Goal: Communication & Community: Share content

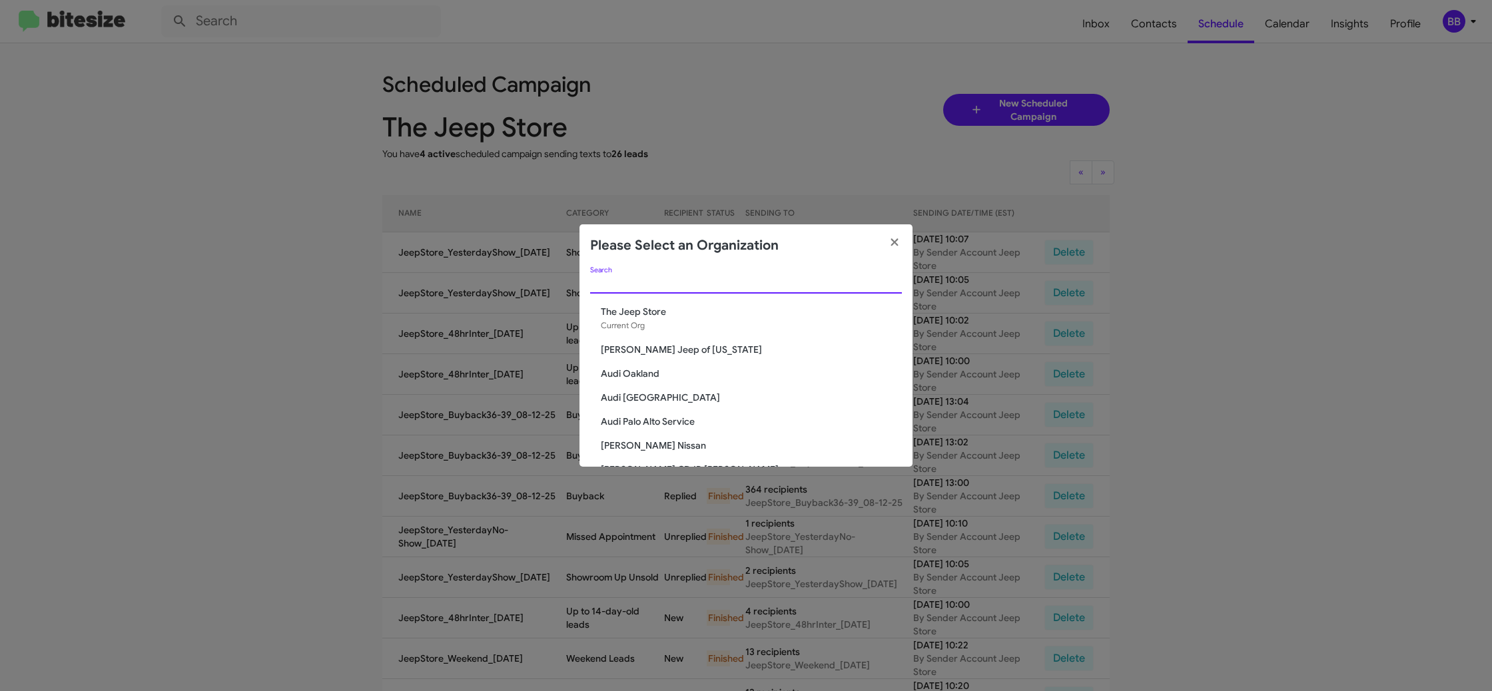
click at [612, 282] on input "Search" at bounding box center [746, 283] width 312 height 11
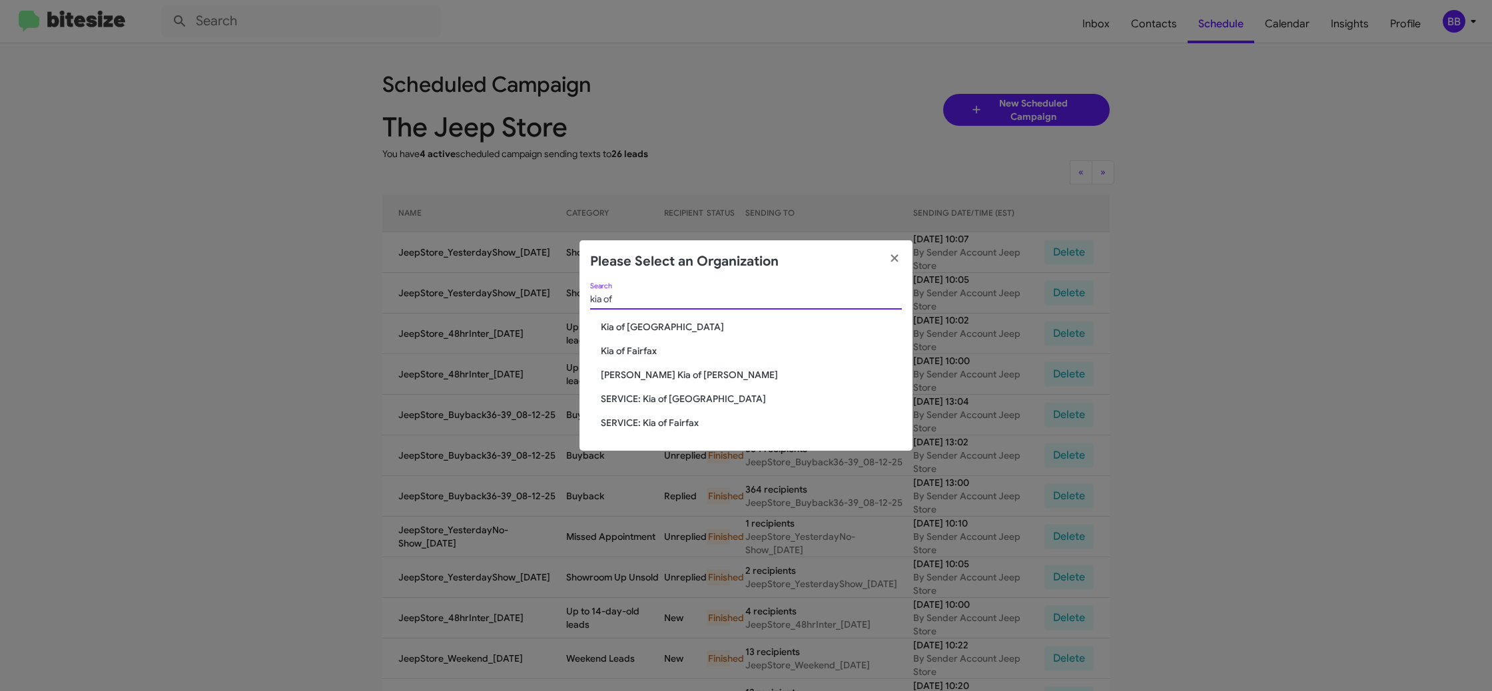
type input "kia of"
click at [653, 399] on span "SERVICE: Kia of [GEOGRAPHIC_DATA]" at bounding box center [751, 398] width 301 height 13
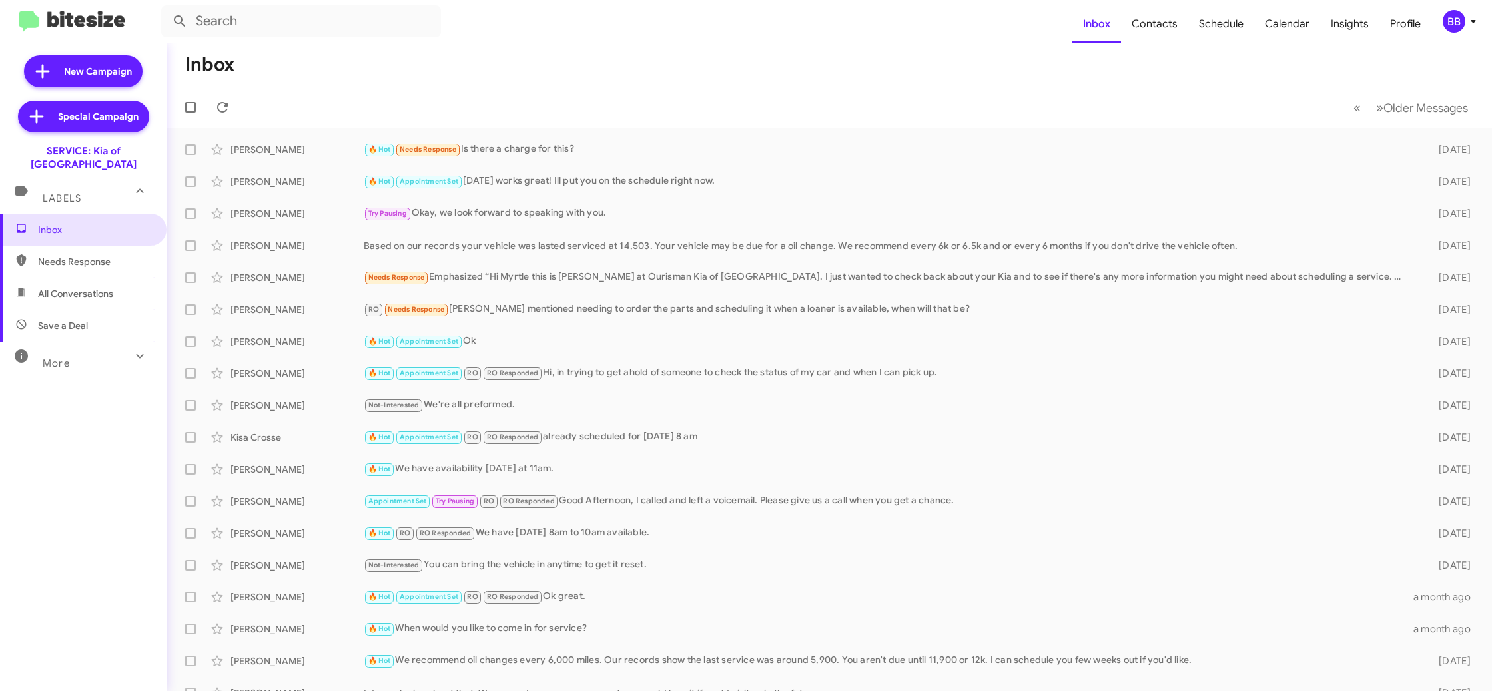
drag, startPoint x: 1462, startPoint y: 19, endPoint x: 1457, endPoint y: 27, distance: 9.3
click at [1462, 19] on div "BB" at bounding box center [1454, 21] width 23 height 23
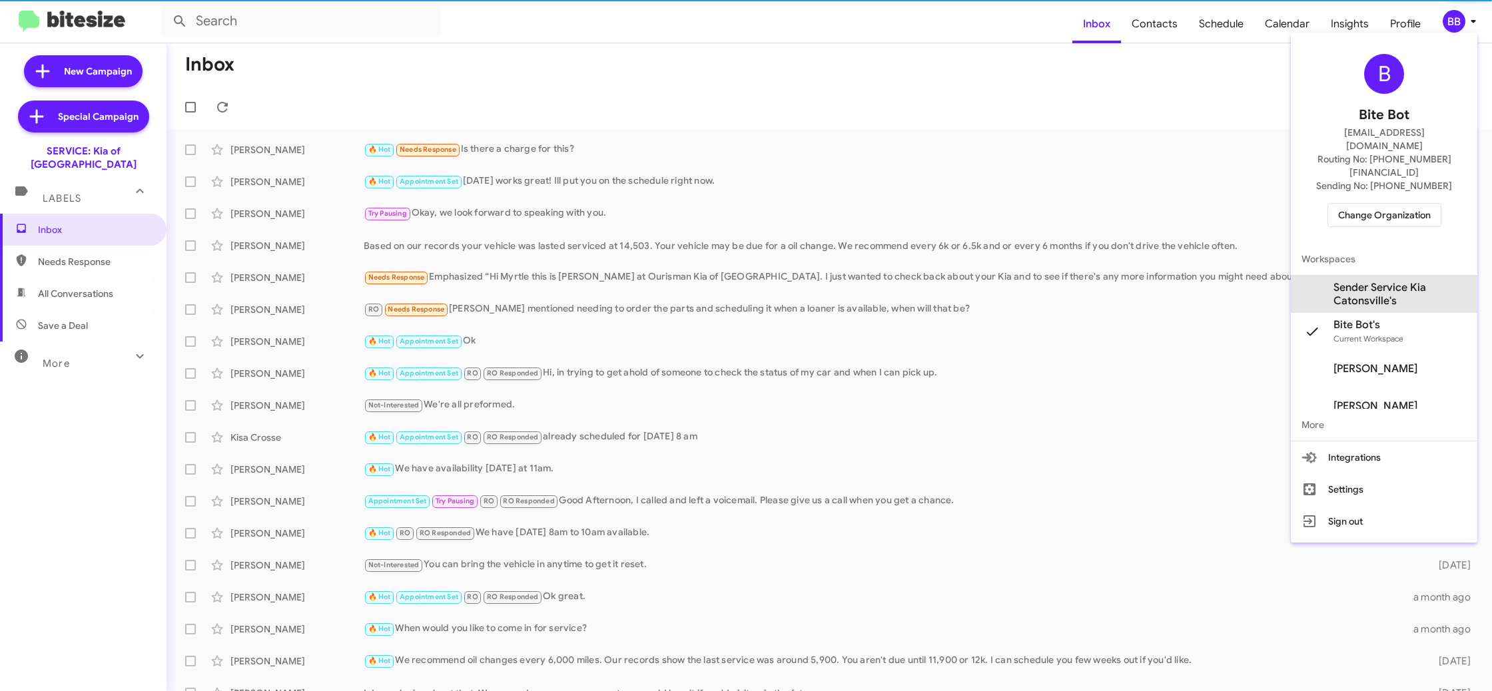
click at [1392, 281] on span "Sender Service Kia Catonsville's" at bounding box center [1399, 294] width 133 height 27
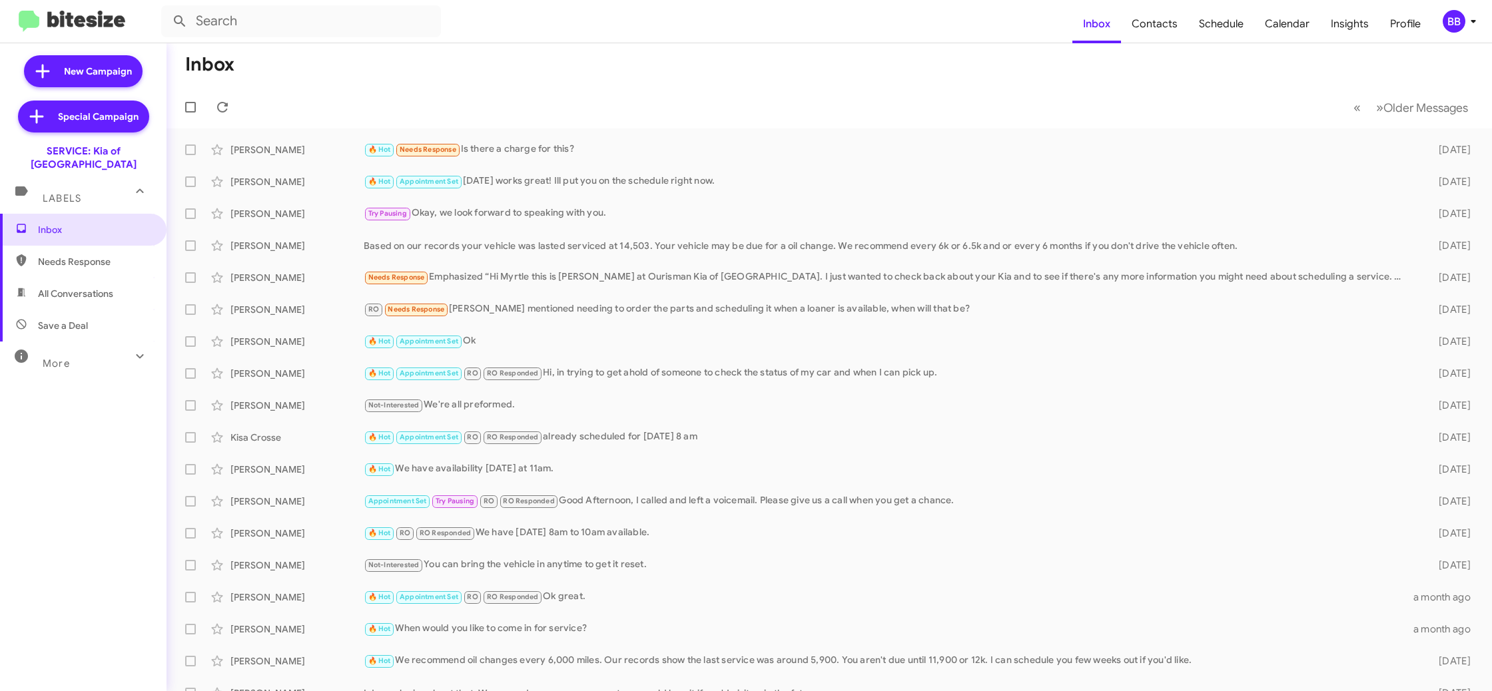
click at [1449, 27] on div "BB" at bounding box center [1454, 21] width 23 height 23
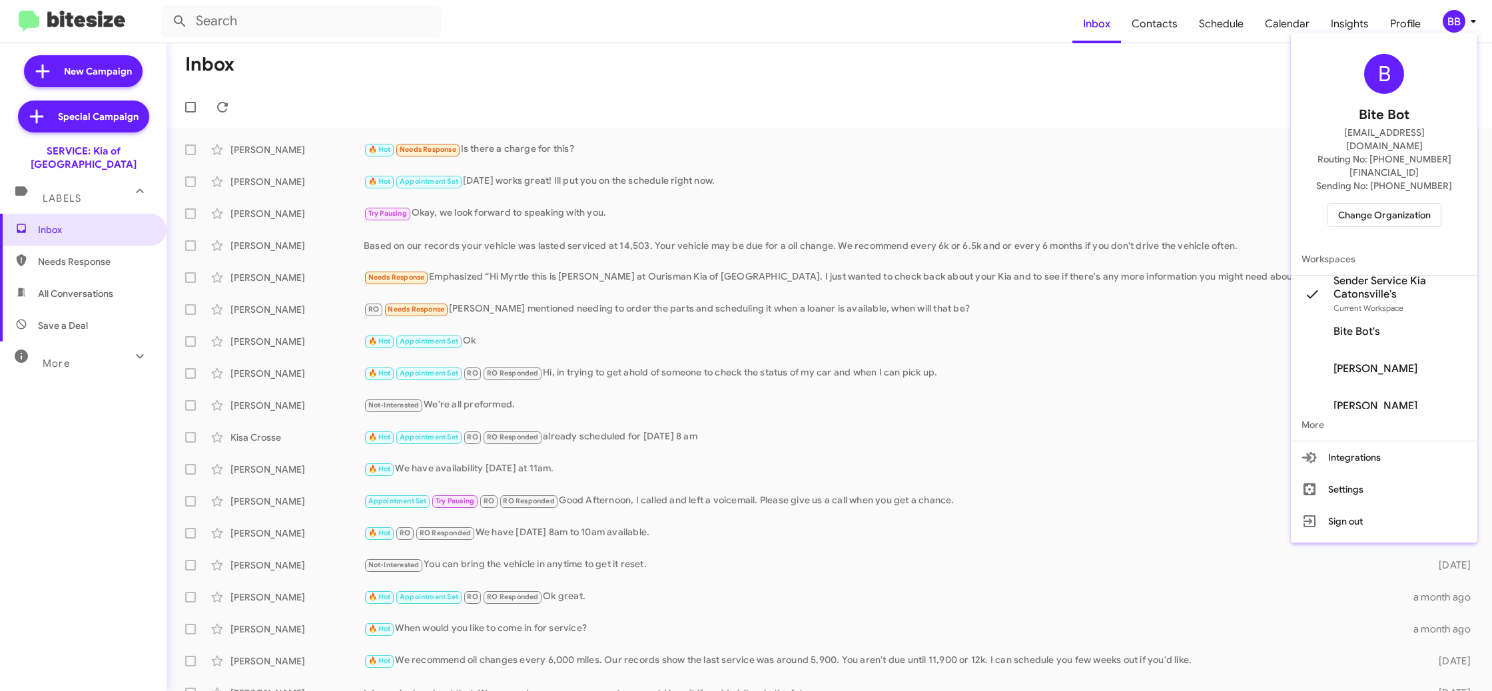
click at [1159, 59] on div at bounding box center [746, 345] width 1492 height 691
click at [1163, 35] on span "Contacts" at bounding box center [1154, 24] width 67 height 39
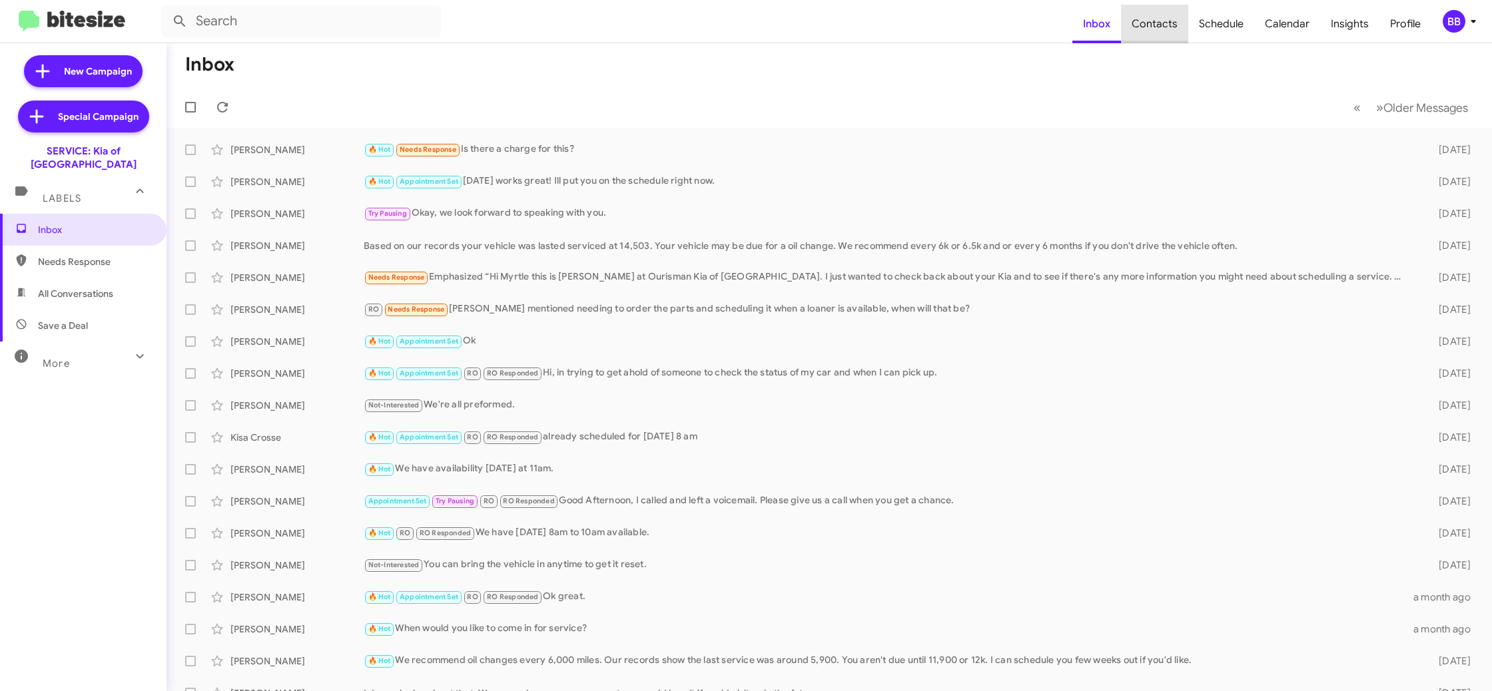
click at [1163, 35] on span "Contacts" at bounding box center [1154, 24] width 67 height 39
type input "in:groups"
click at [1163, 35] on span "Contacts" at bounding box center [1154, 24] width 67 height 39
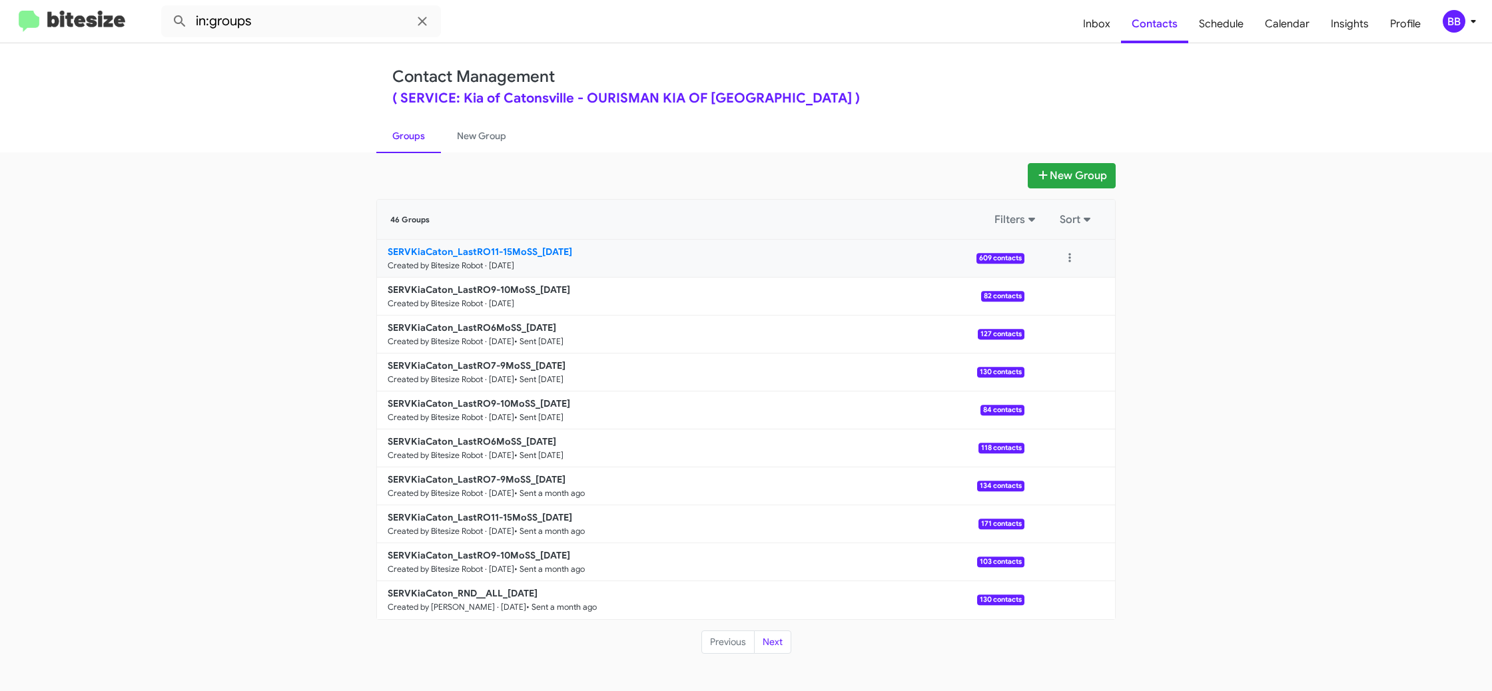
click at [540, 243] on link "SERVKiaCaton_LastRO11-15MoSS_08-13-25 Created by Bitesize Robot · Aug 13, 2025 …" at bounding box center [700, 259] width 647 height 38
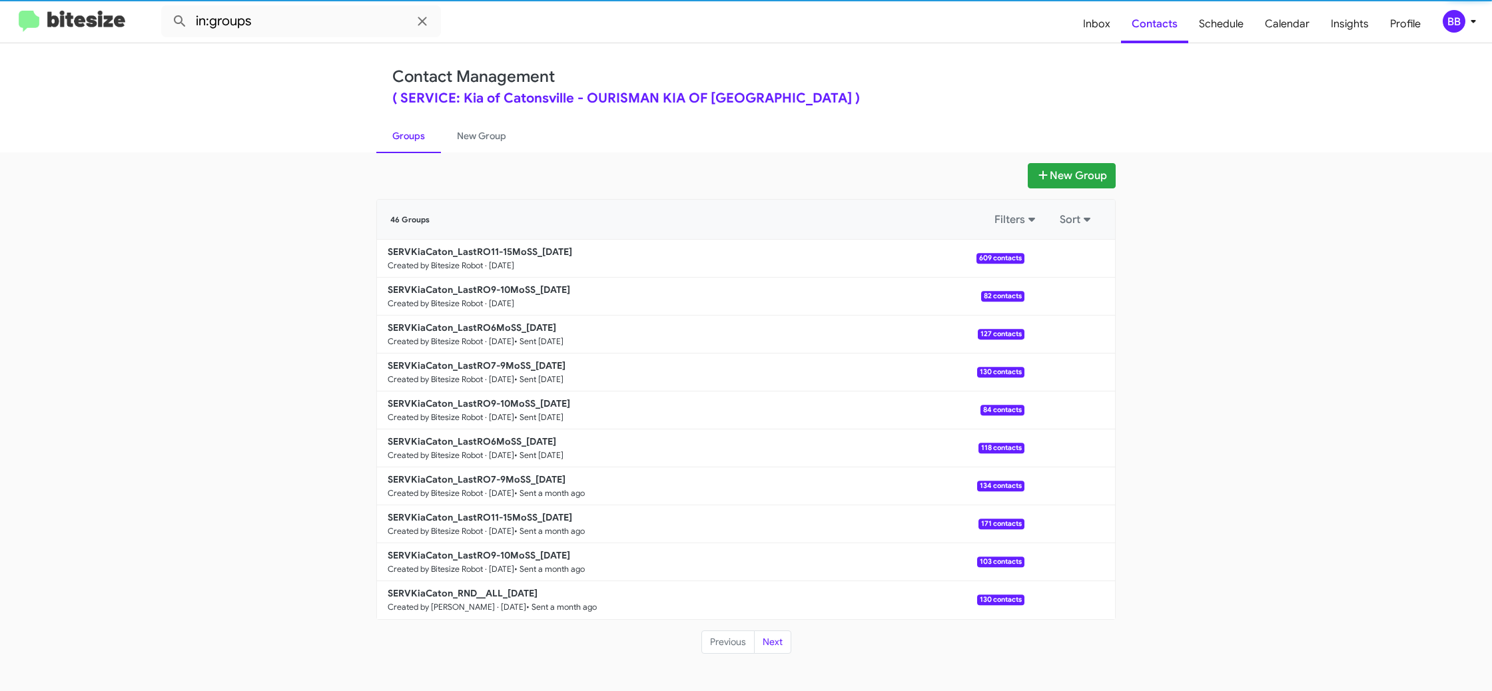
click at [1461, 28] on div "BB" at bounding box center [1454, 21] width 23 height 23
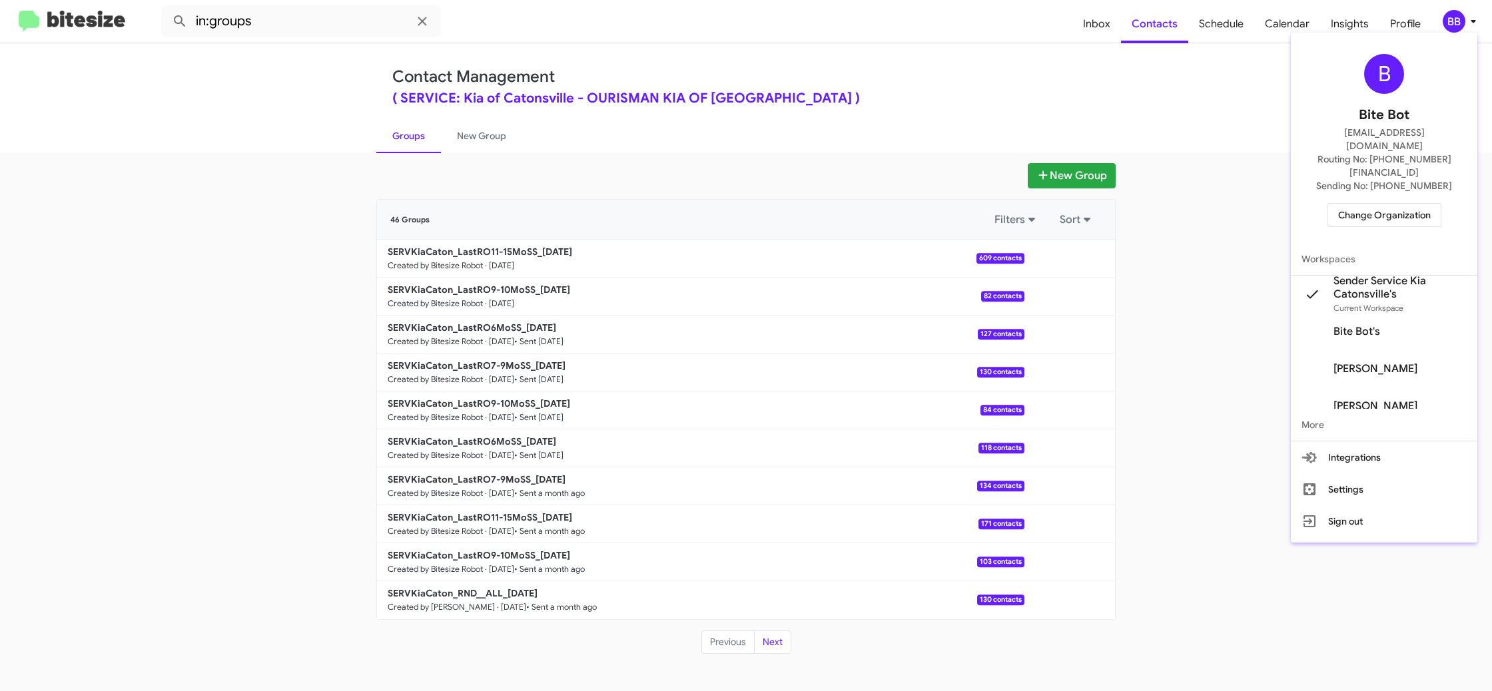
click at [1359, 204] on span "Change Organization" at bounding box center [1384, 215] width 93 height 23
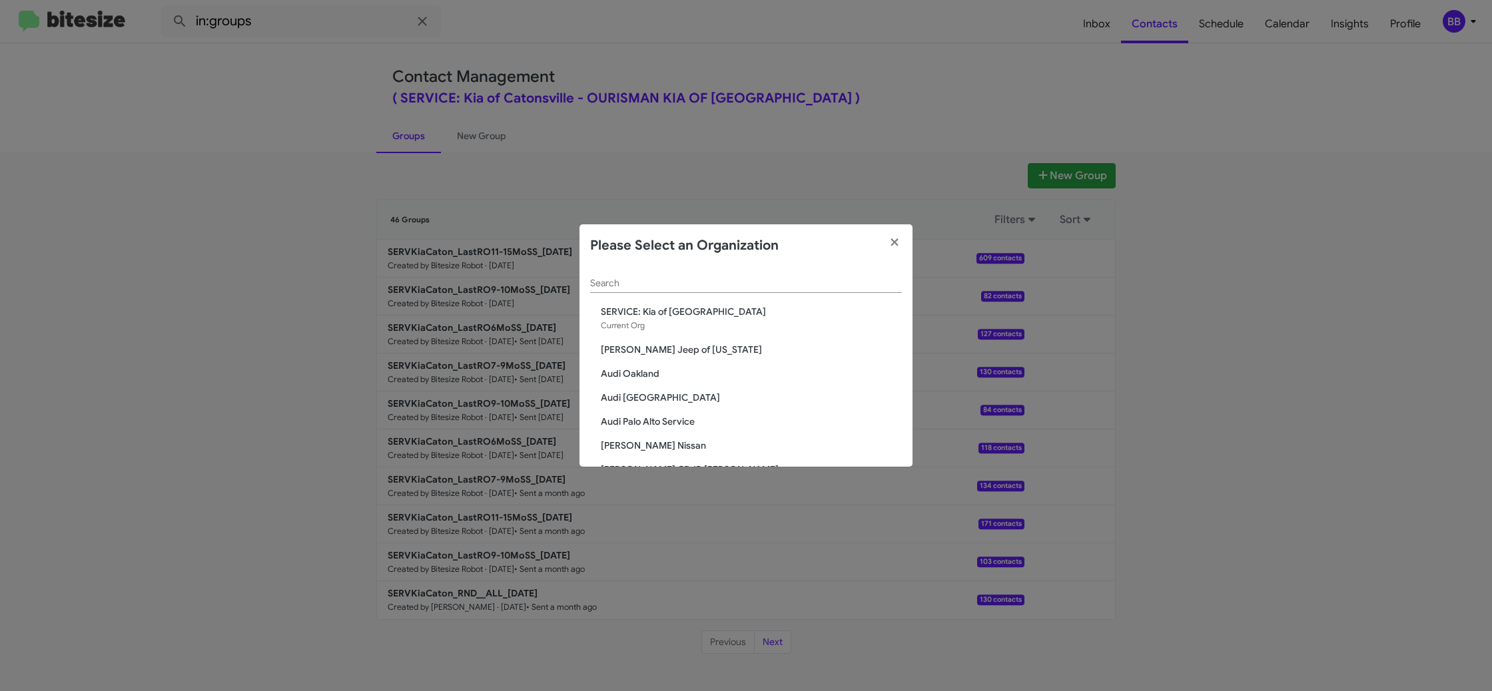
click at [606, 281] on input "Search" at bounding box center [746, 283] width 312 height 11
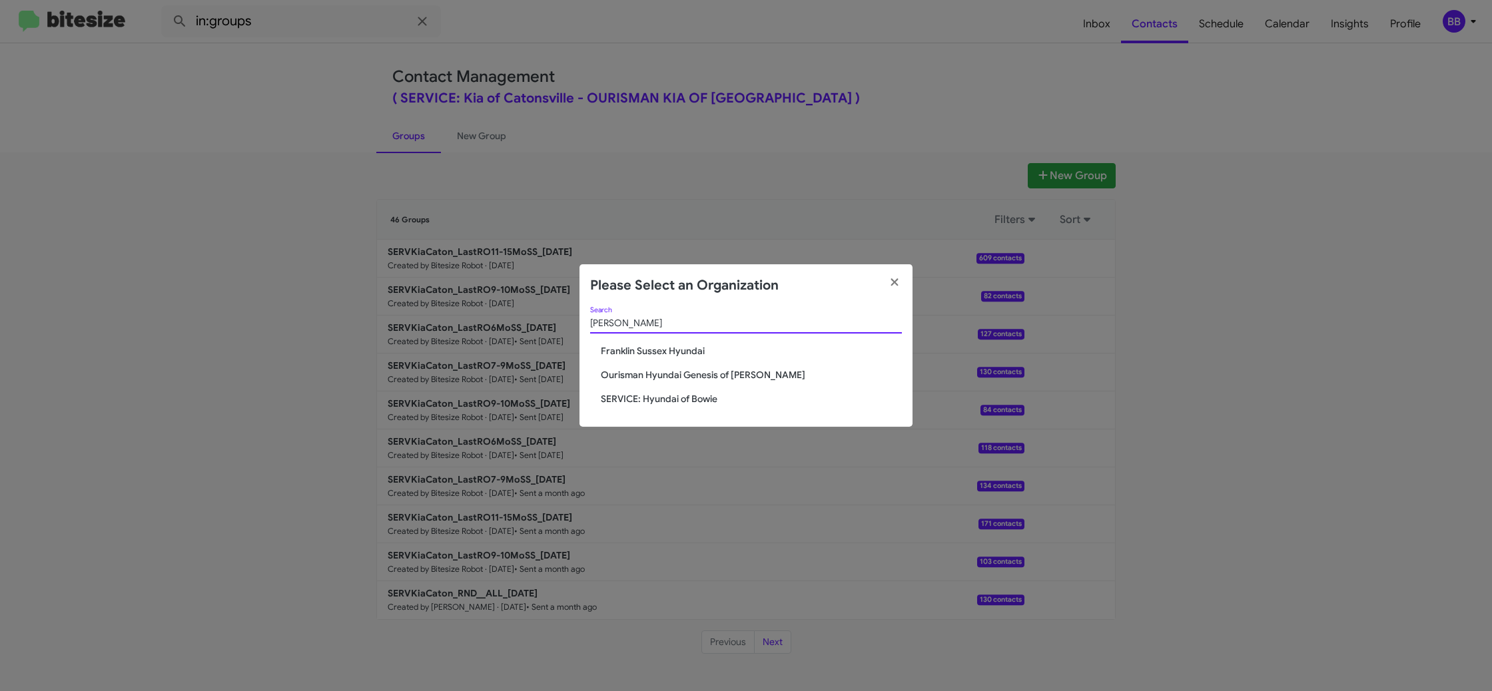
type input "hyun"
click at [687, 379] on span "Ourisman Hyundai Genesis of Bowie" at bounding box center [751, 374] width 301 height 13
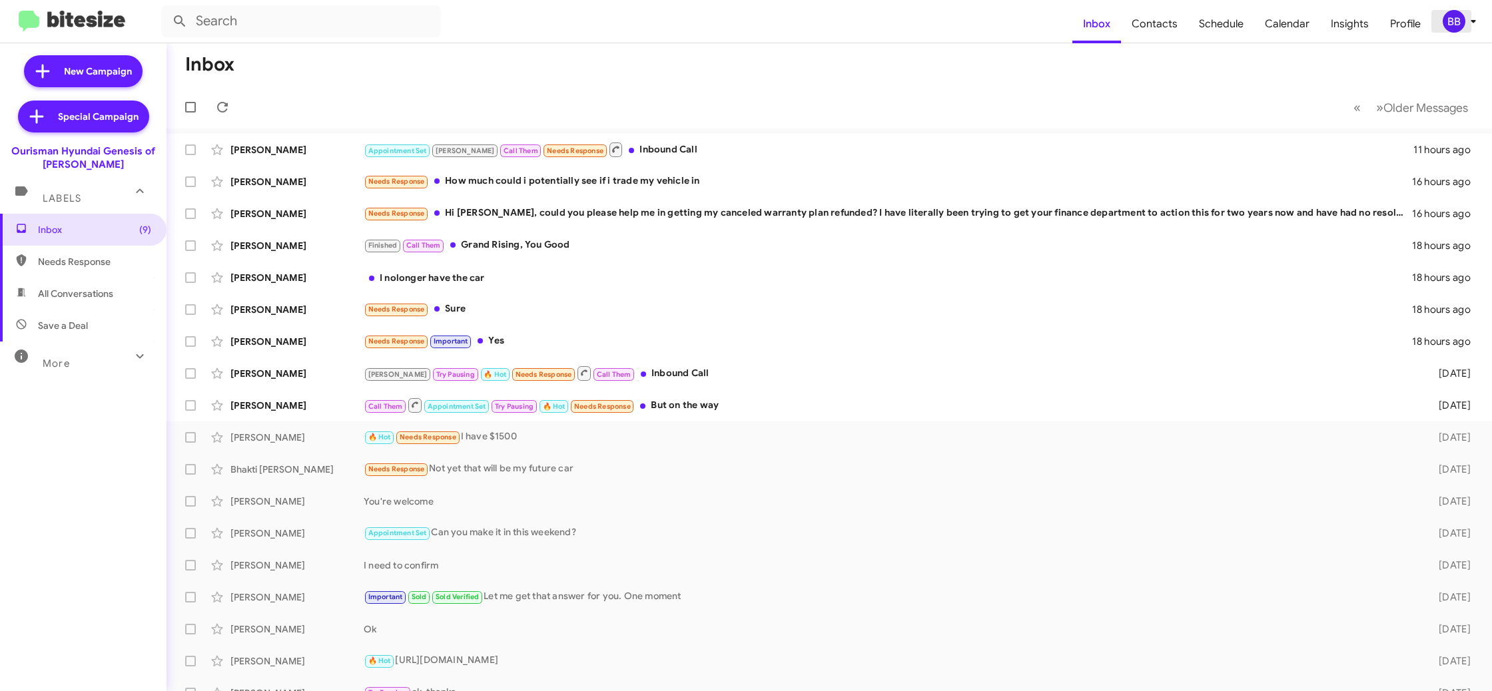
click at [1462, 17] on div "BB" at bounding box center [1454, 21] width 23 height 23
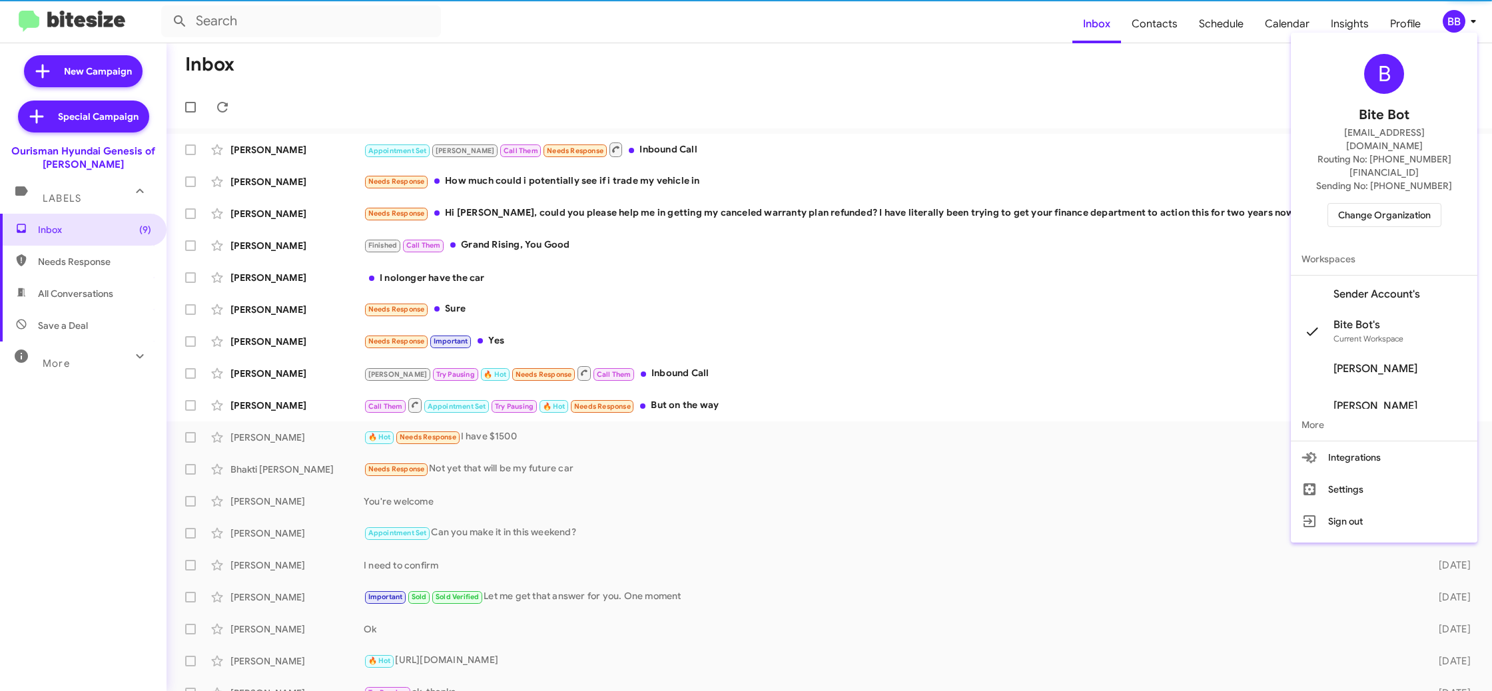
click at [1387, 288] on span "Sender Account's" at bounding box center [1376, 294] width 87 height 13
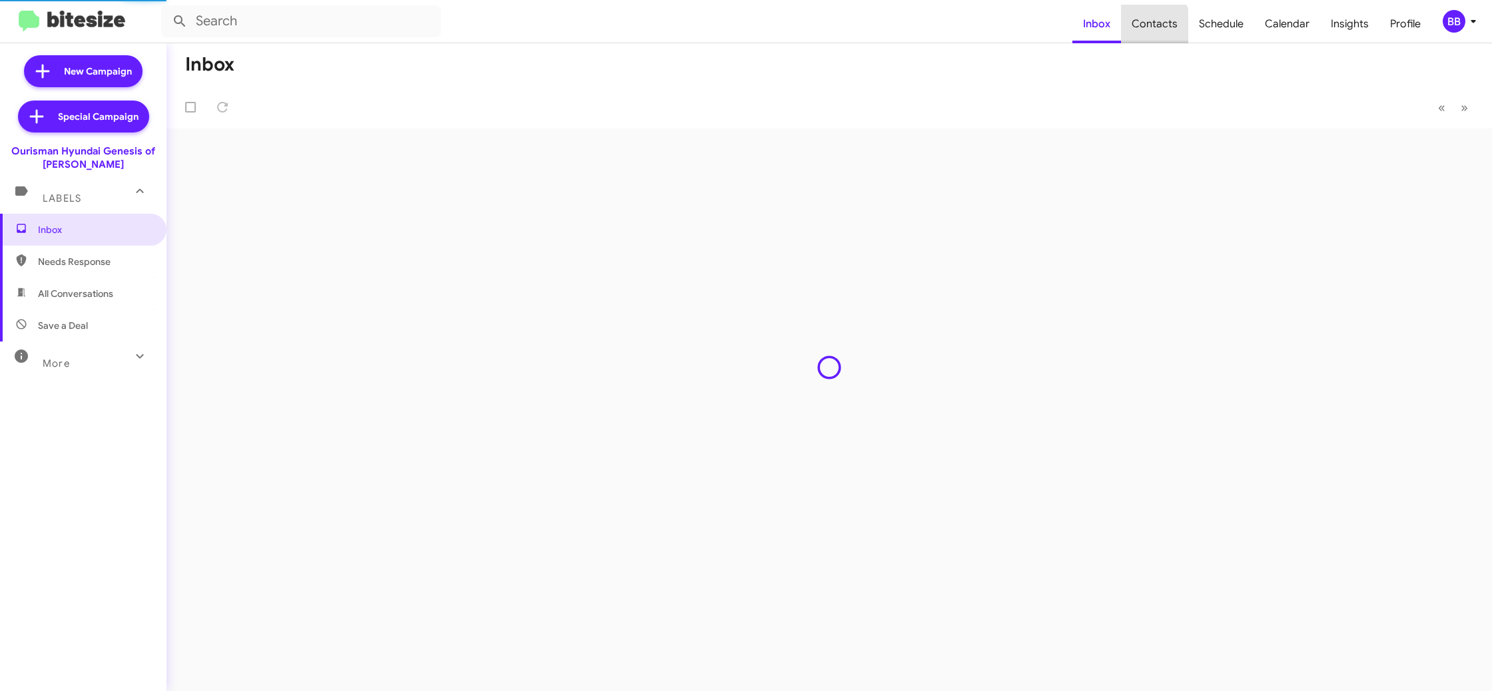
click at [1156, 26] on span "Contacts" at bounding box center [1154, 24] width 67 height 39
type input "in:groups"
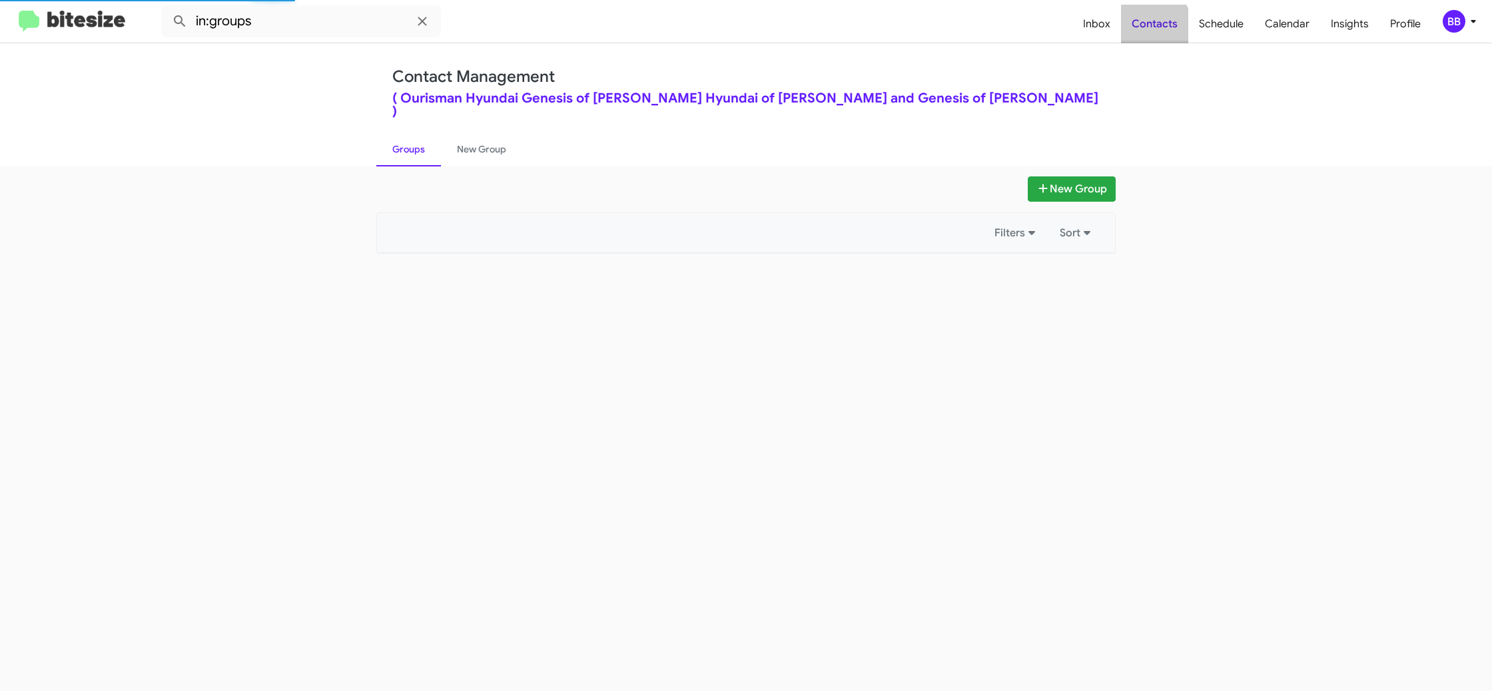
click at [1156, 26] on span "Contacts" at bounding box center [1154, 24] width 67 height 39
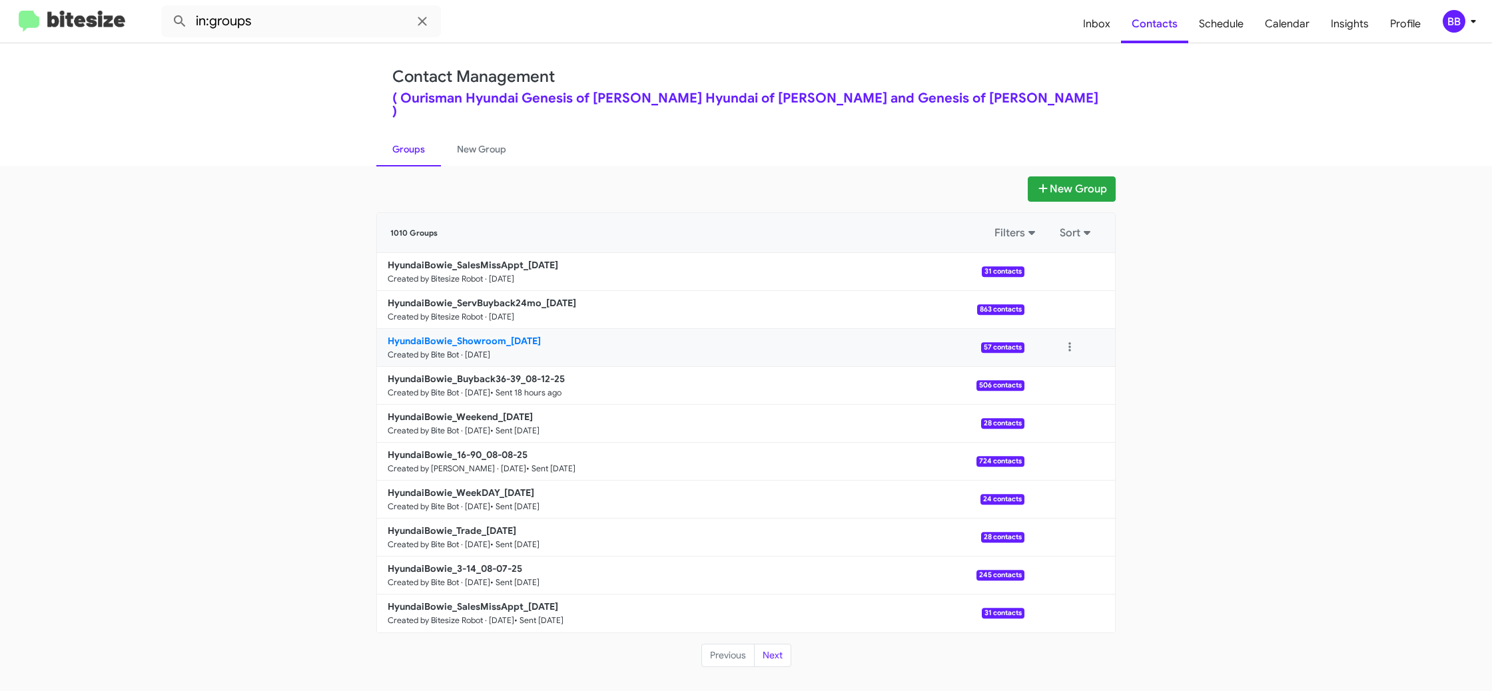
click at [490, 350] on small "Created by Bite Bot · Aug 13, 2025" at bounding box center [439, 355] width 103 height 11
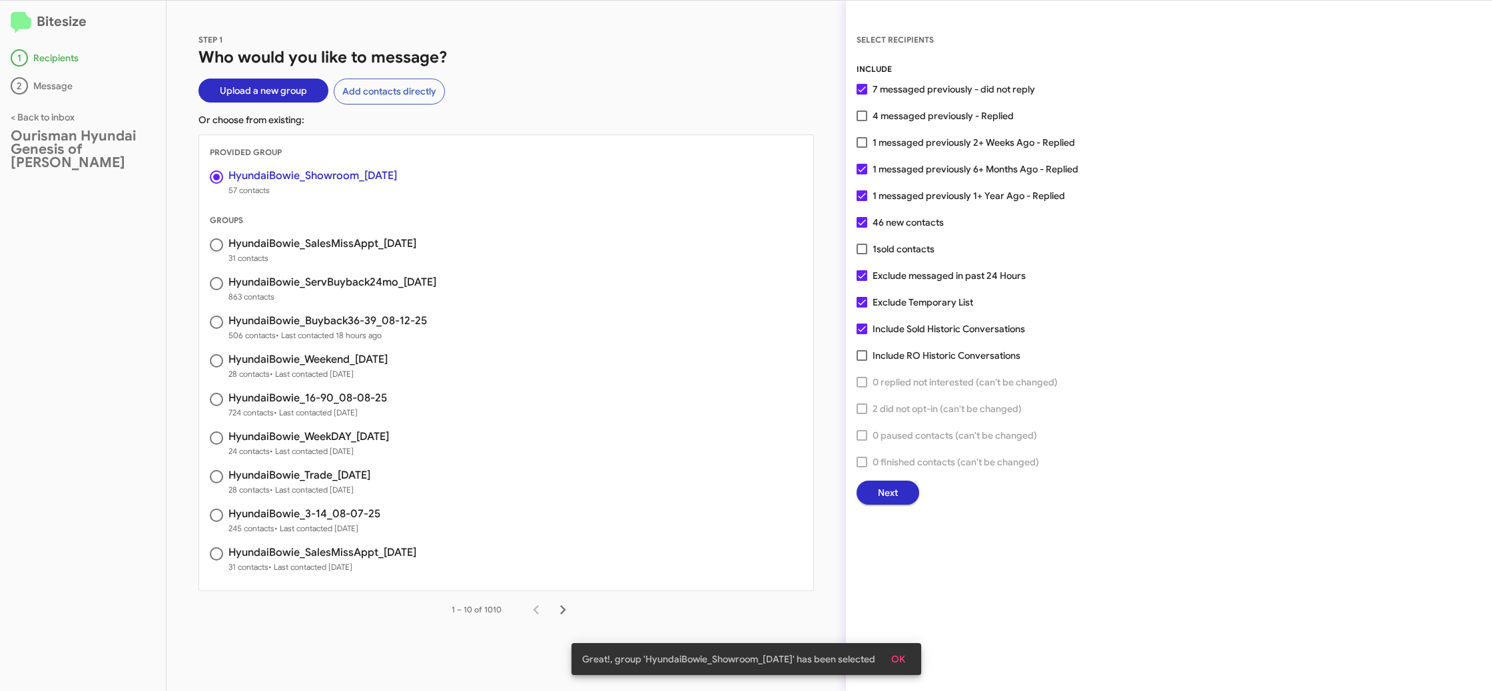
click at [865, 124] on div "INCLUDE 7 messaged previously - did not reply 4 messaged previously - Replied 1…" at bounding box center [1169, 284] width 625 height 442
drag, startPoint x: 865, startPoint y: 111, endPoint x: 584, endPoint y: 492, distance: 472.9
click at [865, 113] on span at bounding box center [862, 116] width 11 height 11
click at [862, 121] on input "4 messaged previously - Replied" at bounding box center [861, 121] width 1 height 1
checkbox input "true"
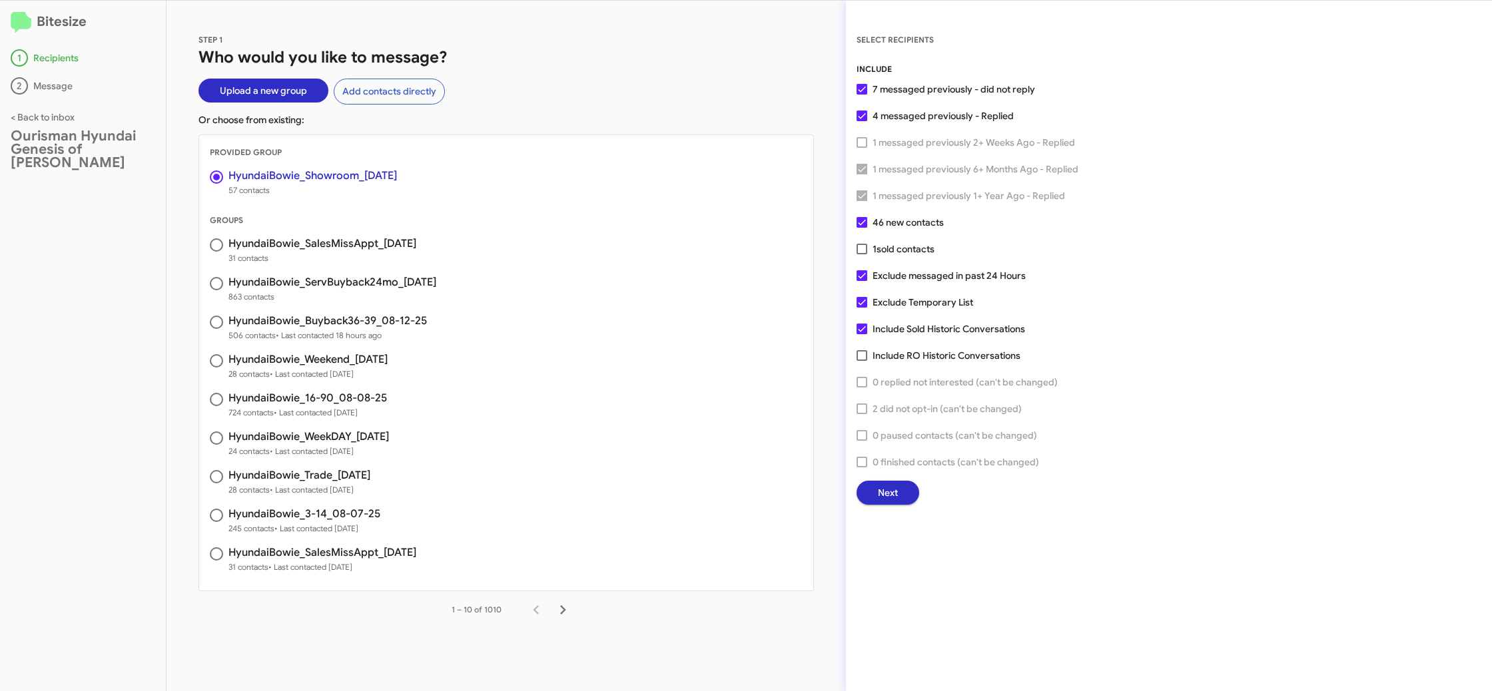
click at [890, 485] on span "Next" at bounding box center [888, 493] width 20 height 24
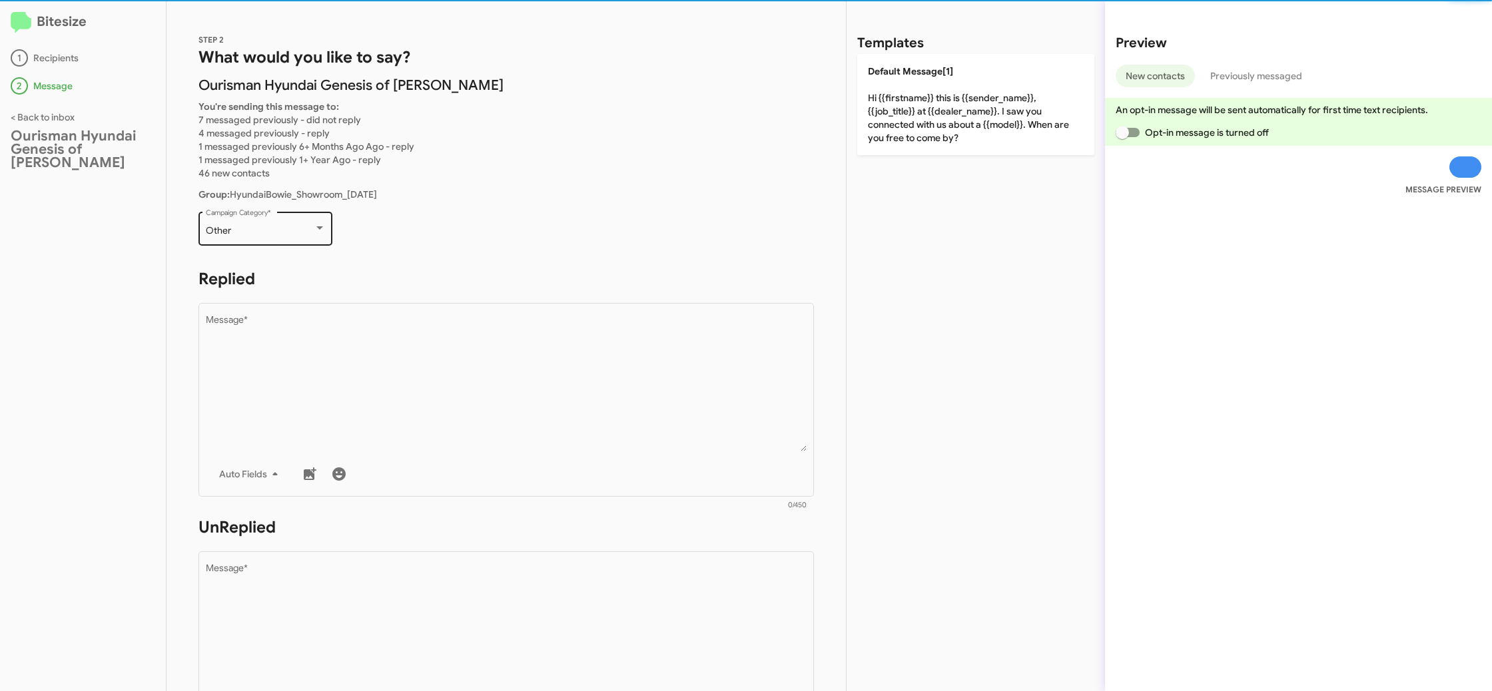
click at [270, 238] on div "Other Campaign Category *" at bounding box center [266, 227] width 120 height 37
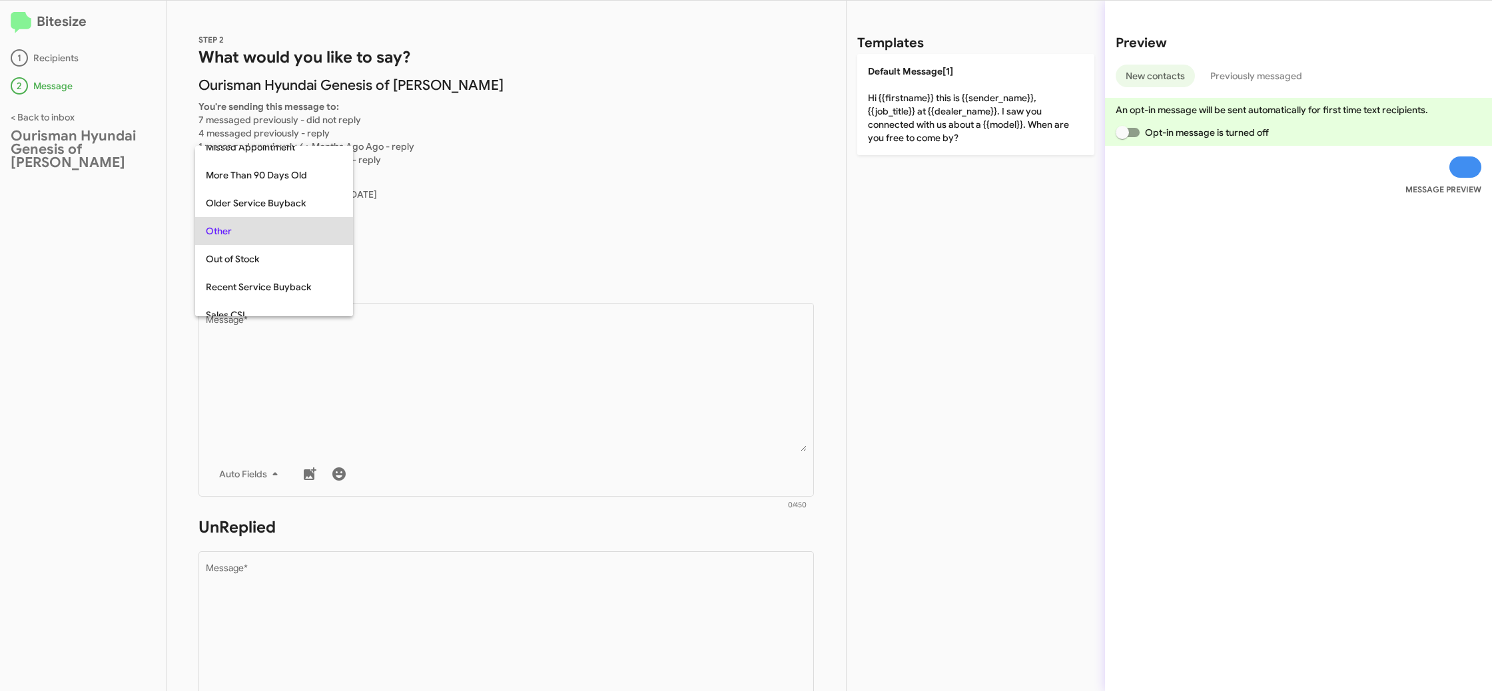
scroll to position [361, 0]
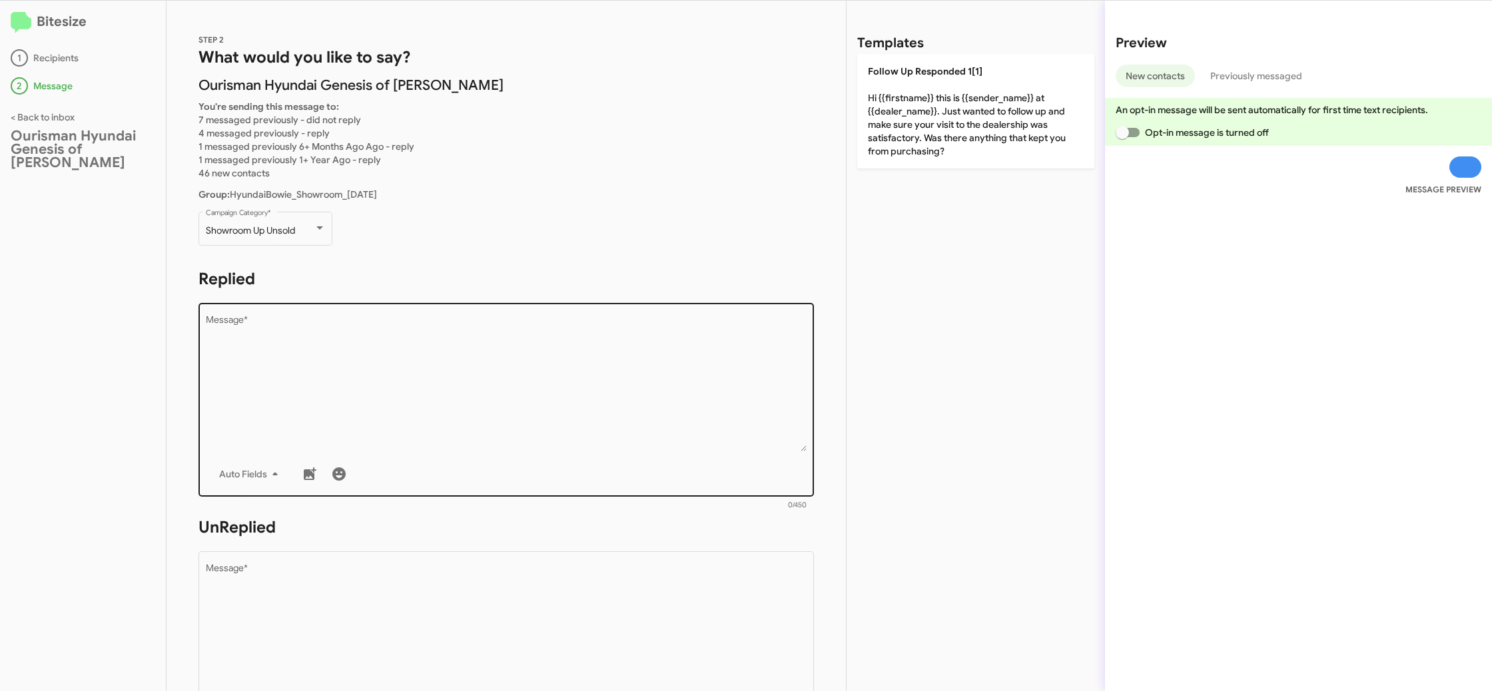
click at [394, 312] on div "Drop image here to insert Auto Fields Message *" at bounding box center [506, 398] width 601 height 196
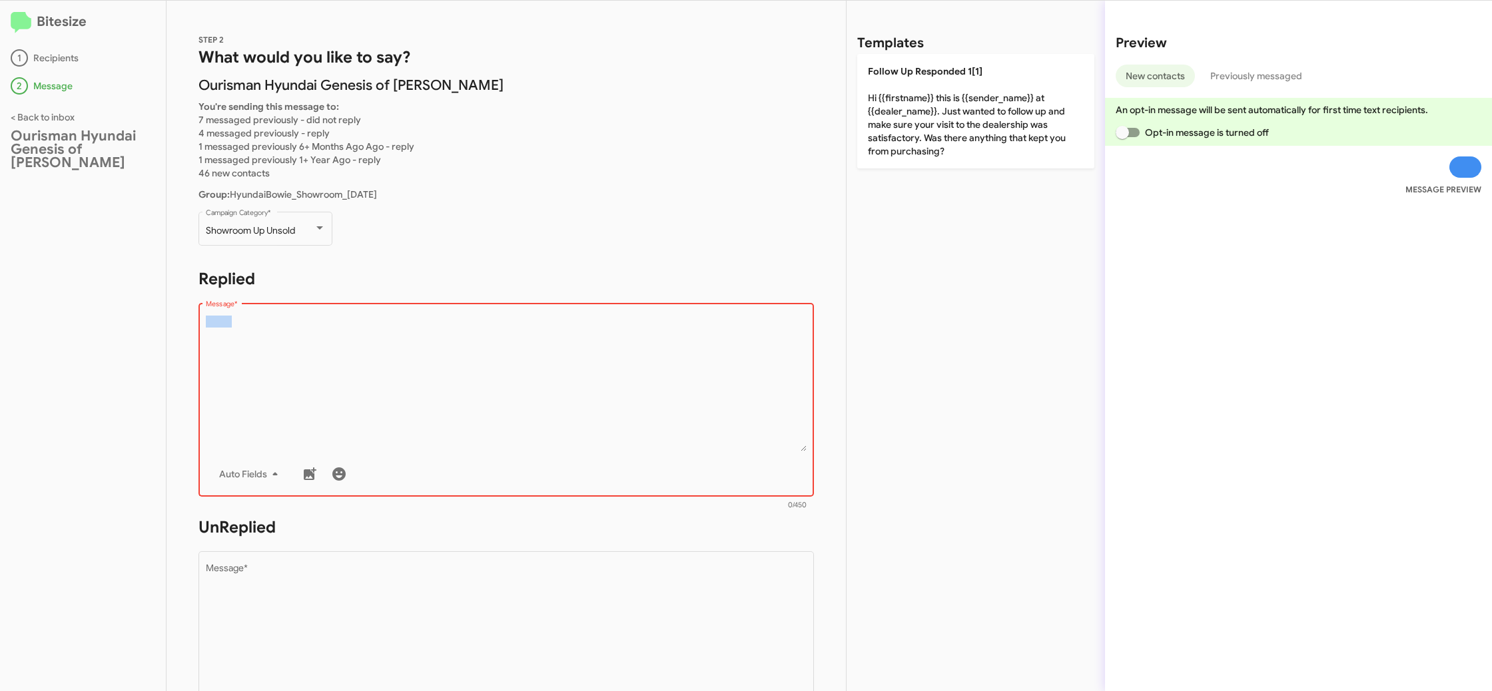
drag, startPoint x: 394, startPoint y: 312, endPoint x: 806, endPoint y: 137, distance: 448.0
click at [448, 298] on form "Replied Drop image here to insert Auto Fields Message * 0/450" at bounding box center [505, 389] width 615 height 243
drag, startPoint x: 863, startPoint y: 121, endPoint x: 737, endPoint y: 230, distance: 166.2
click at [861, 123] on p "Follow Up Responded 1[1] Hi {{firstname}} this is {{sender_name}} at {{dealer_n…" at bounding box center [975, 111] width 237 height 115
type textarea "Hi {{firstname}} this is {{sender_name}} at {{dealer_name}}. Just wanted to fol…"
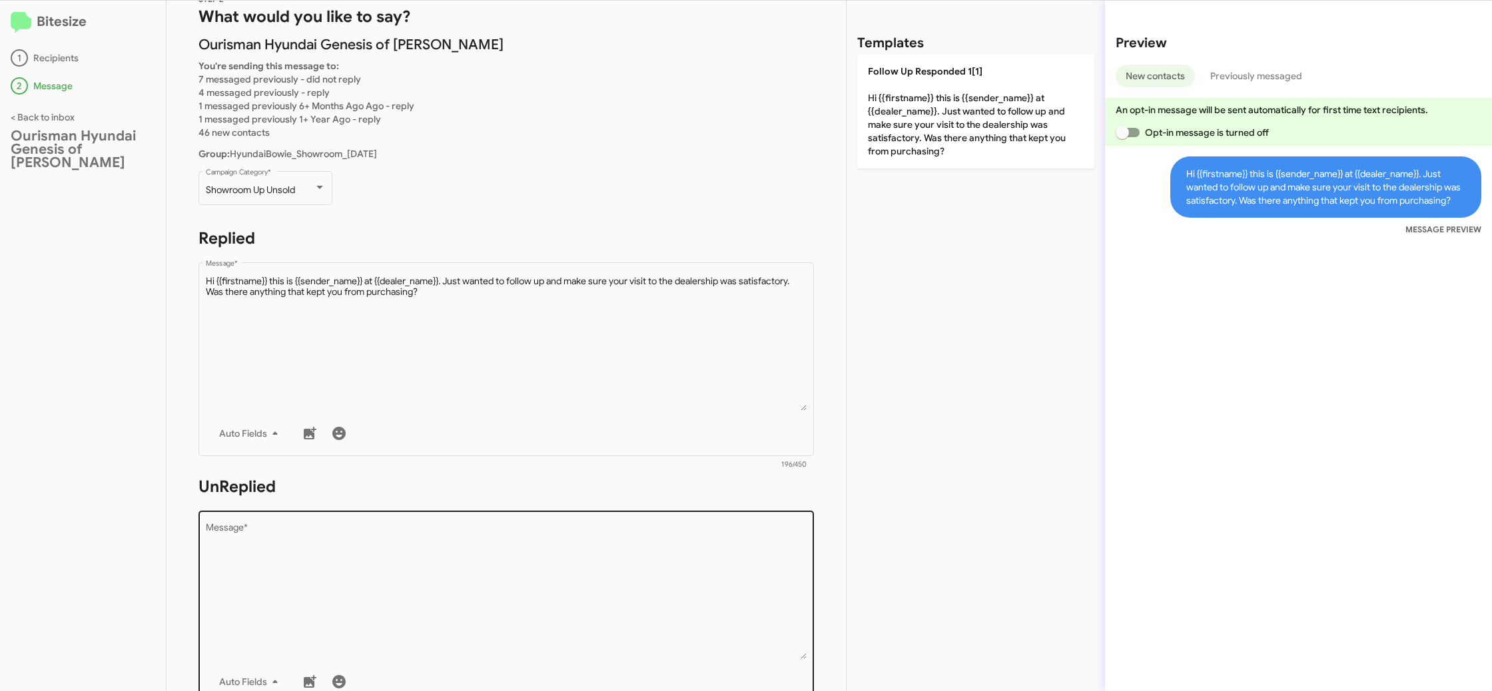
scroll to position [91, 0]
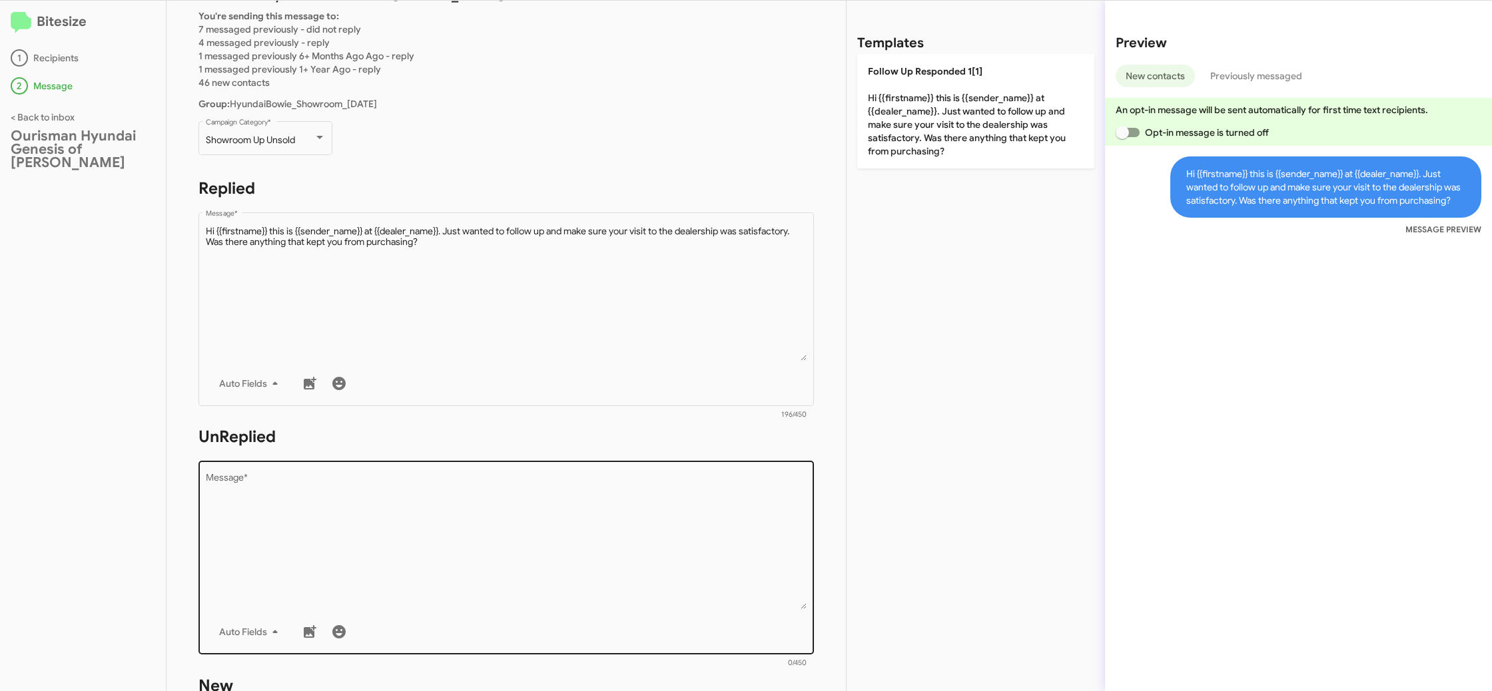
click at [590, 495] on textarea "Message *" at bounding box center [506, 542] width 601 height 136
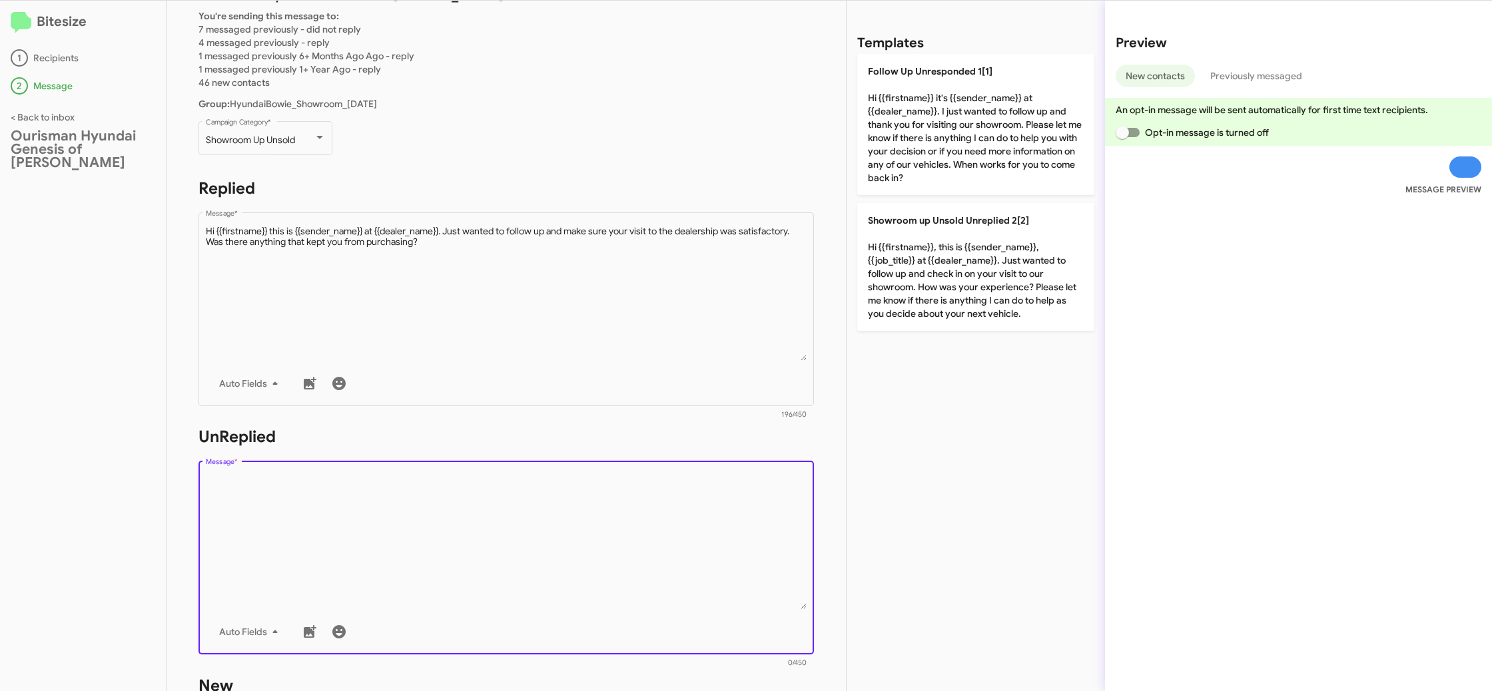
click at [590, 495] on textarea "Message *" at bounding box center [506, 542] width 601 height 136
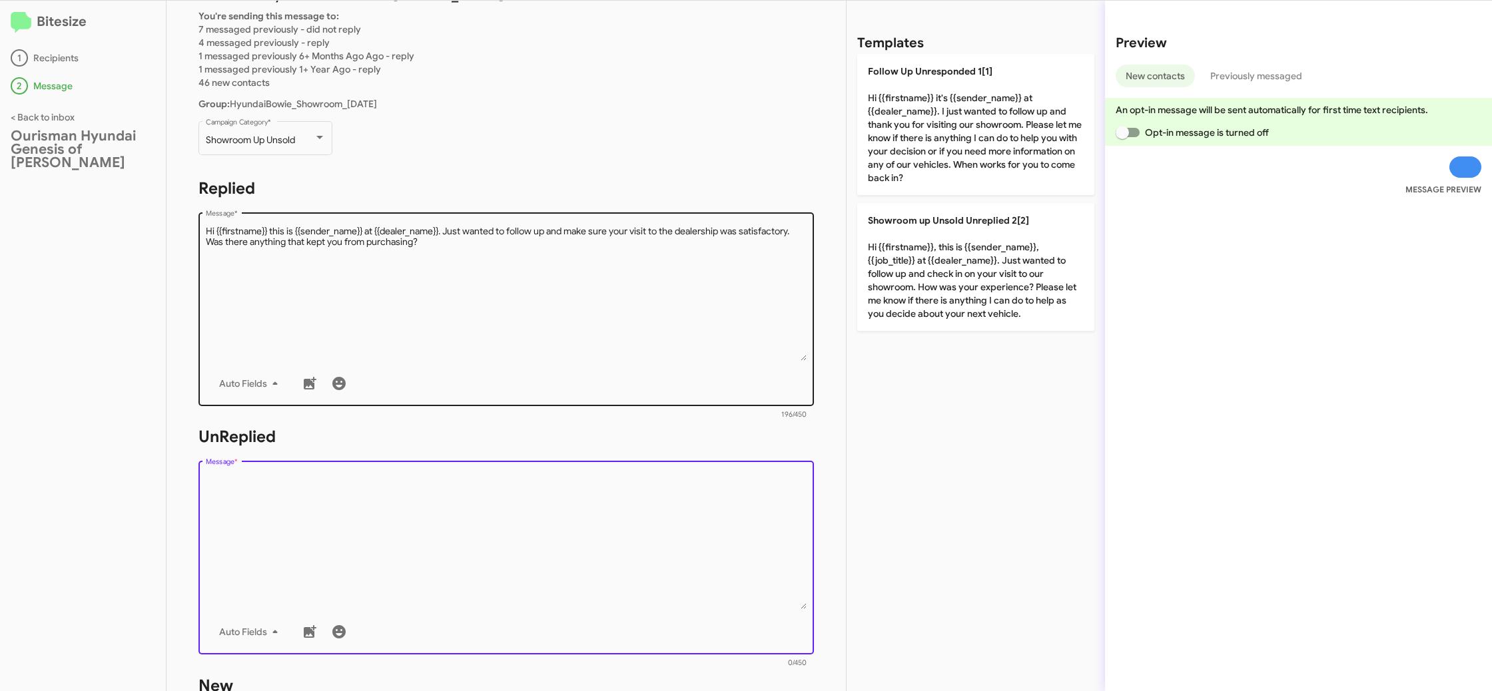
drag, startPoint x: 590, startPoint y: 495, endPoint x: 695, endPoint y: 402, distance: 139.7
click at [599, 476] on textarea "Message *" at bounding box center [506, 542] width 601 height 136
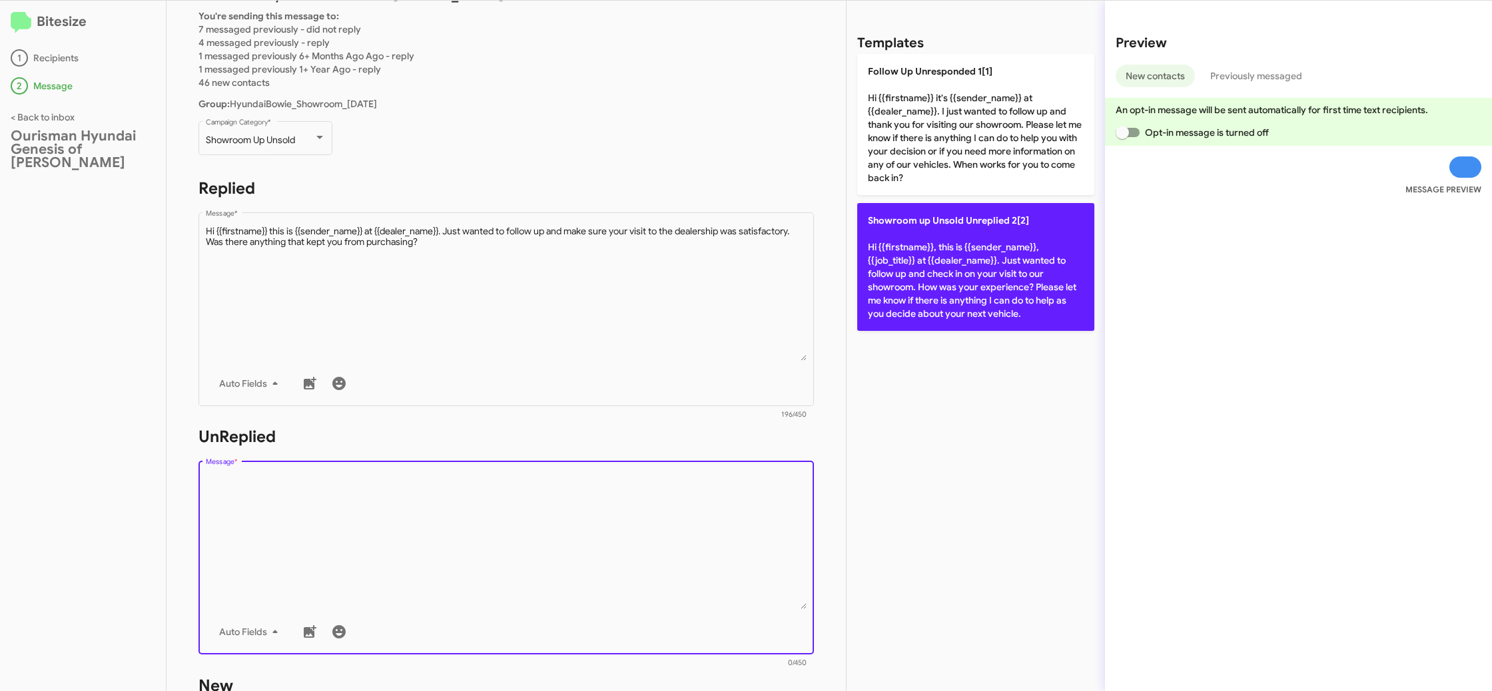
click at [898, 310] on p "Showroom up Unsold Unreplied 2[2] Hi {{firstname}}, this is {{sender_name}}, {{…" at bounding box center [975, 267] width 237 height 128
type textarea "Hi {{firstname}}, this is {{sender_name}}, {{job_title}} at {{dealer_name}}. Ju…"
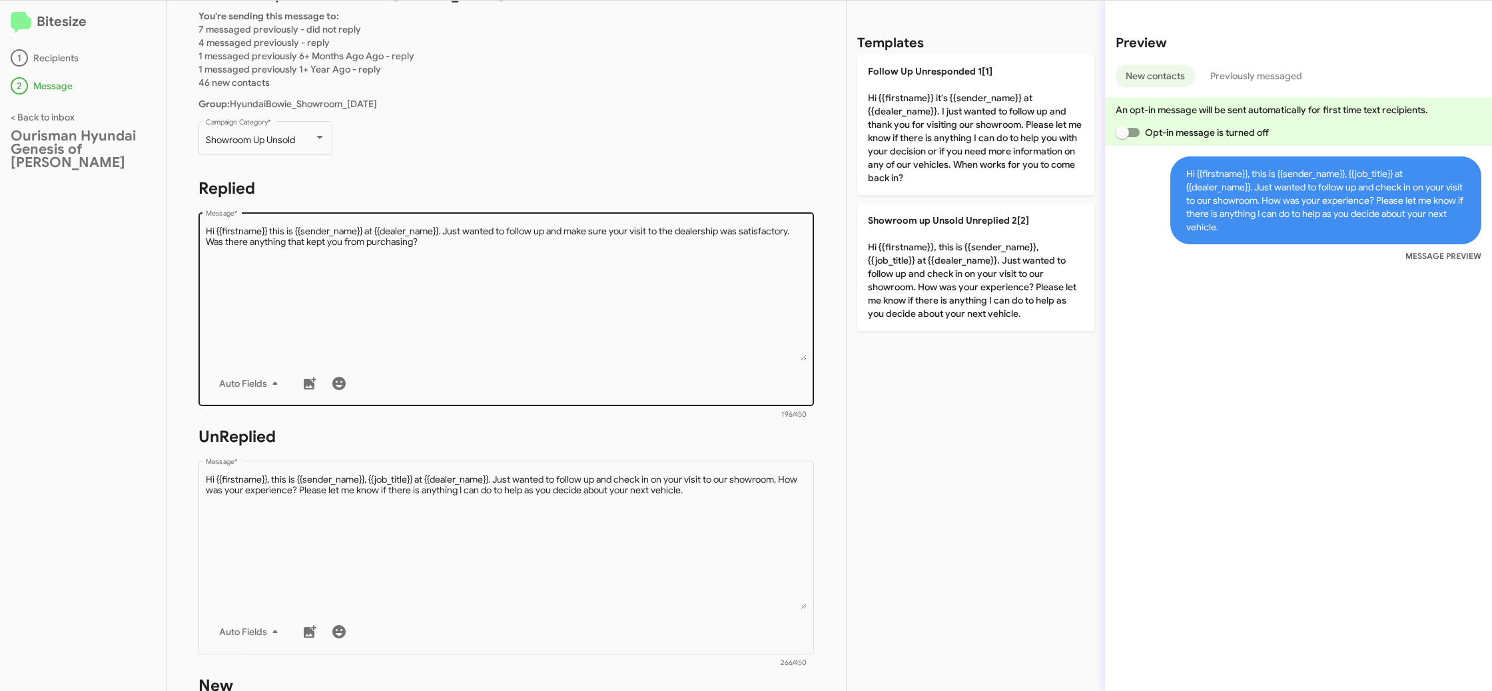
scroll to position [490, 0]
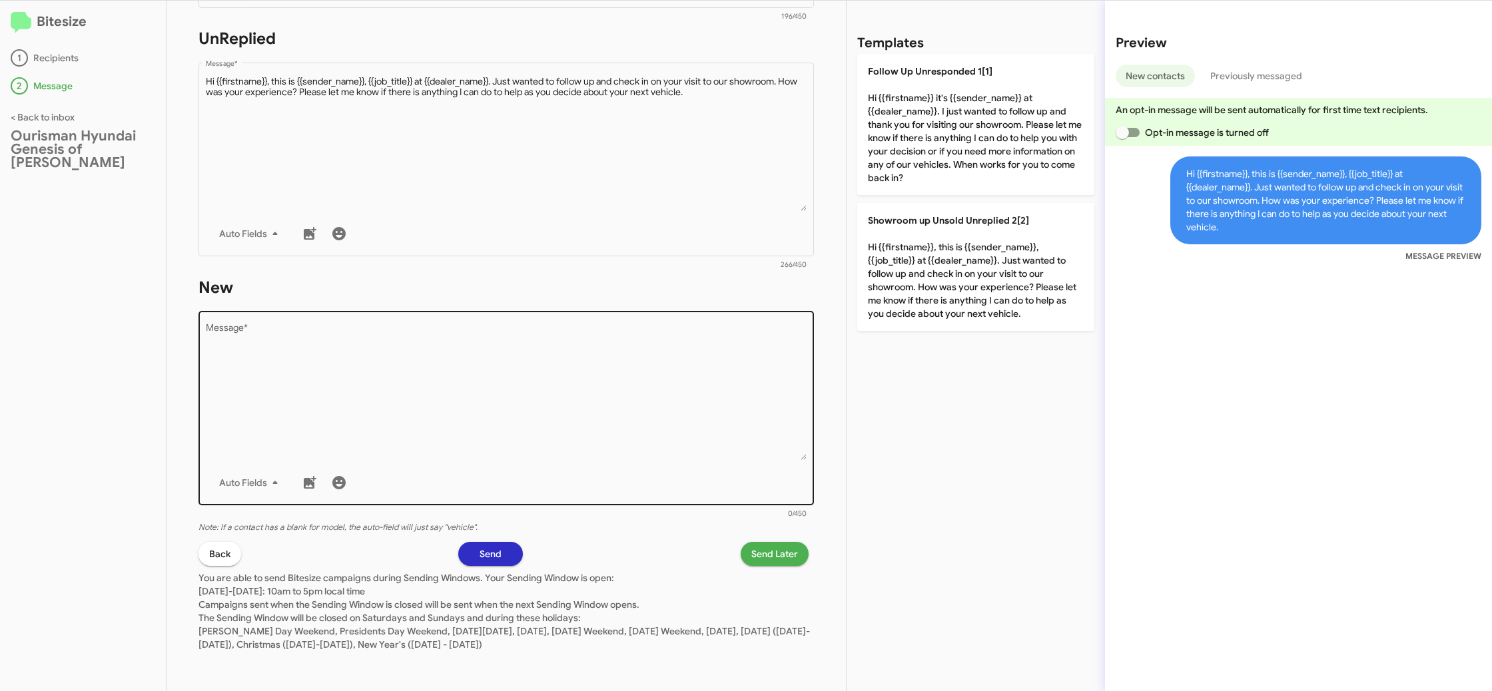
click at [711, 395] on textarea "Message *" at bounding box center [506, 392] width 601 height 136
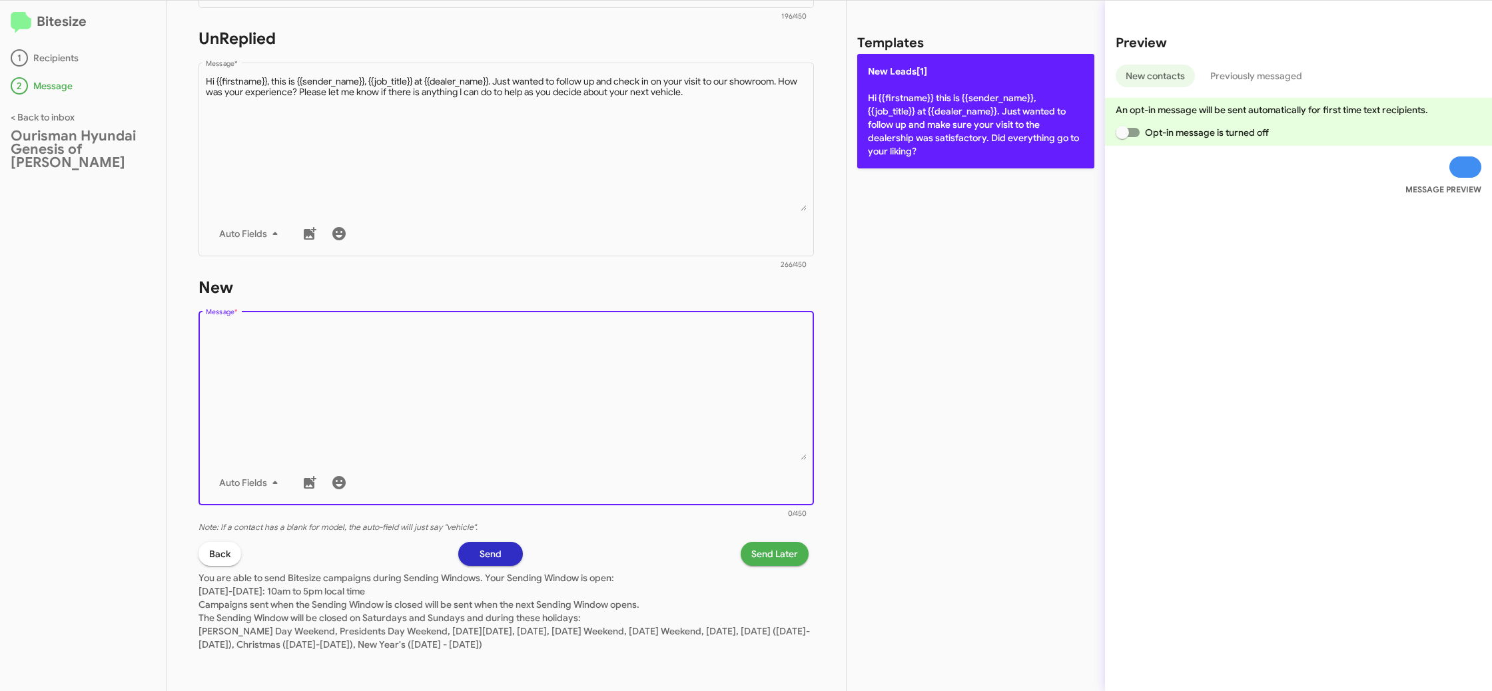
drag, startPoint x: 711, startPoint y: 396, endPoint x: 906, endPoint y: 145, distance: 317.6
click at [742, 352] on textarea "Message *" at bounding box center [506, 392] width 601 height 136
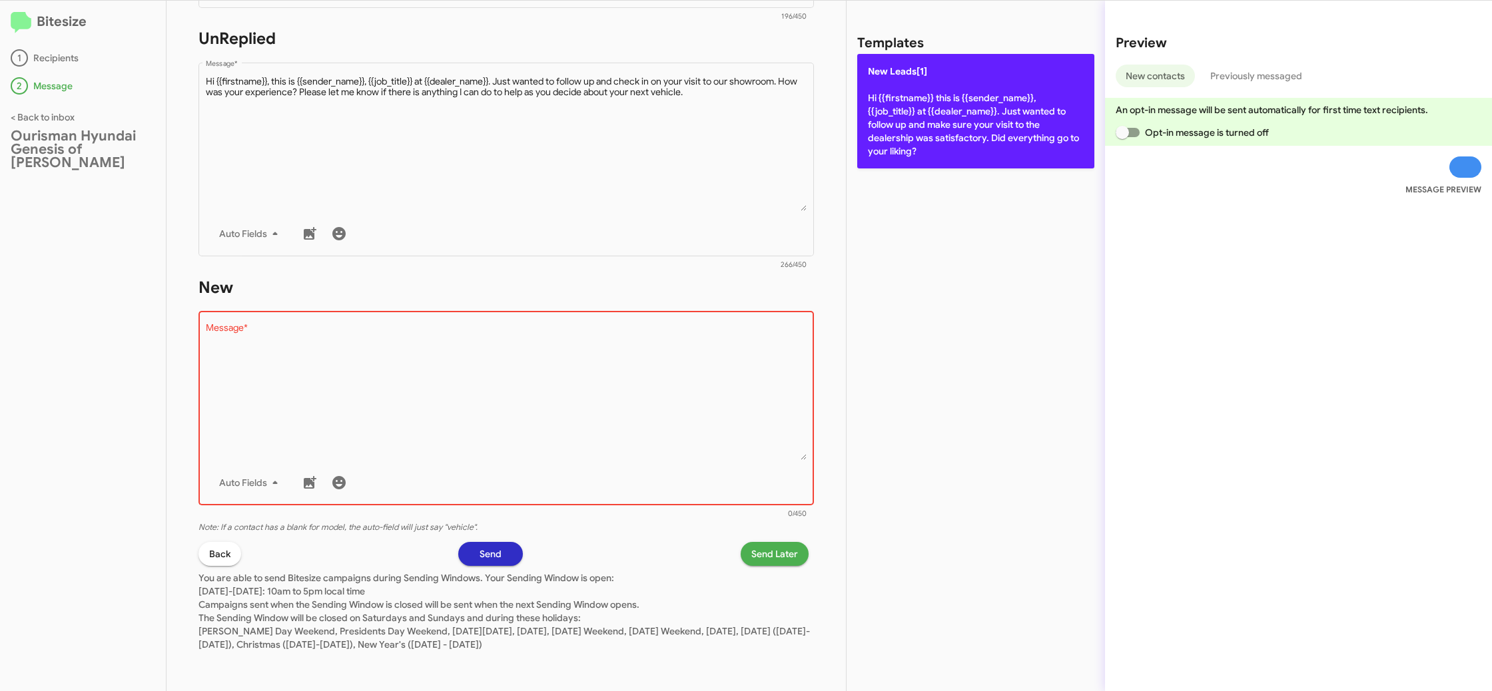
click at [917, 135] on p "New Leads[1] Hi {{firstname}} this is {{sender_name}}, {{job_title}} at {{deale…" at bounding box center [975, 111] width 237 height 115
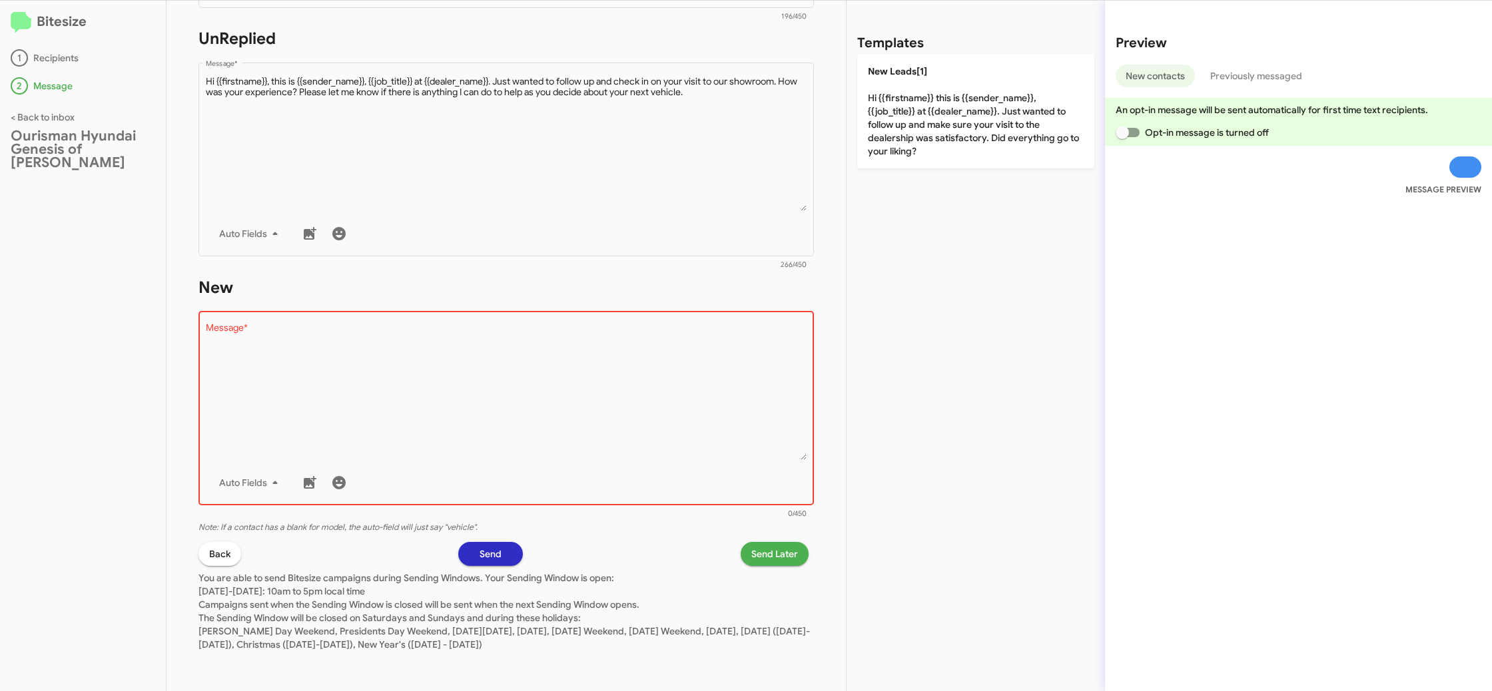
type textarea "Hi {{firstname}} this is {{sender_name}}, {{job_title}} at {{dealer_name}}. Jus…"
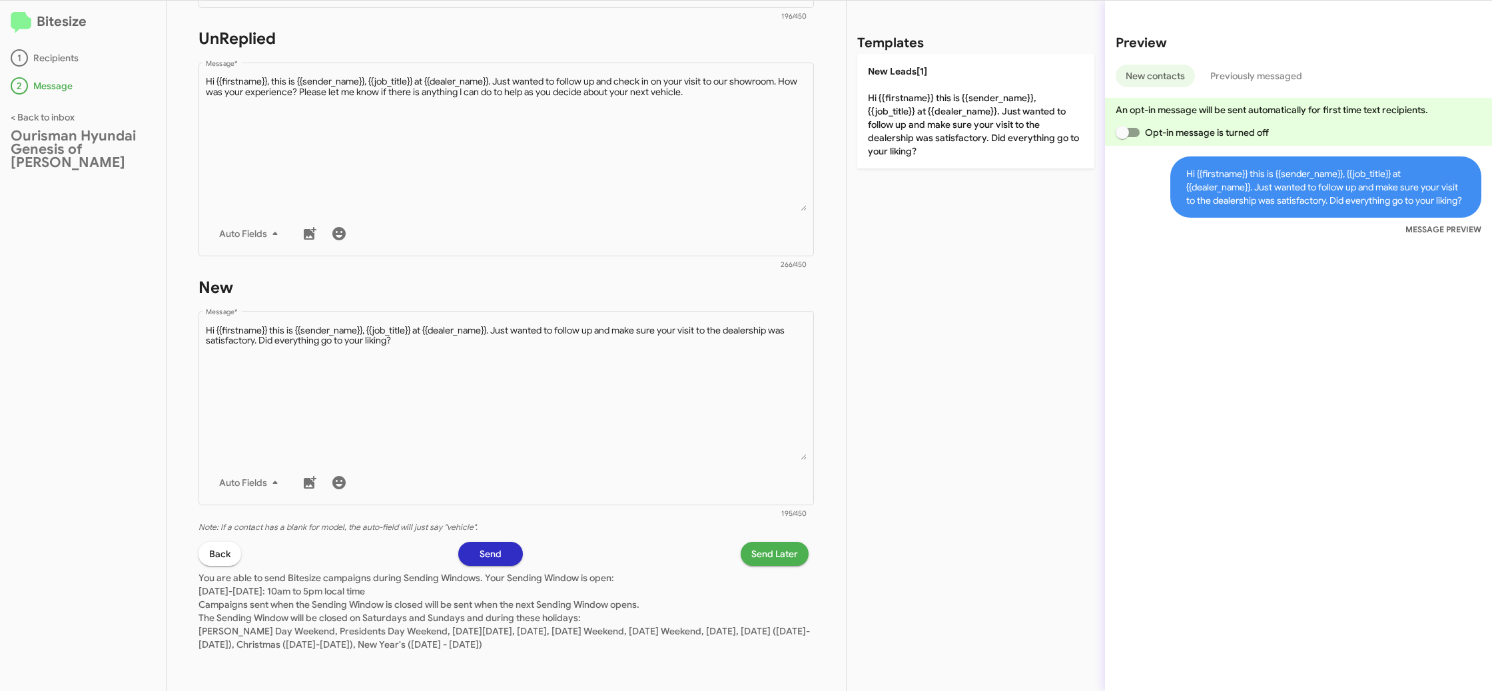
click at [776, 548] on span "Send Later" at bounding box center [774, 554] width 47 height 24
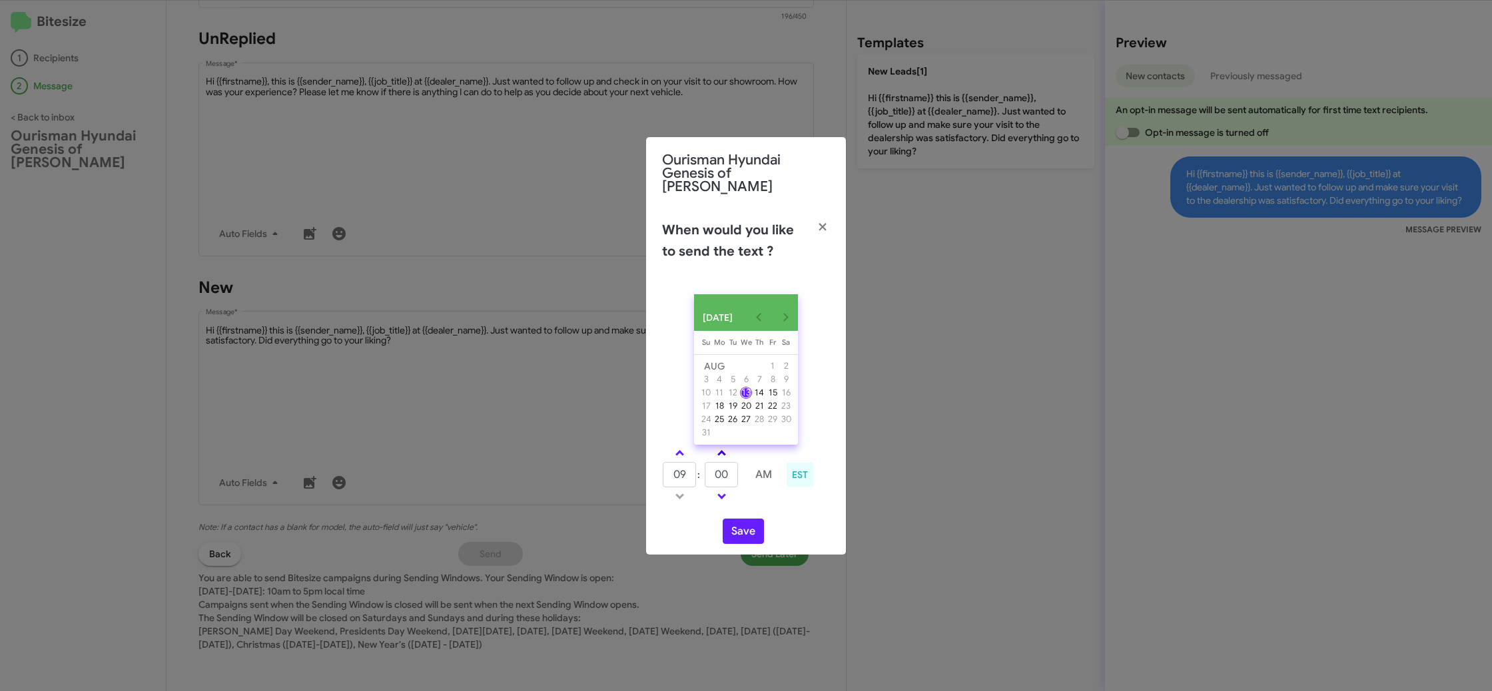
drag, startPoint x: 677, startPoint y: 455, endPoint x: 717, endPoint y: 453, distance: 40.0
click at [679, 455] on span at bounding box center [679, 454] width 9 height 9
type input "10"
click at [724, 453] on span at bounding box center [721, 454] width 9 height 9
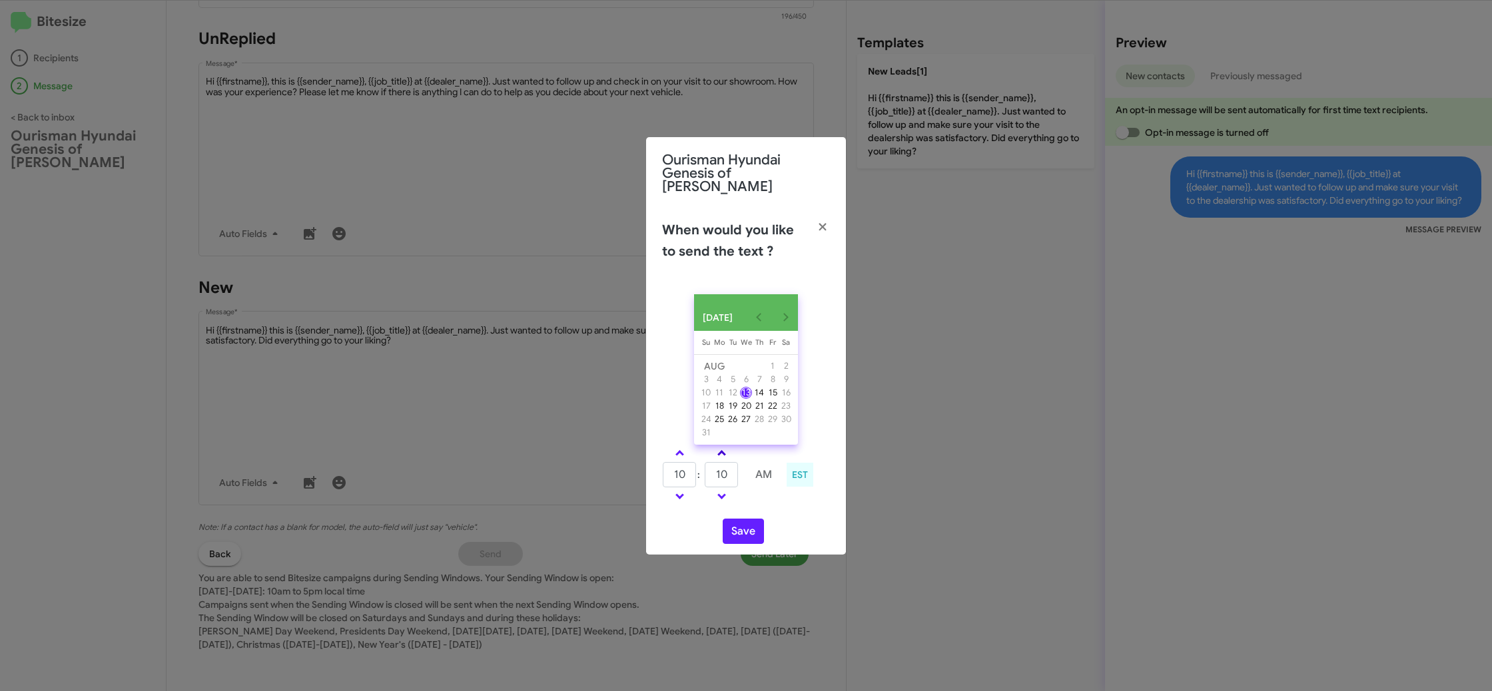
click at [724, 453] on span at bounding box center [721, 454] width 9 height 9
type input "25"
drag, startPoint x: 747, startPoint y: 536, endPoint x: 719, endPoint y: 404, distance: 135.5
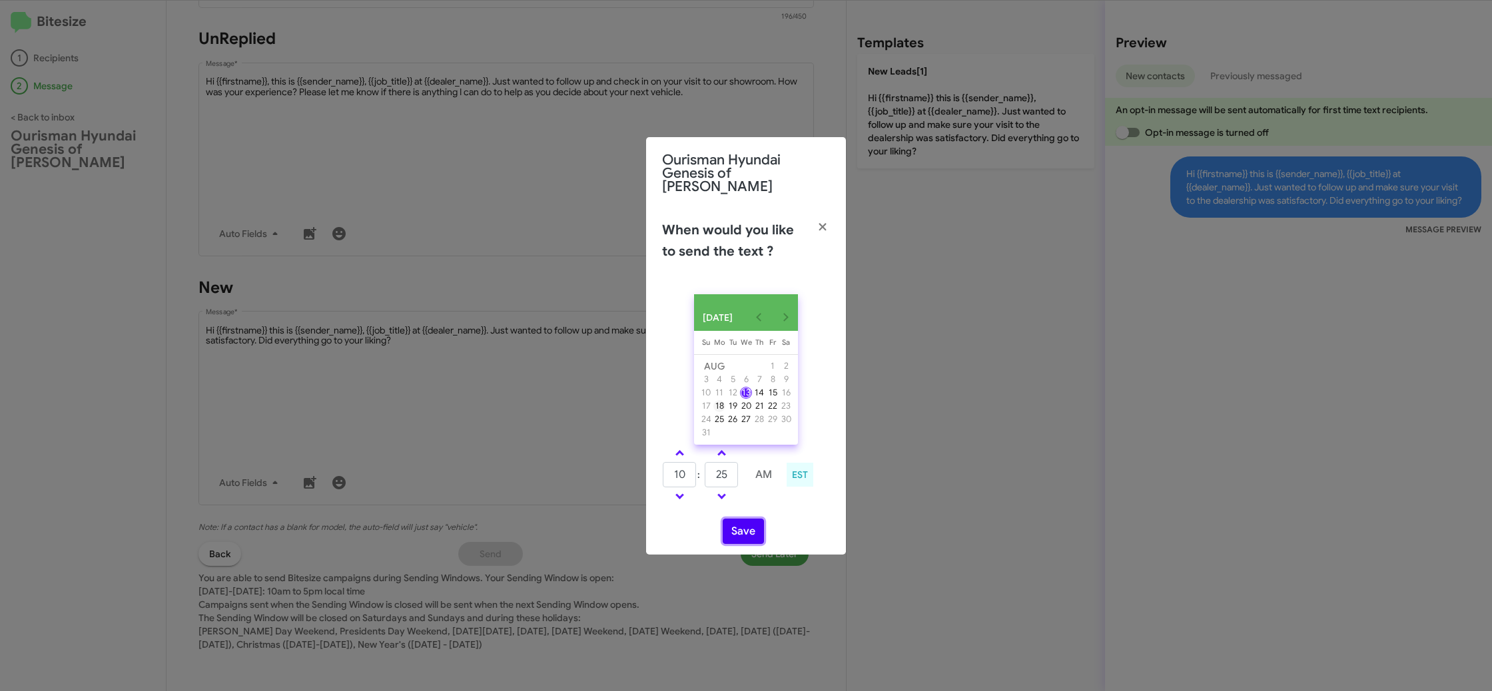
click at [747, 536] on button "Save" at bounding box center [743, 531] width 41 height 25
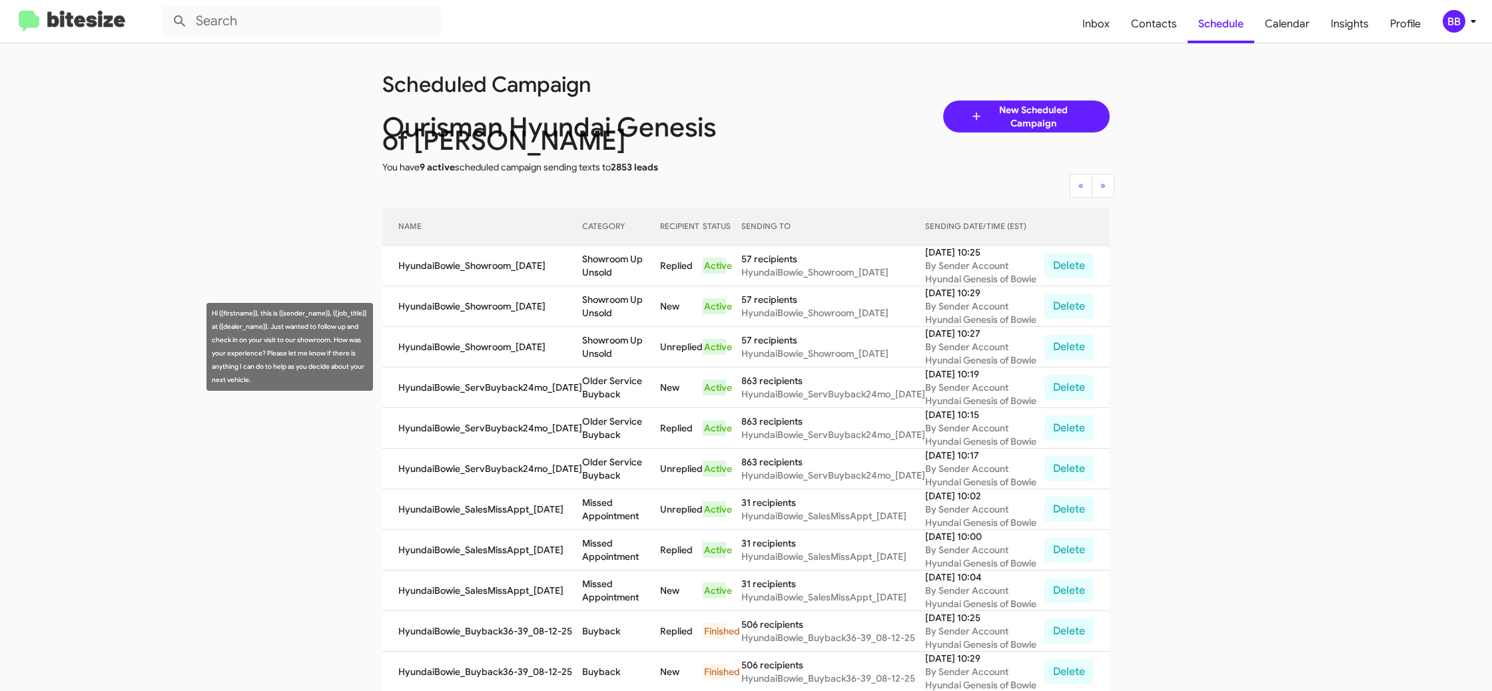
click at [593, 332] on td "Showroom Up Unsold" at bounding box center [621, 347] width 78 height 41
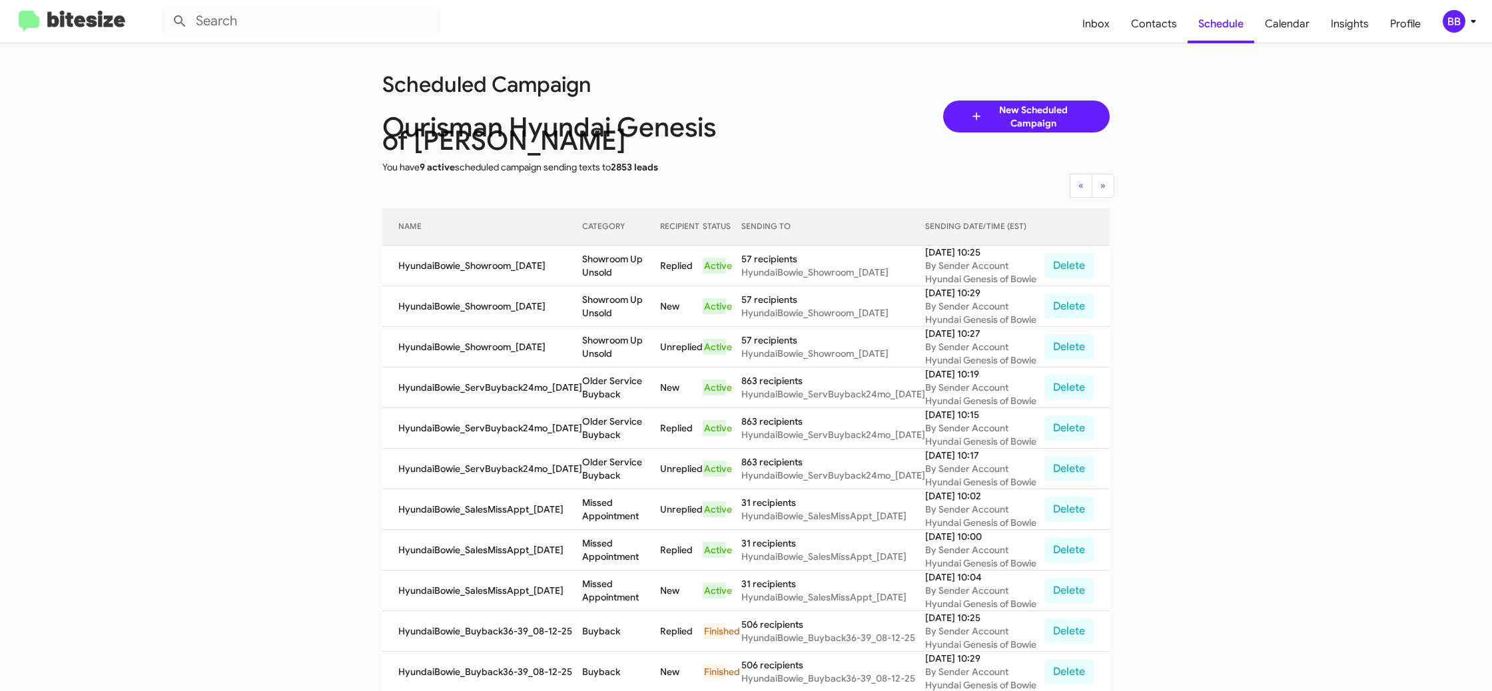
click at [593, 332] on td "Showroom Up Unsold" at bounding box center [621, 347] width 78 height 41
drag, startPoint x: 593, startPoint y: 332, endPoint x: 586, endPoint y: 332, distance: 7.4
click at [593, 332] on td "Showroom Up Unsold" at bounding box center [621, 347] width 78 height 41
copy td "Showroom Up Unsold"
click at [1455, 21] on div "BB" at bounding box center [1454, 21] width 23 height 23
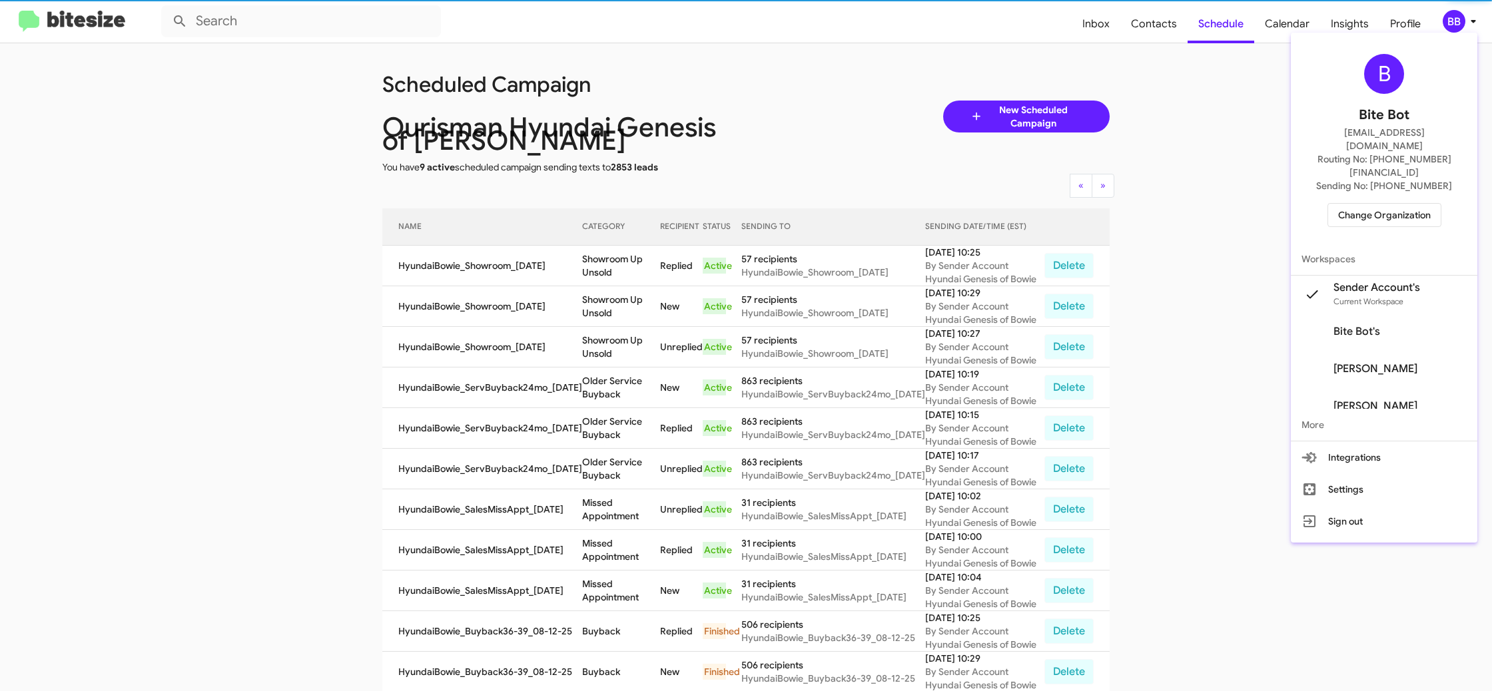
click at [1372, 204] on span "Change Organization" at bounding box center [1384, 215] width 93 height 23
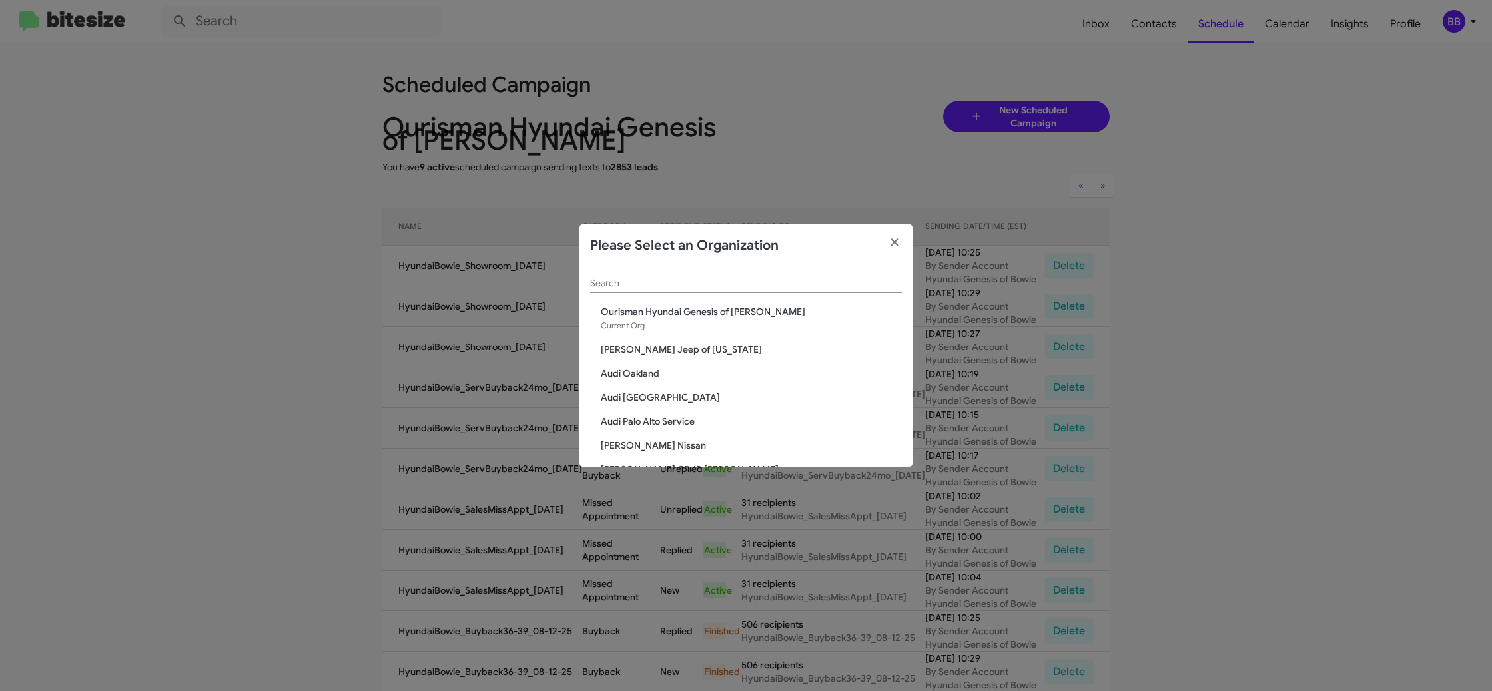
click at [599, 285] on input "Search" at bounding box center [746, 283] width 312 height 11
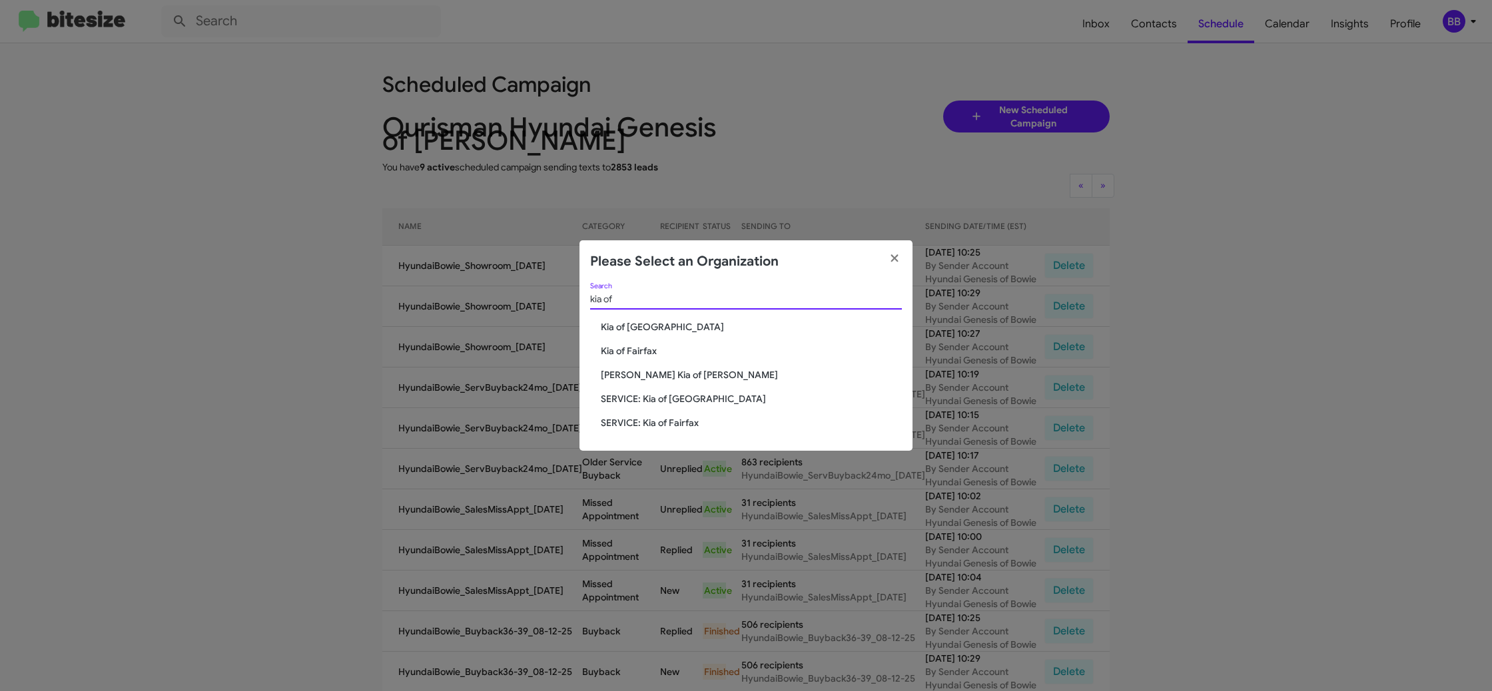
type input "kia of"
click at [652, 401] on span "SERVICE: Kia of Catonsville" at bounding box center [751, 398] width 301 height 13
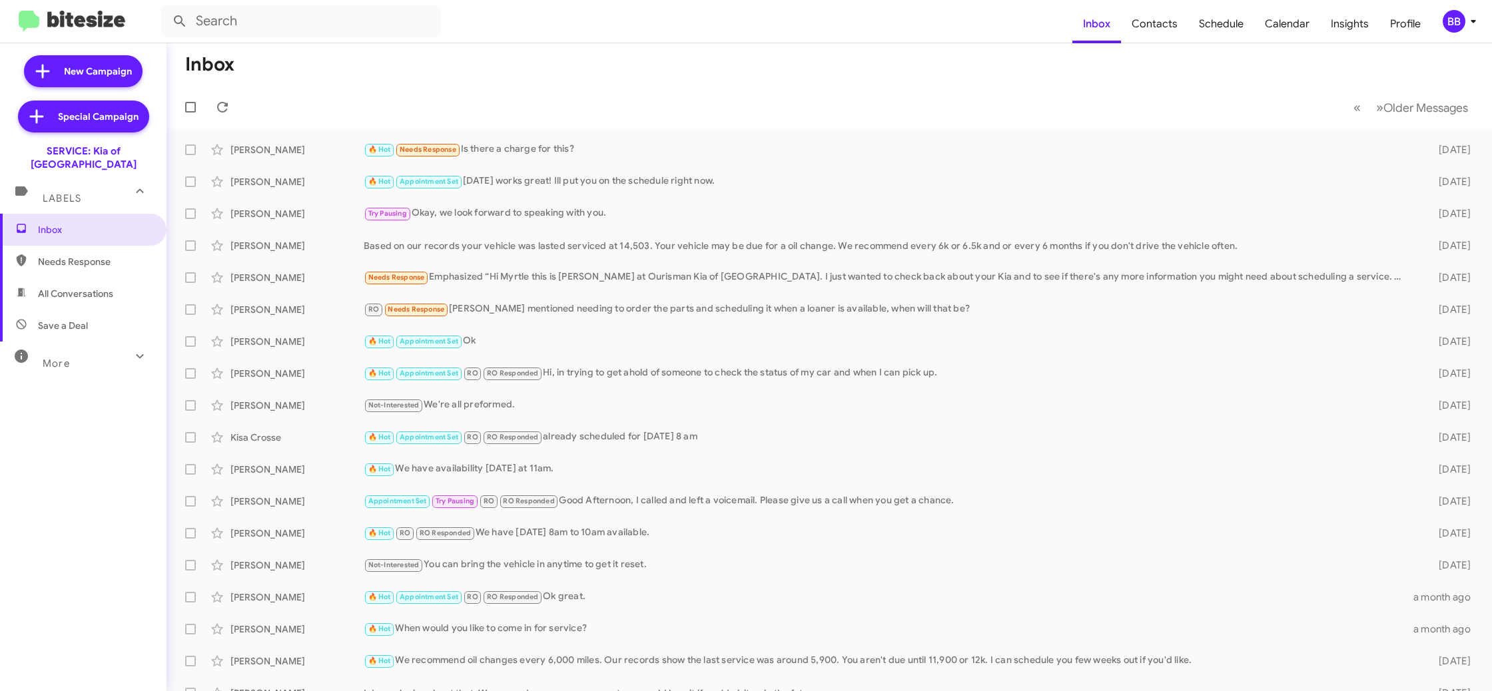
click at [1465, 28] on icon at bounding box center [1473, 21] width 16 height 16
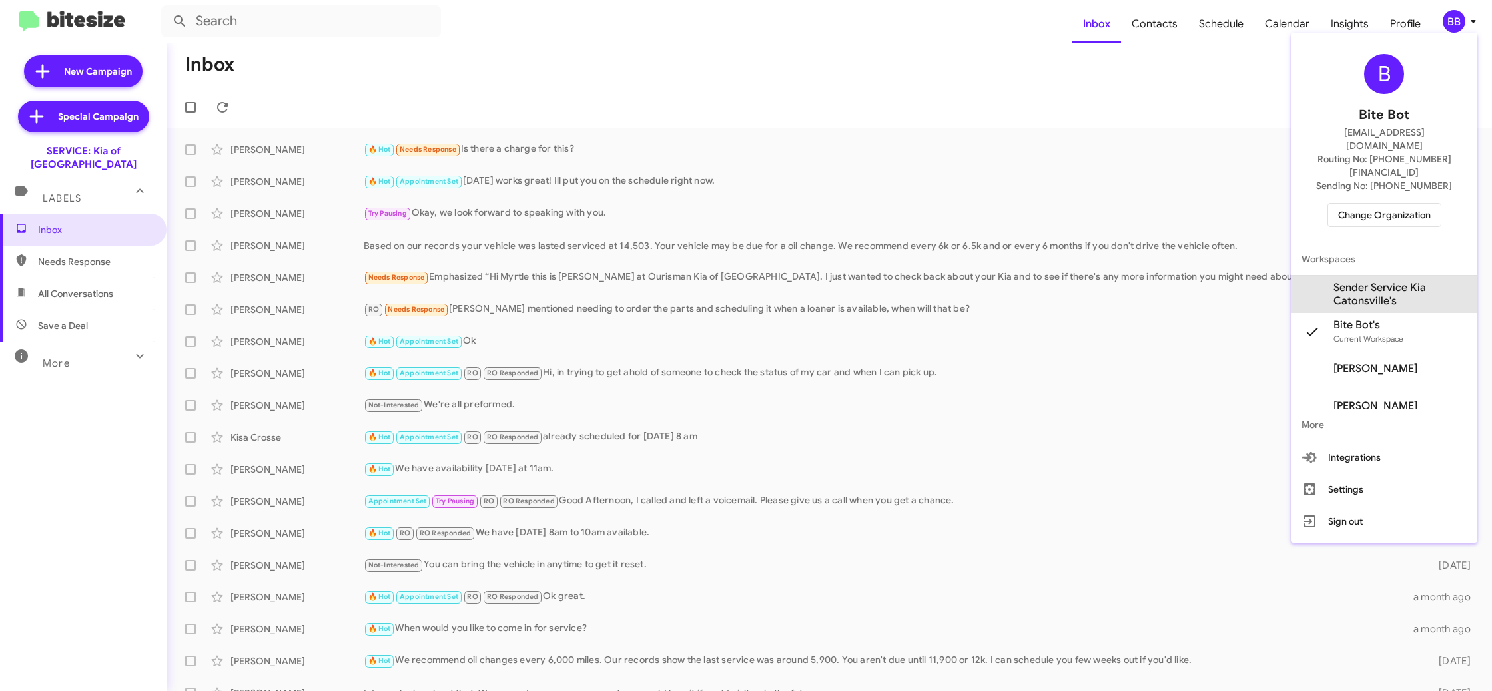
click at [1384, 281] on span "Sender Service Kia Catonsville's" at bounding box center [1399, 294] width 133 height 27
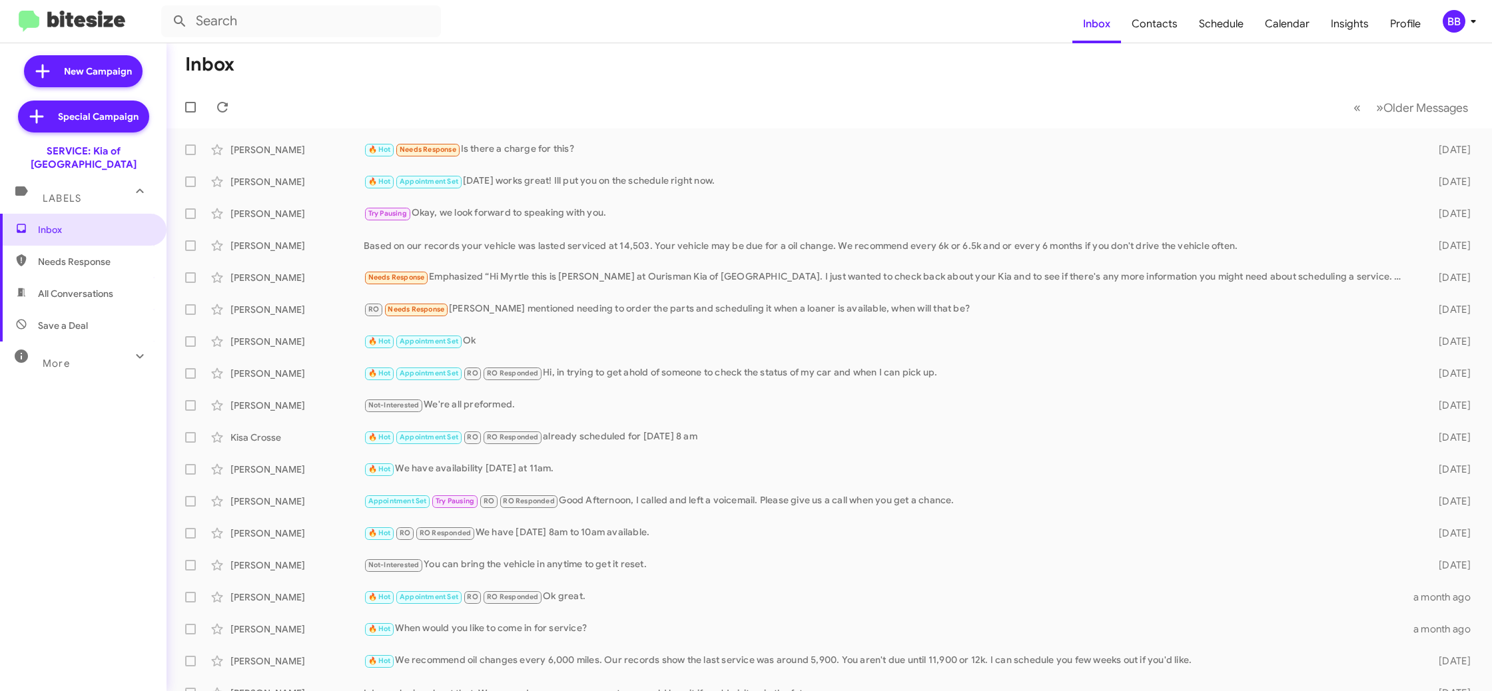
click at [1459, 23] on div "BB" at bounding box center [1454, 21] width 23 height 23
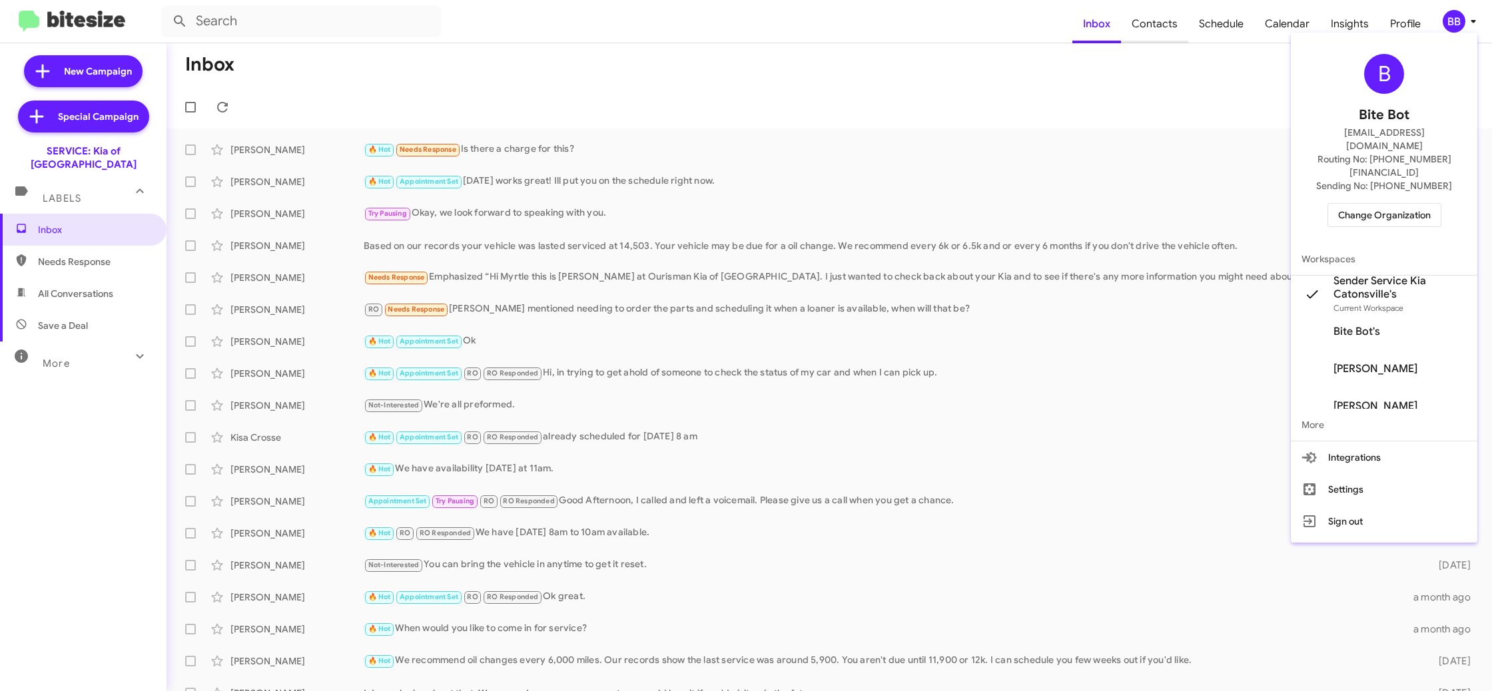
click at [1153, 18] on div at bounding box center [746, 345] width 1492 height 691
click at [1160, 32] on span "Contacts" at bounding box center [1154, 24] width 67 height 39
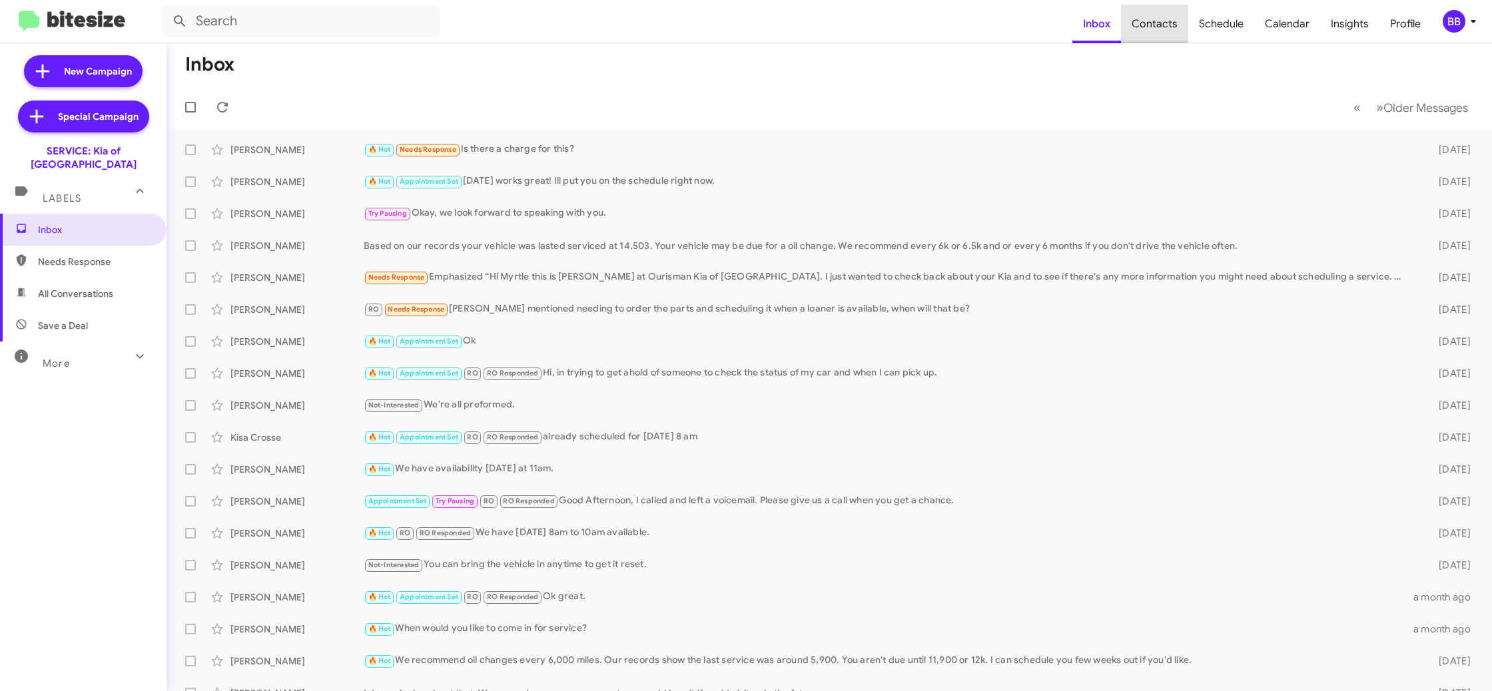
click at [1160, 32] on span "Contacts" at bounding box center [1154, 24] width 67 height 39
type input "in:groups"
click at [1160, 32] on span "Contacts" at bounding box center [1154, 24] width 67 height 39
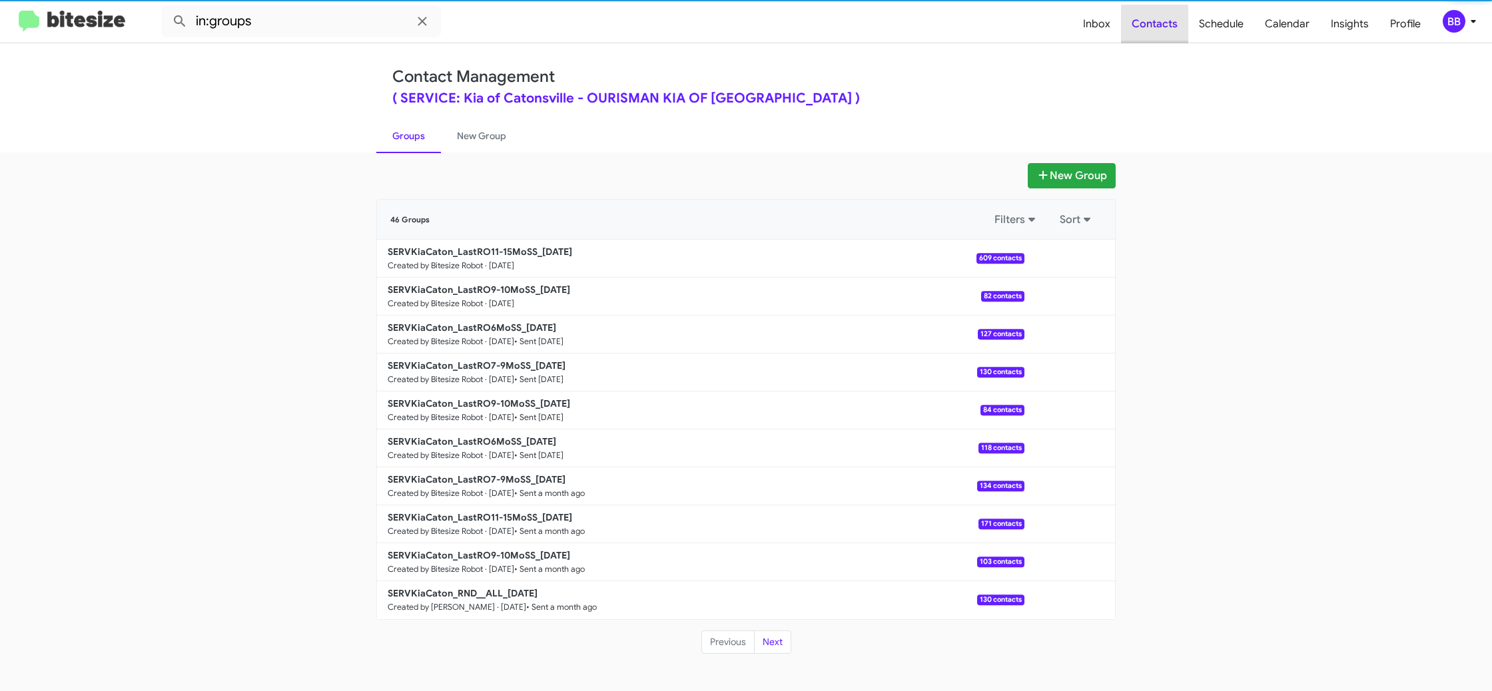
click at [1160, 32] on span "Contacts" at bounding box center [1154, 24] width 67 height 39
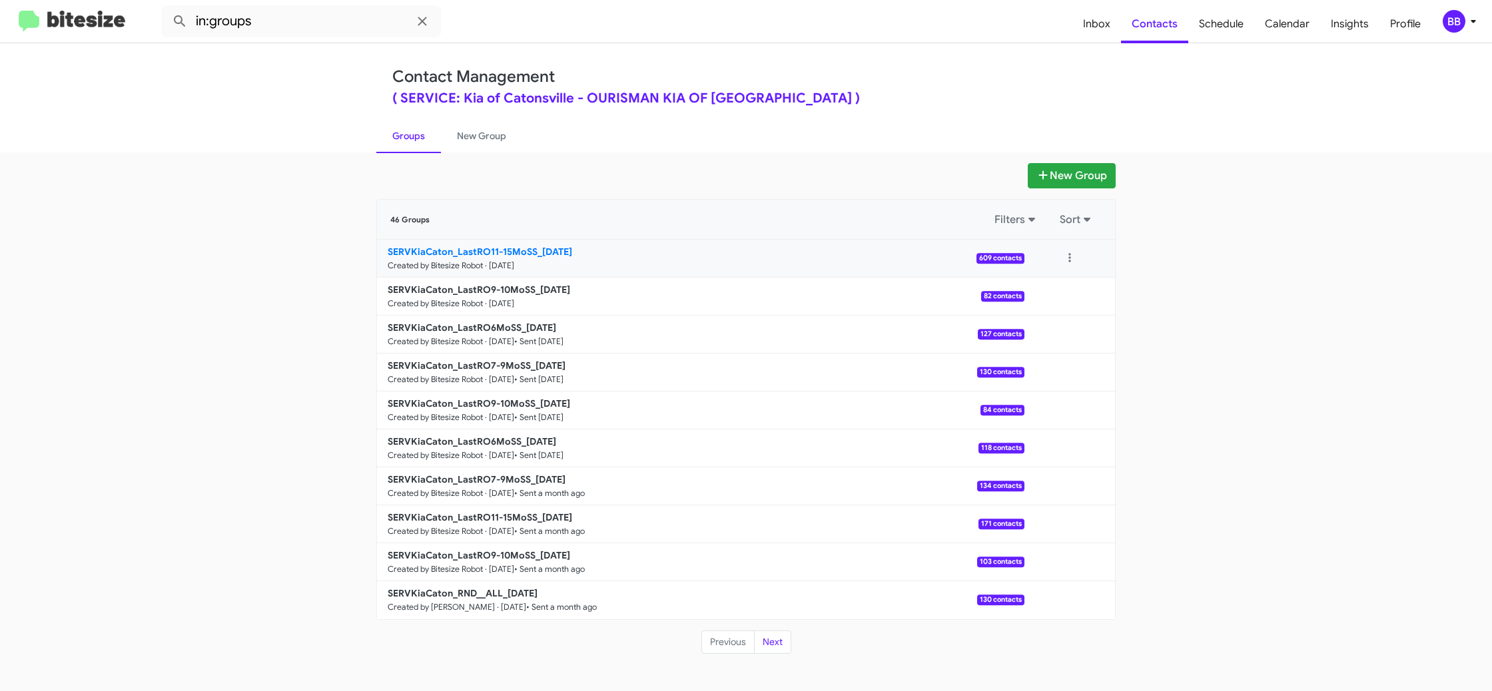
click at [546, 247] on b "SERVKiaCaton_LastRO11-15MoSS_[DATE]" at bounding box center [480, 252] width 184 height 12
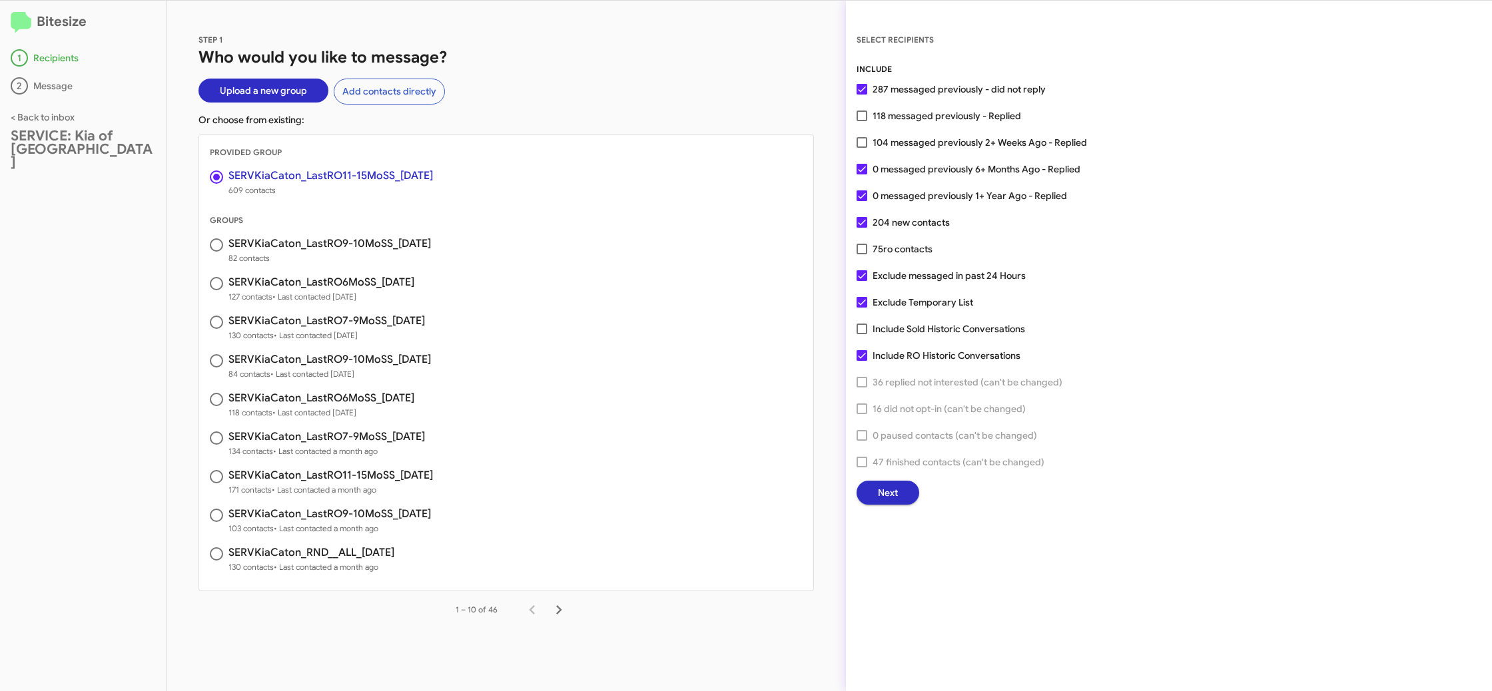
click at [882, 493] on span "Next" at bounding box center [888, 493] width 20 height 24
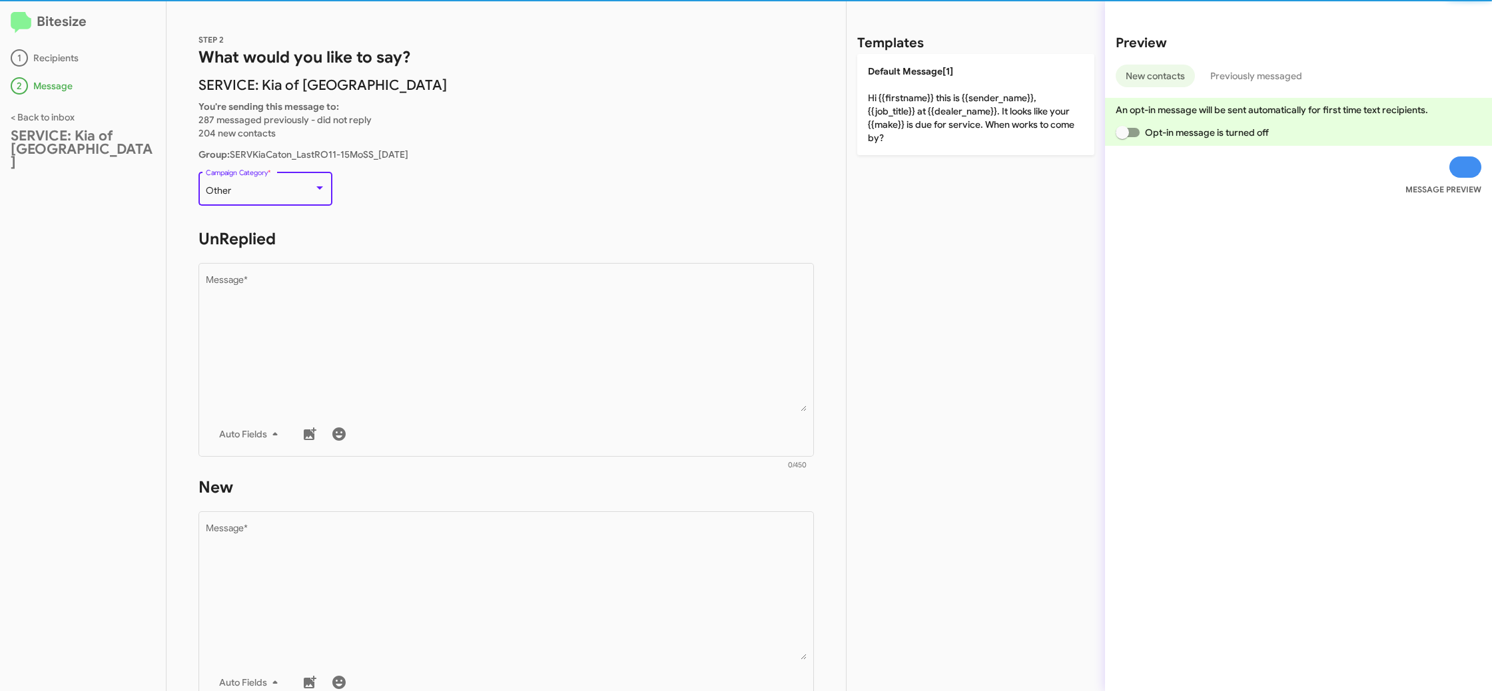
click at [264, 186] on div "Other" at bounding box center [260, 191] width 108 height 11
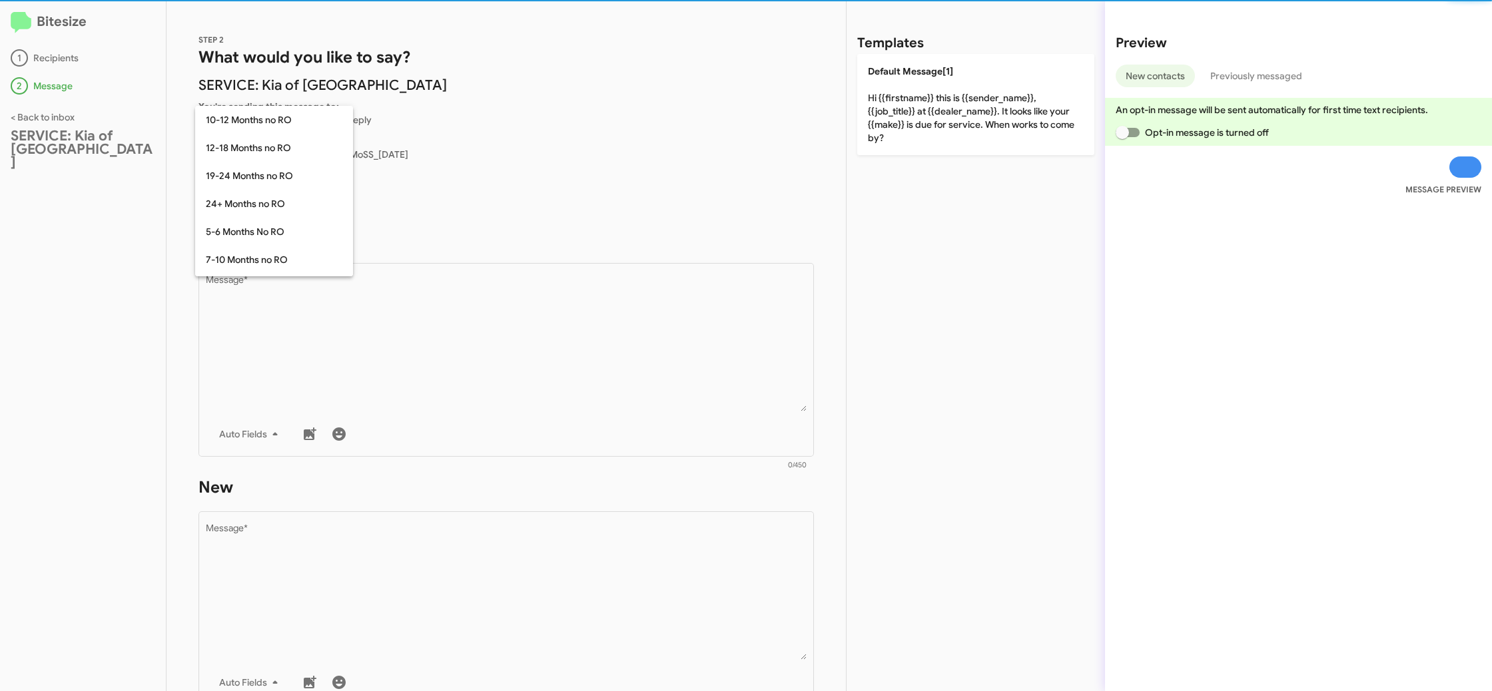
scroll to position [292, 0]
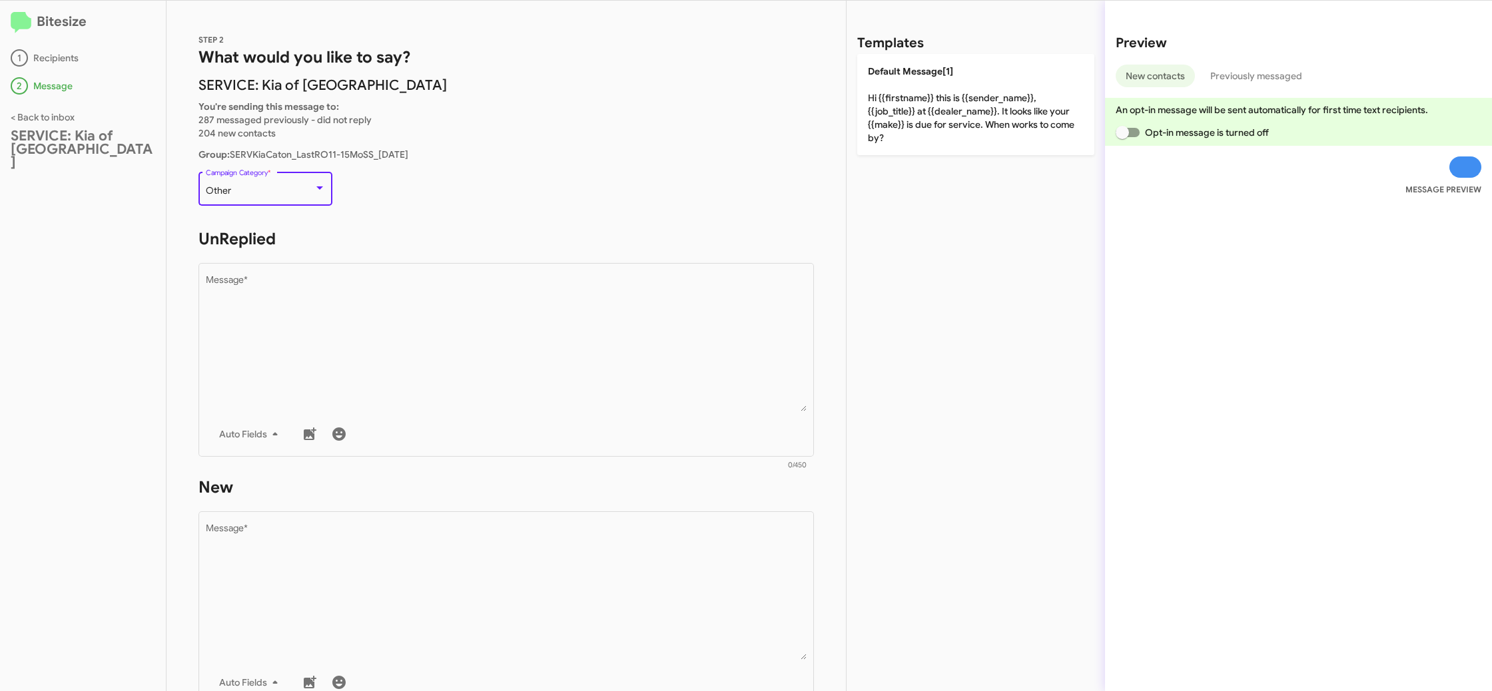
click at [264, 186] on div "Other" at bounding box center [260, 191] width 108 height 11
click at [294, 194] on div "Other" at bounding box center [260, 191] width 108 height 11
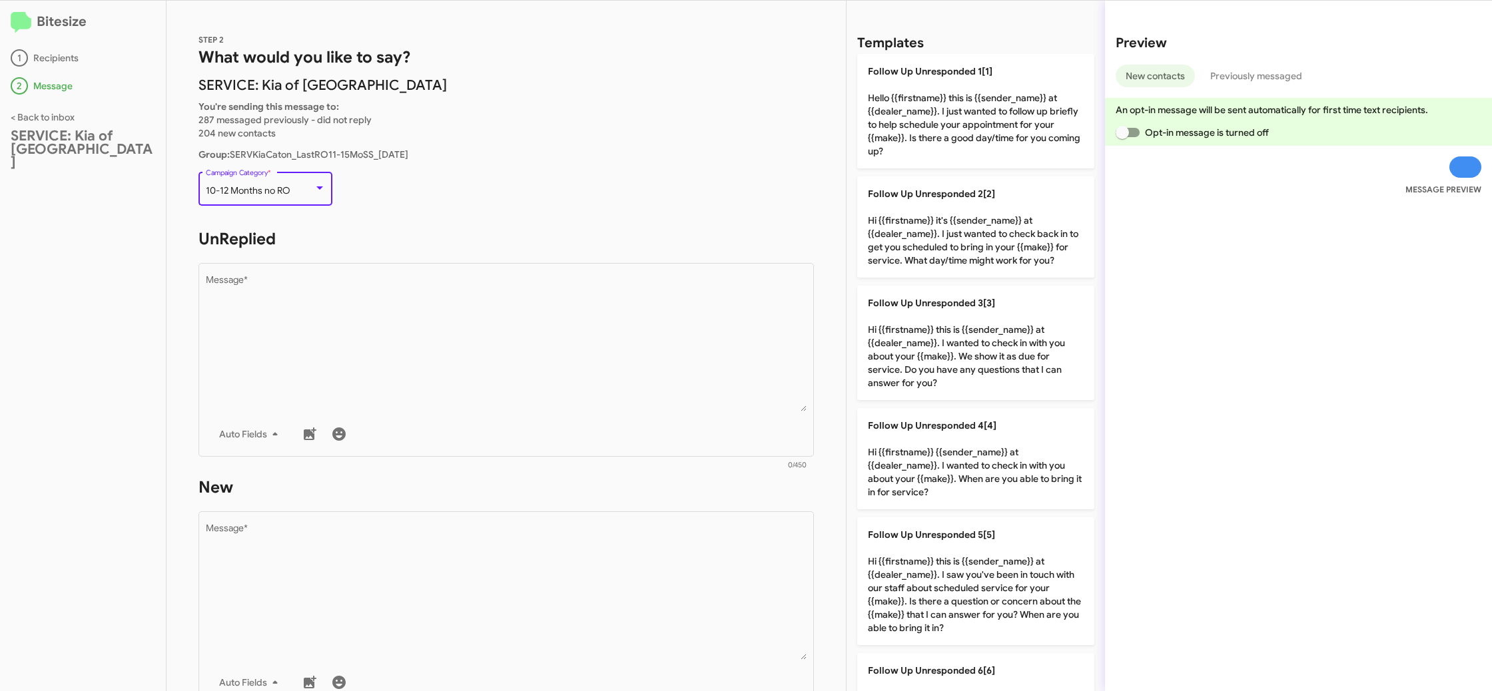
scroll to position [0, 0]
click at [460, 288] on div at bounding box center [746, 345] width 1492 height 691
click at [460, 288] on textarea "Message *" at bounding box center [506, 344] width 601 height 136
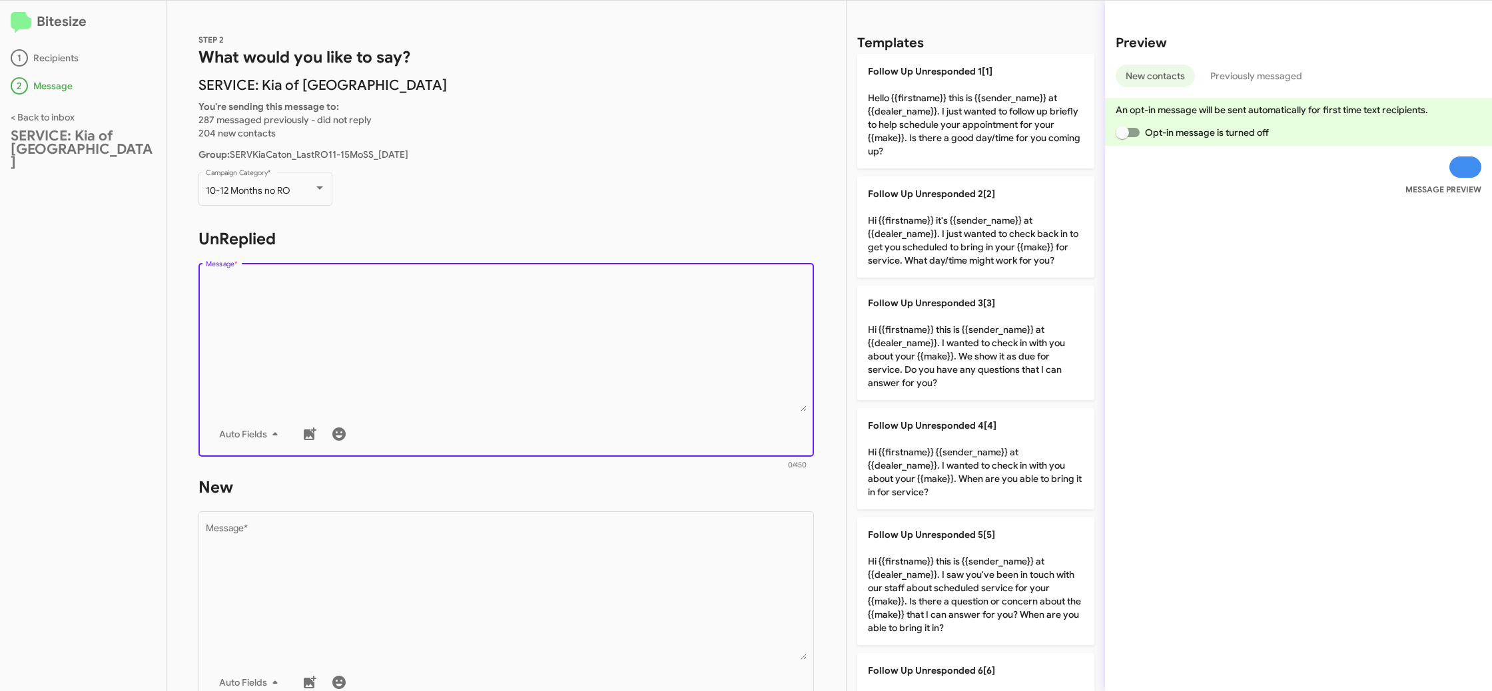
drag, startPoint x: 460, startPoint y: 288, endPoint x: 456, endPoint y: 279, distance: 9.3
click at [460, 283] on textarea "Message *" at bounding box center [506, 344] width 601 height 136
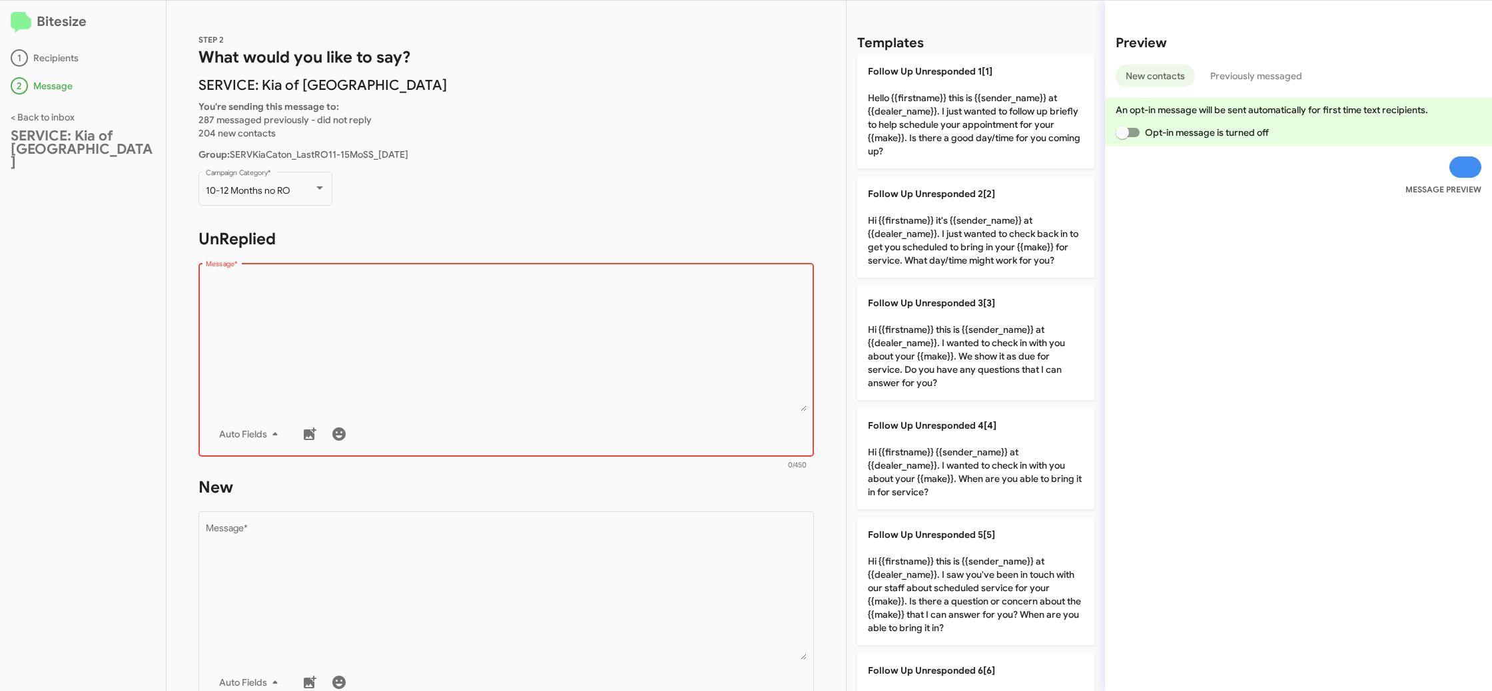
click at [492, 299] on textarea "Message *" at bounding box center [506, 344] width 601 height 136
drag, startPoint x: 492, startPoint y: 299, endPoint x: 333, endPoint y: 34, distance: 308.9
click at [490, 292] on textarea "Message *" at bounding box center [506, 344] width 601 height 136
click at [591, 360] on textarea "Message *" at bounding box center [506, 344] width 601 height 136
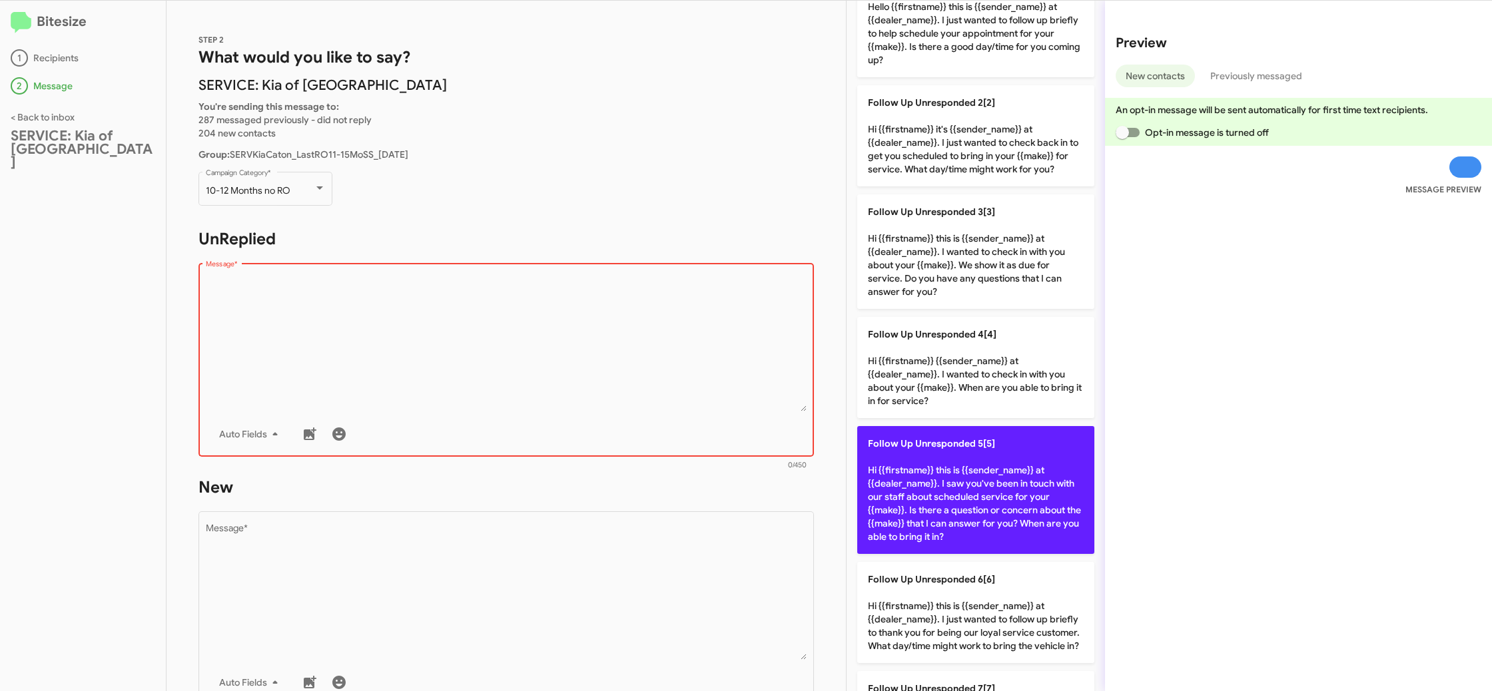
scroll to position [105, 0]
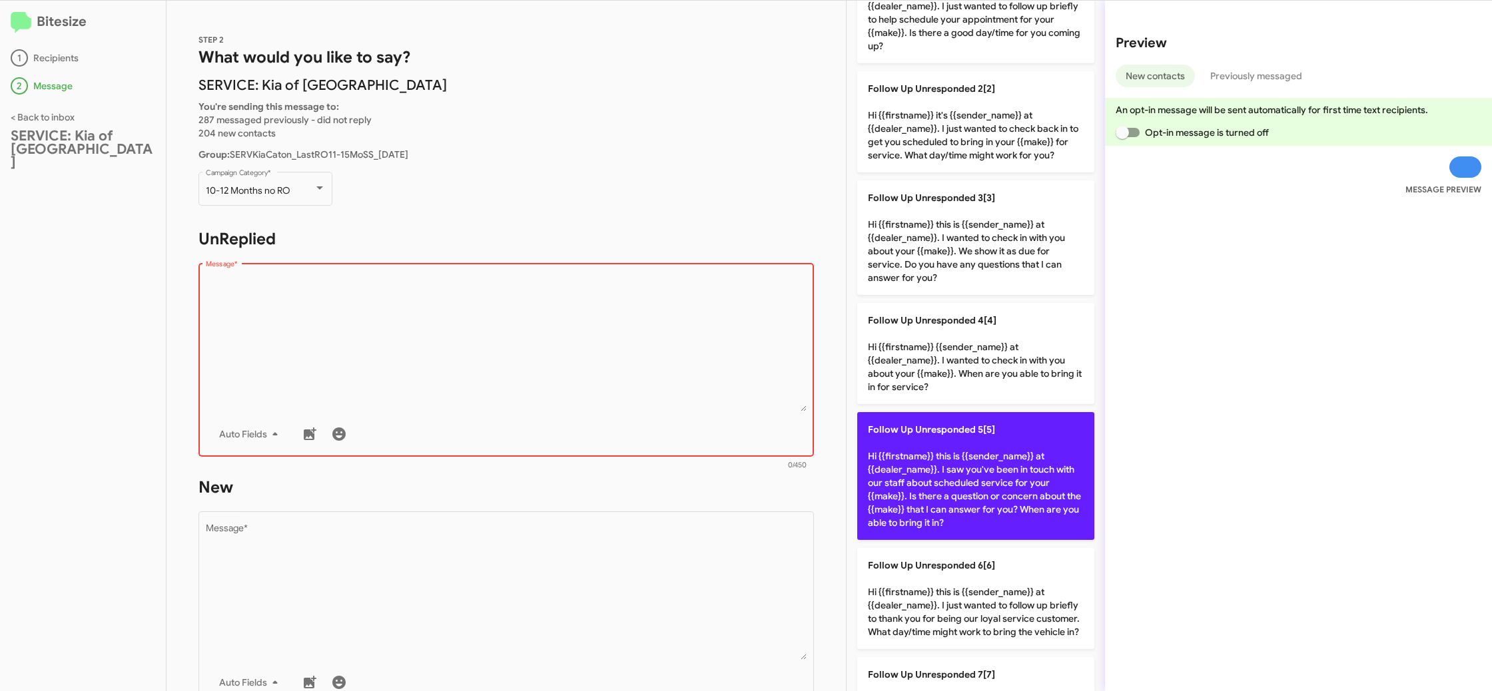
drag, startPoint x: 921, startPoint y: 472, endPoint x: 858, endPoint y: 512, distance: 75.2
click at [918, 473] on p "Follow Up Unresponded 5[5] Hi {{firstname}} this is {{sender_name}} at {{dealer…" at bounding box center [975, 476] width 237 height 128
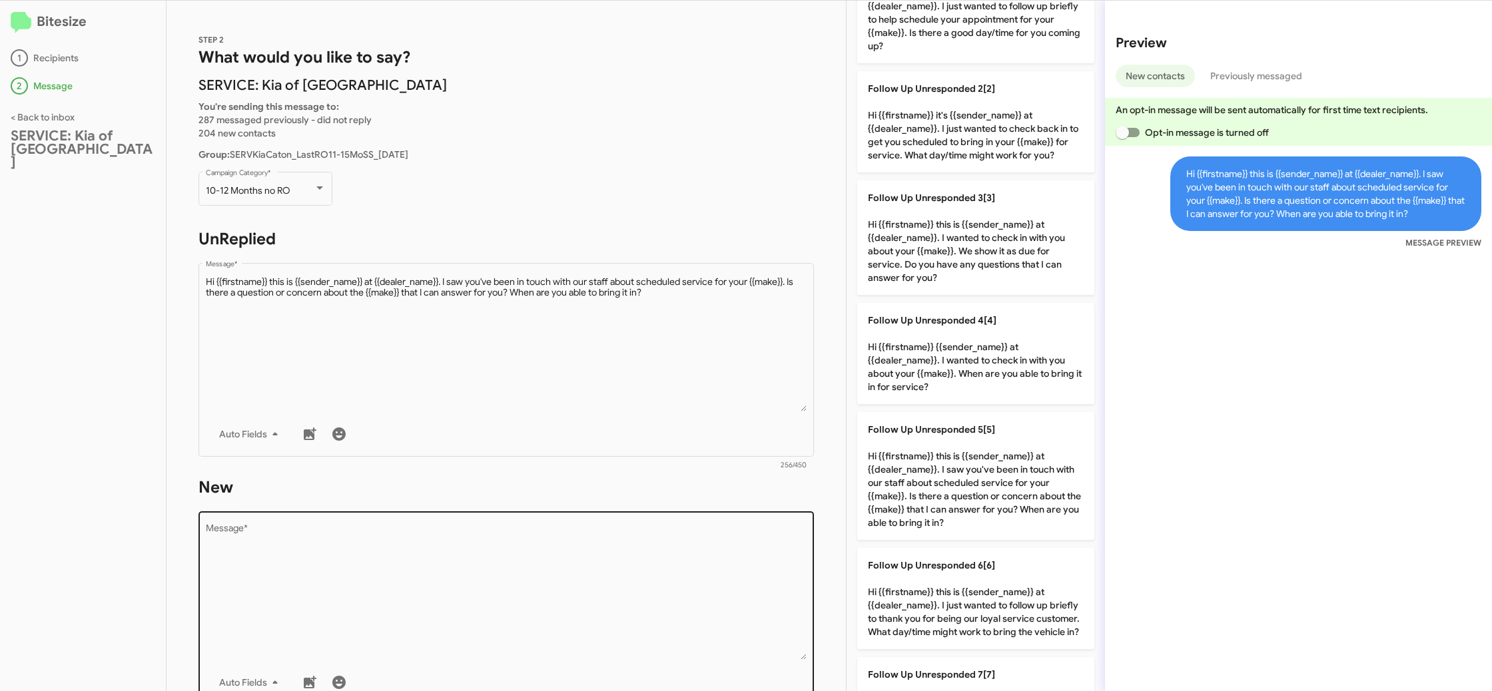
click at [693, 590] on textarea "Message *" at bounding box center [506, 592] width 601 height 136
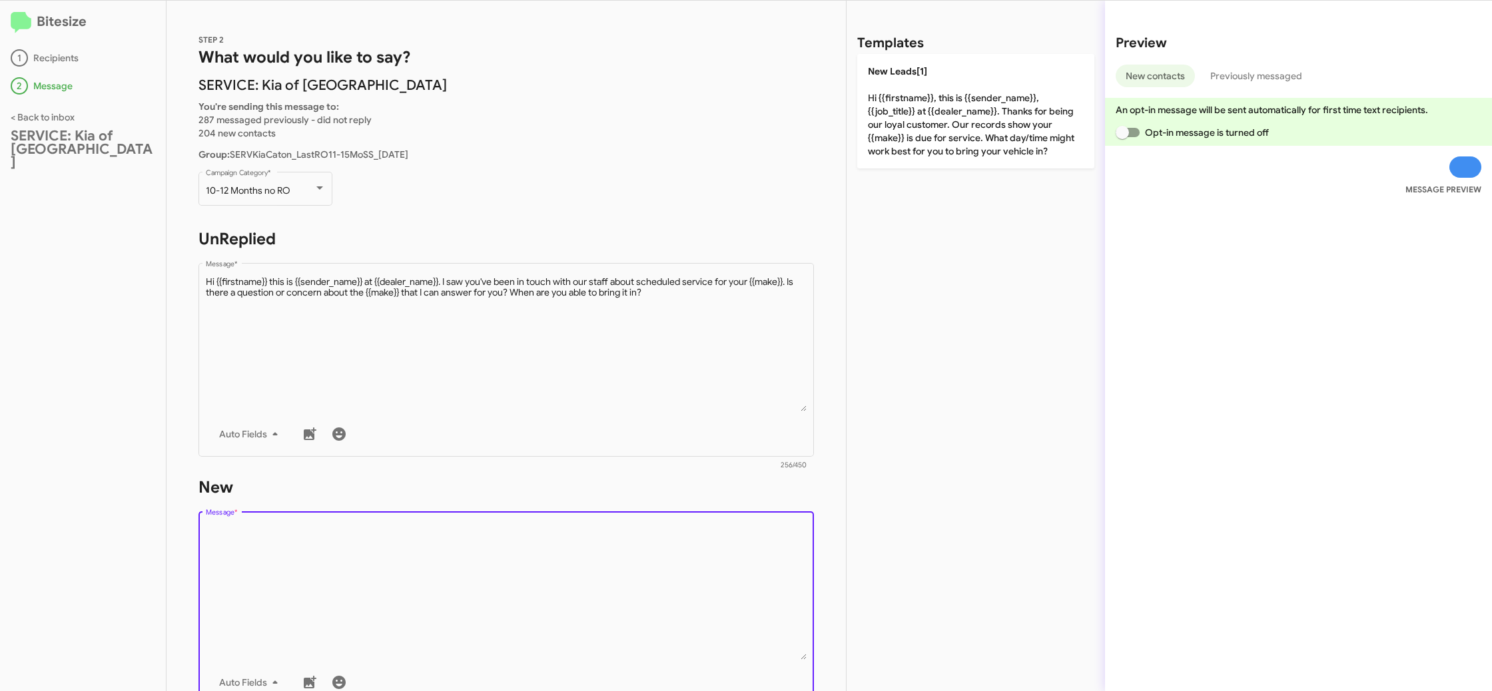
click at [693, 589] on textarea "Message *" at bounding box center [506, 592] width 601 height 136
drag, startPoint x: 693, startPoint y: 589, endPoint x: 821, endPoint y: 478, distance: 170.0
click at [694, 587] on textarea "Message *" at bounding box center [506, 592] width 601 height 136
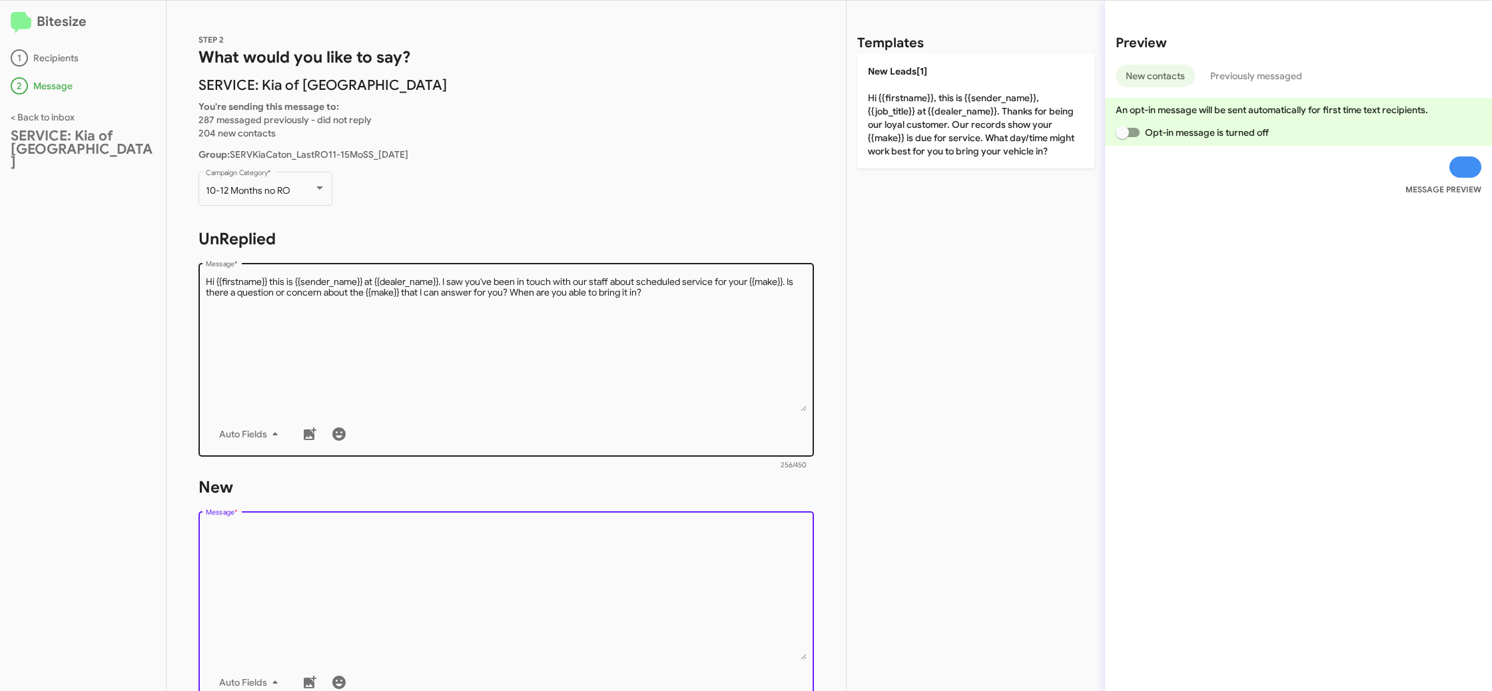
click at [677, 364] on textarea "Message *" at bounding box center [506, 344] width 601 height 136
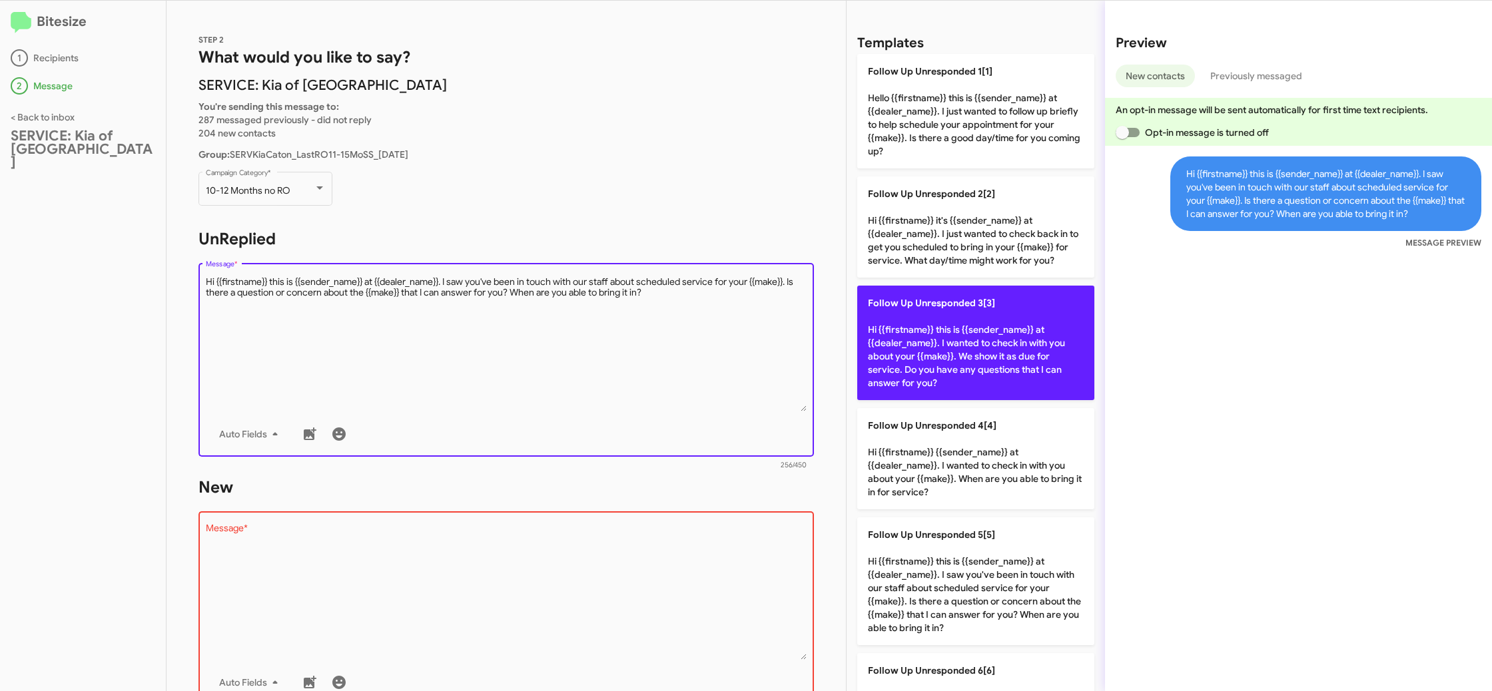
drag, startPoint x: 677, startPoint y: 364, endPoint x: 877, endPoint y: 356, distance: 200.6
click at [683, 363] on textarea "Message *" at bounding box center [506, 344] width 601 height 136
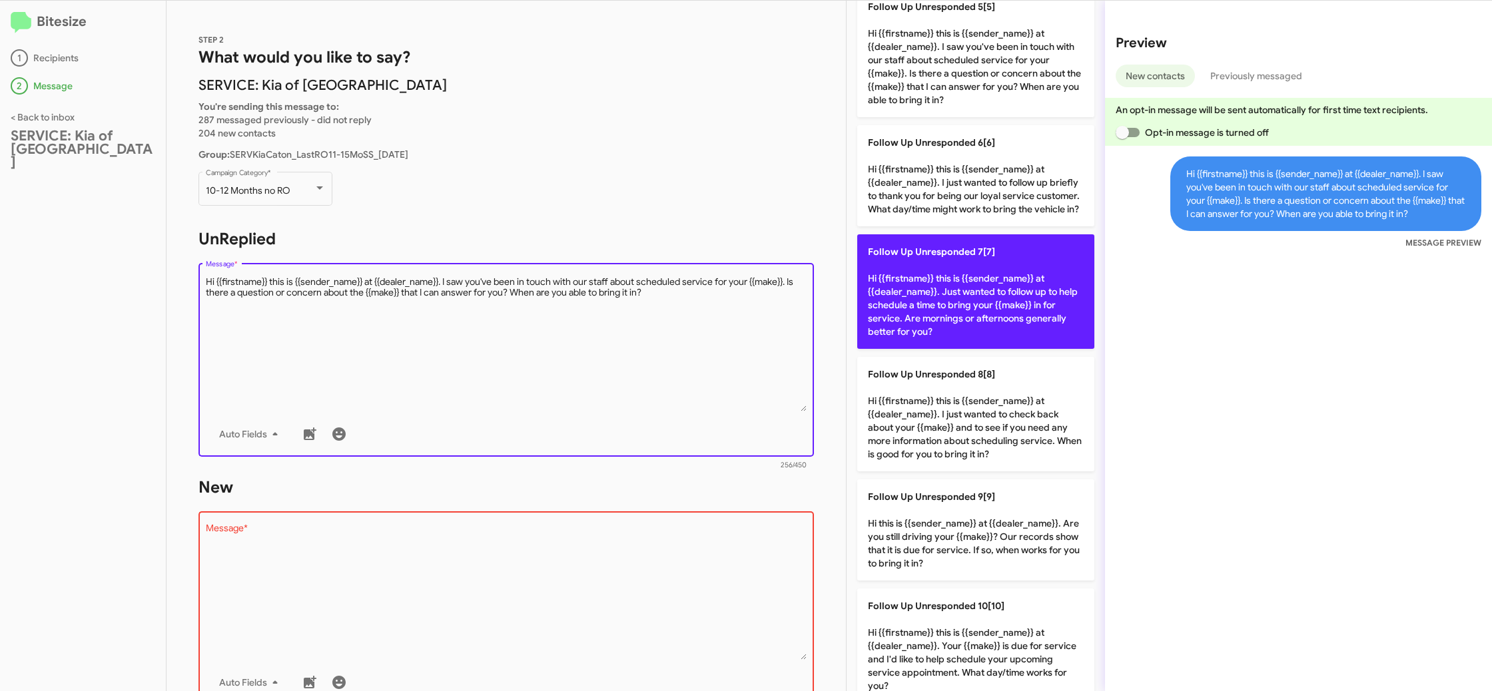
scroll to position [532, 0]
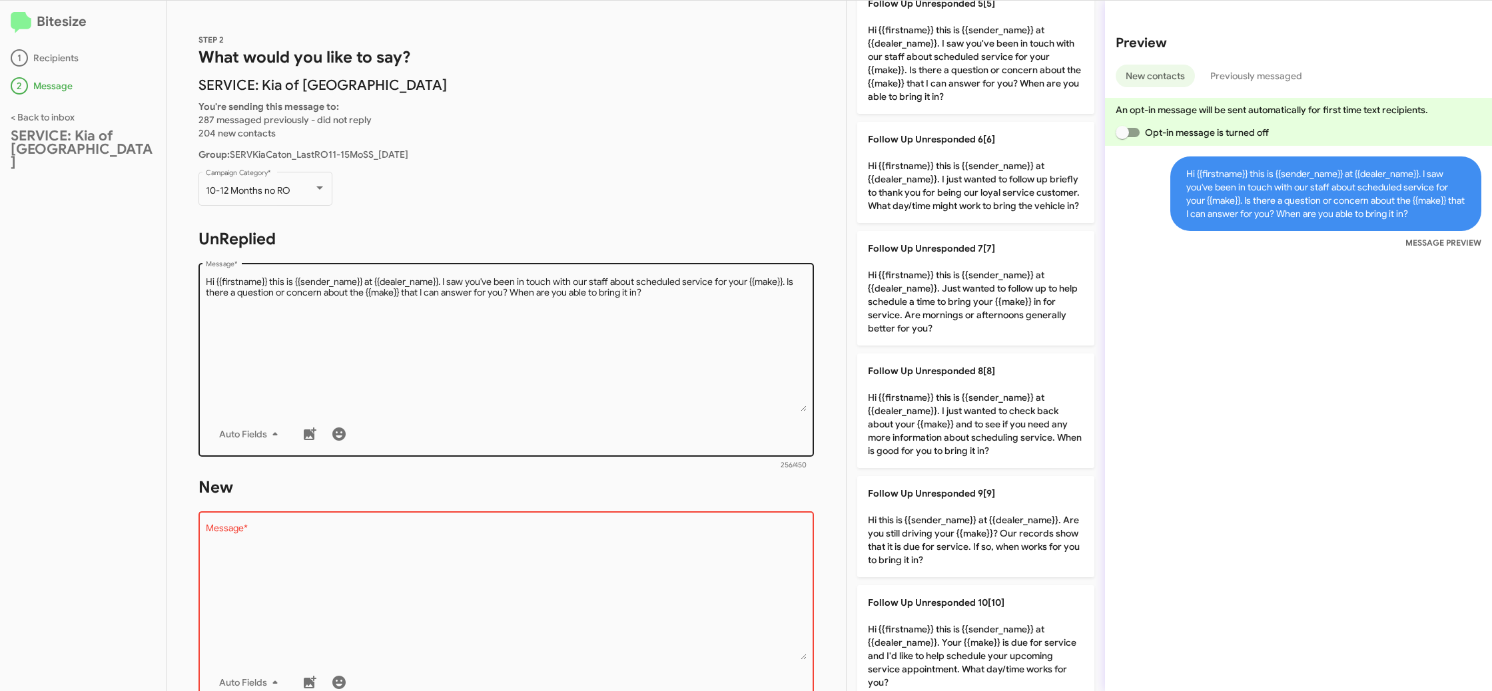
drag, startPoint x: 951, startPoint y: 168, endPoint x: 634, endPoint y: 380, distance: 381.3
click at [950, 169] on p "Follow Up Unresponded 6[6] Hi {{firstname}} this is {{sender_name}} at {{dealer…" at bounding box center [975, 172] width 237 height 101
type textarea "Hi {{firstname}} this is {{sender_name}} at {{dealer_name}}. I just wanted to f…"
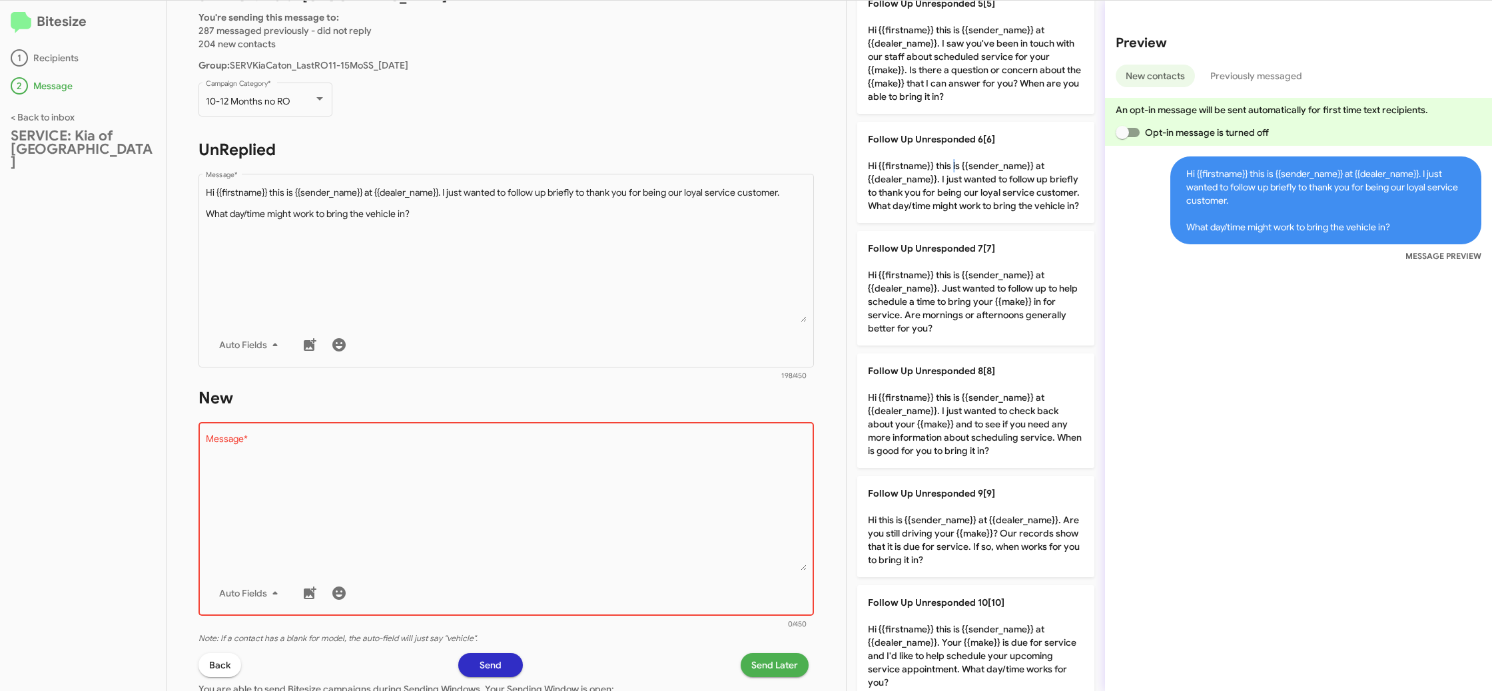
scroll to position [200, 0]
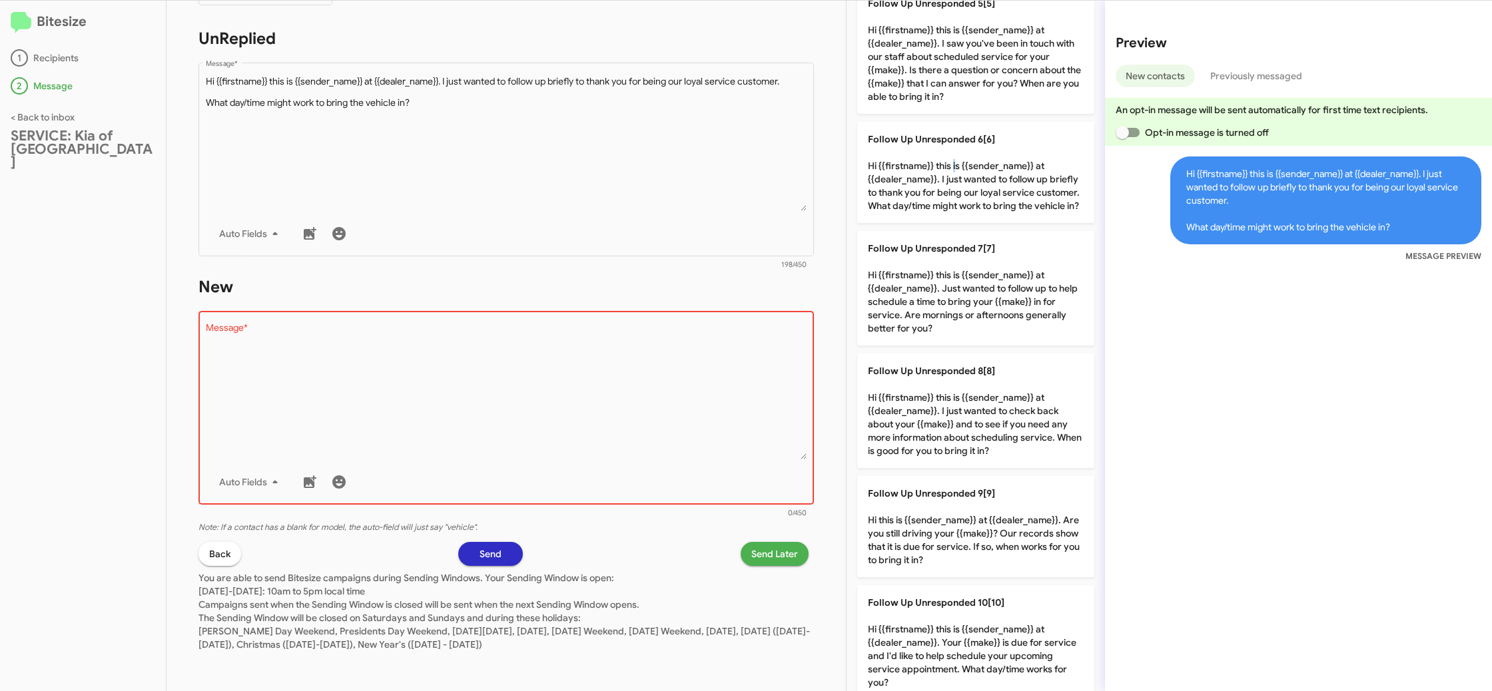
click at [639, 451] on textarea "Message *" at bounding box center [506, 392] width 601 height 136
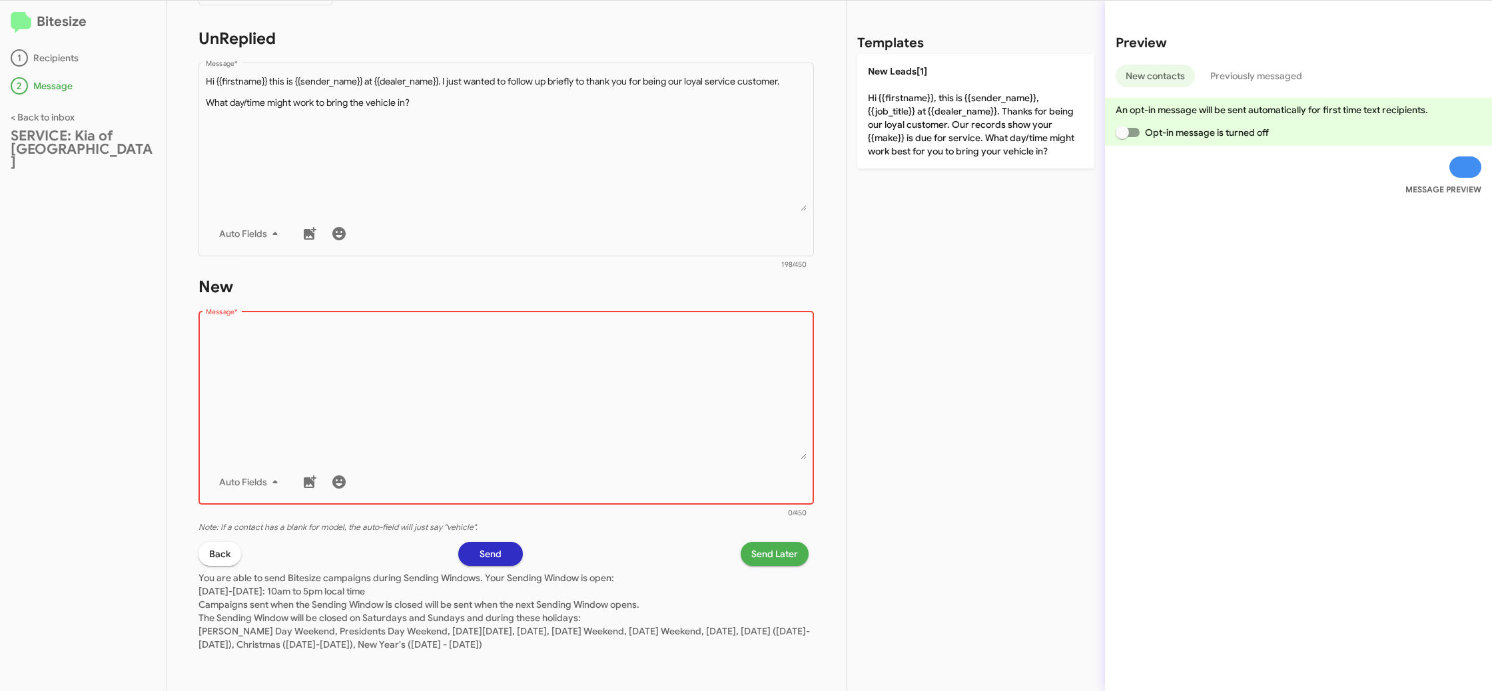
drag, startPoint x: 639, startPoint y: 451, endPoint x: 734, endPoint y: 349, distance: 139.0
click at [641, 449] on textarea "Message *" at bounding box center [506, 392] width 601 height 136
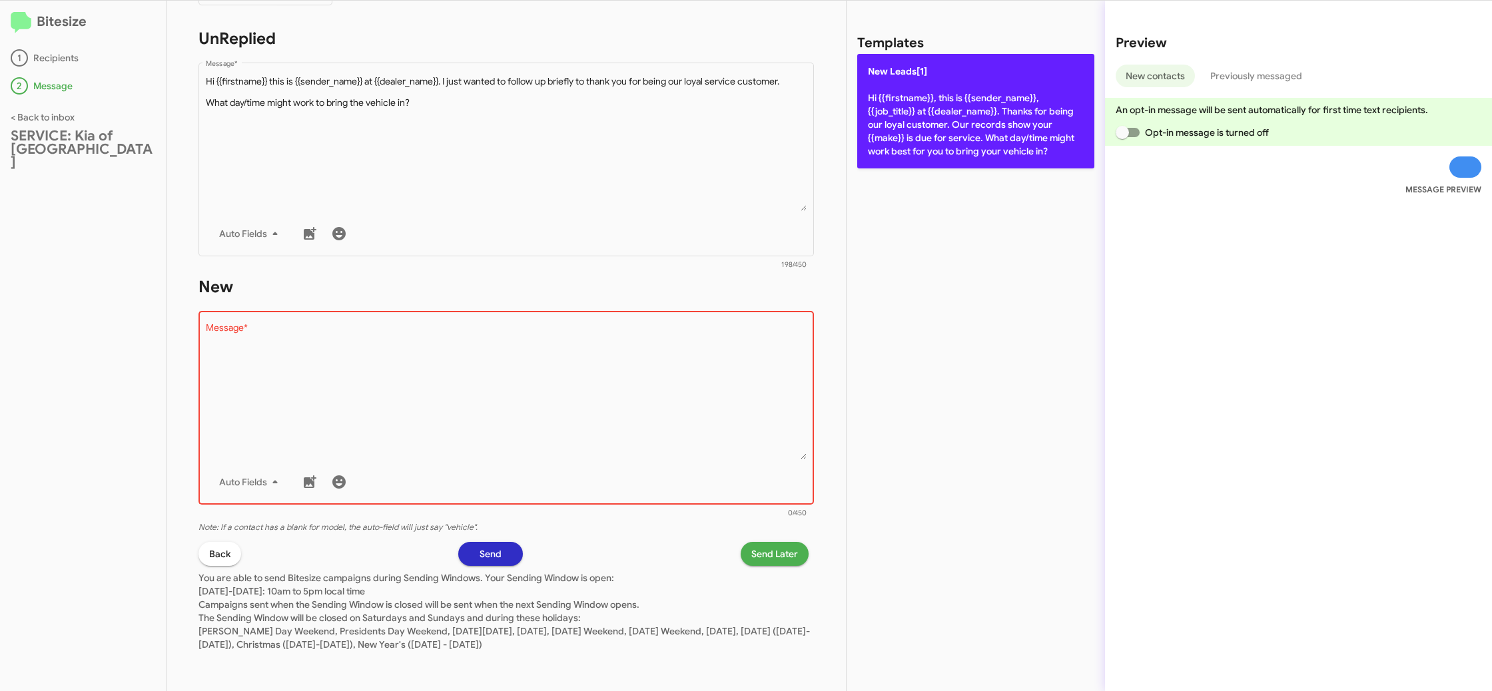
click at [936, 161] on p "New Leads[1] Hi {{firstname}}, this is {{sender_name}}, {{job_title}} at {{deal…" at bounding box center [975, 111] width 237 height 115
type textarea "Hi {{firstname}}, this is {{sender_name}}, {{job_title}} at {{dealer_name}}. Th…"
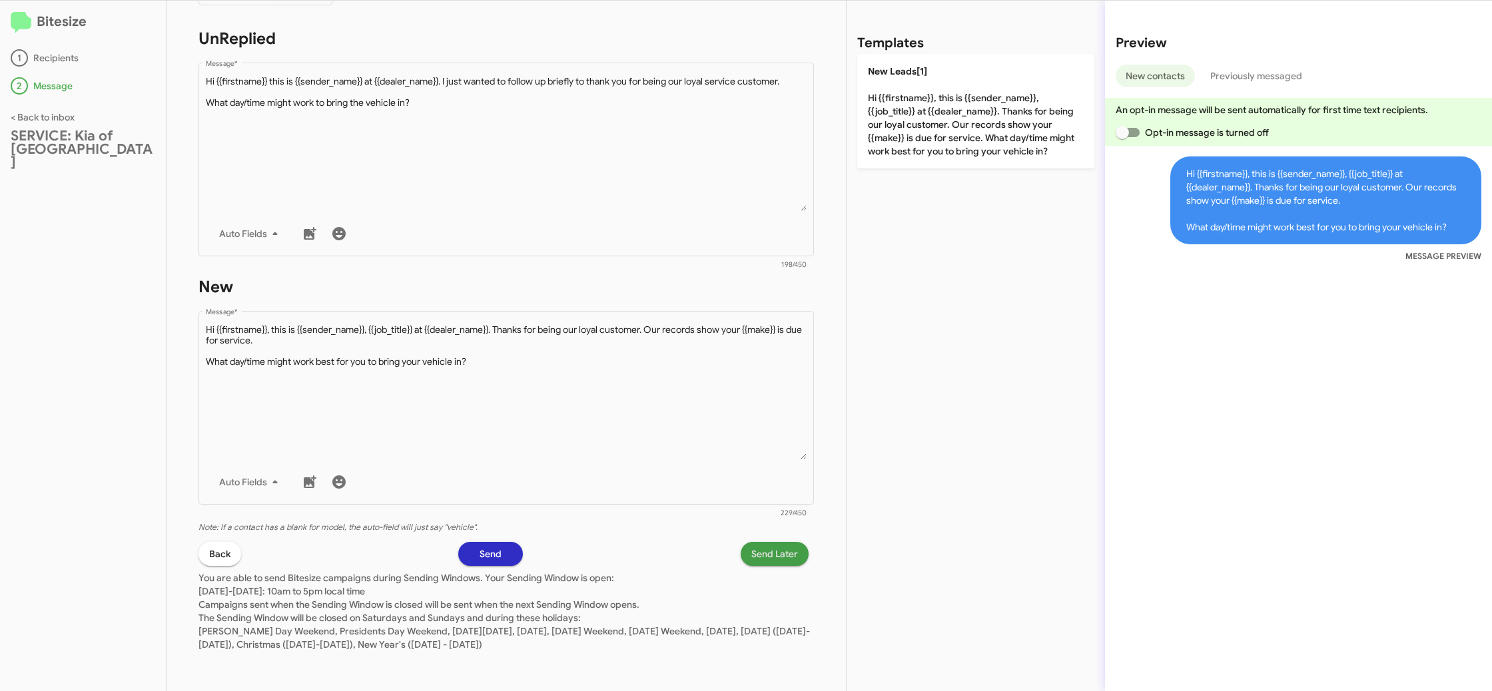
click at [775, 554] on span "Send Later" at bounding box center [774, 554] width 47 height 24
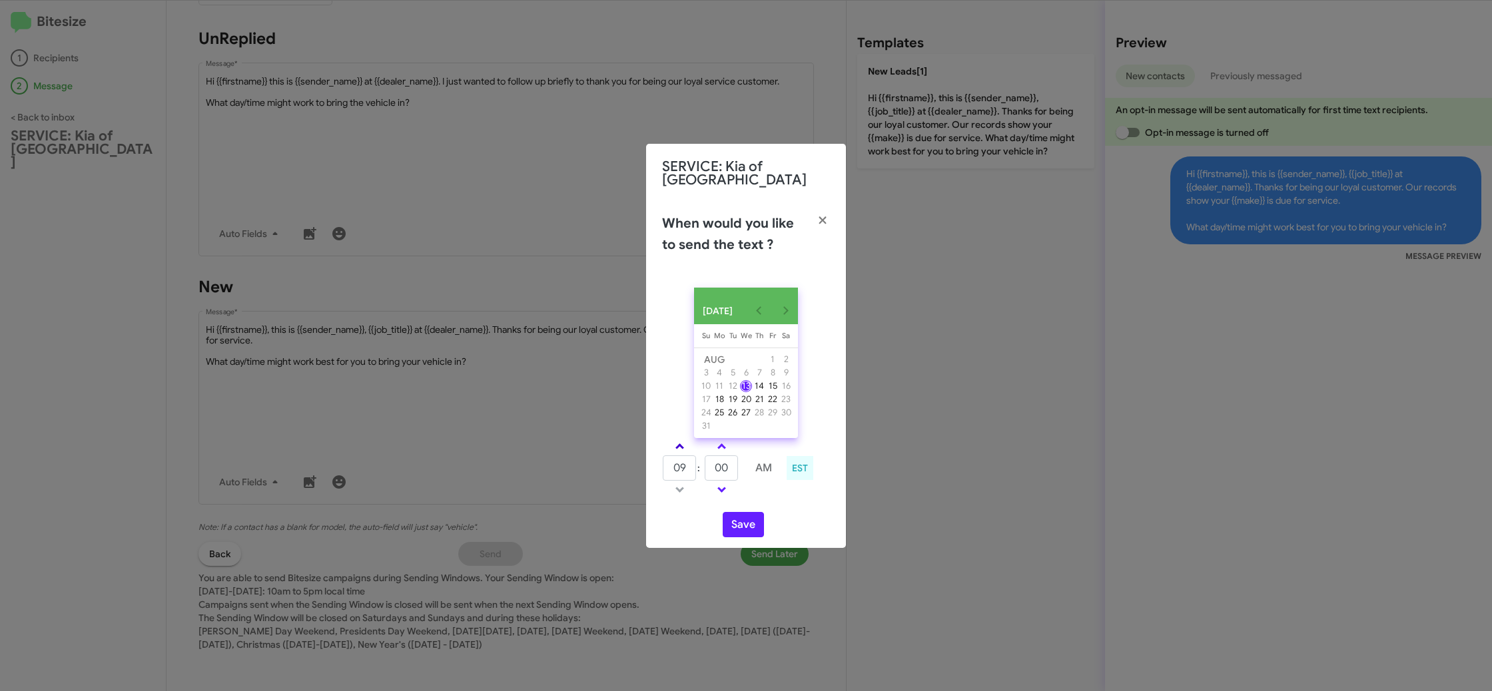
click at [682, 454] on link at bounding box center [679, 446] width 23 height 15
type input "10"
click at [719, 452] on span at bounding box center [721, 448] width 9 height 9
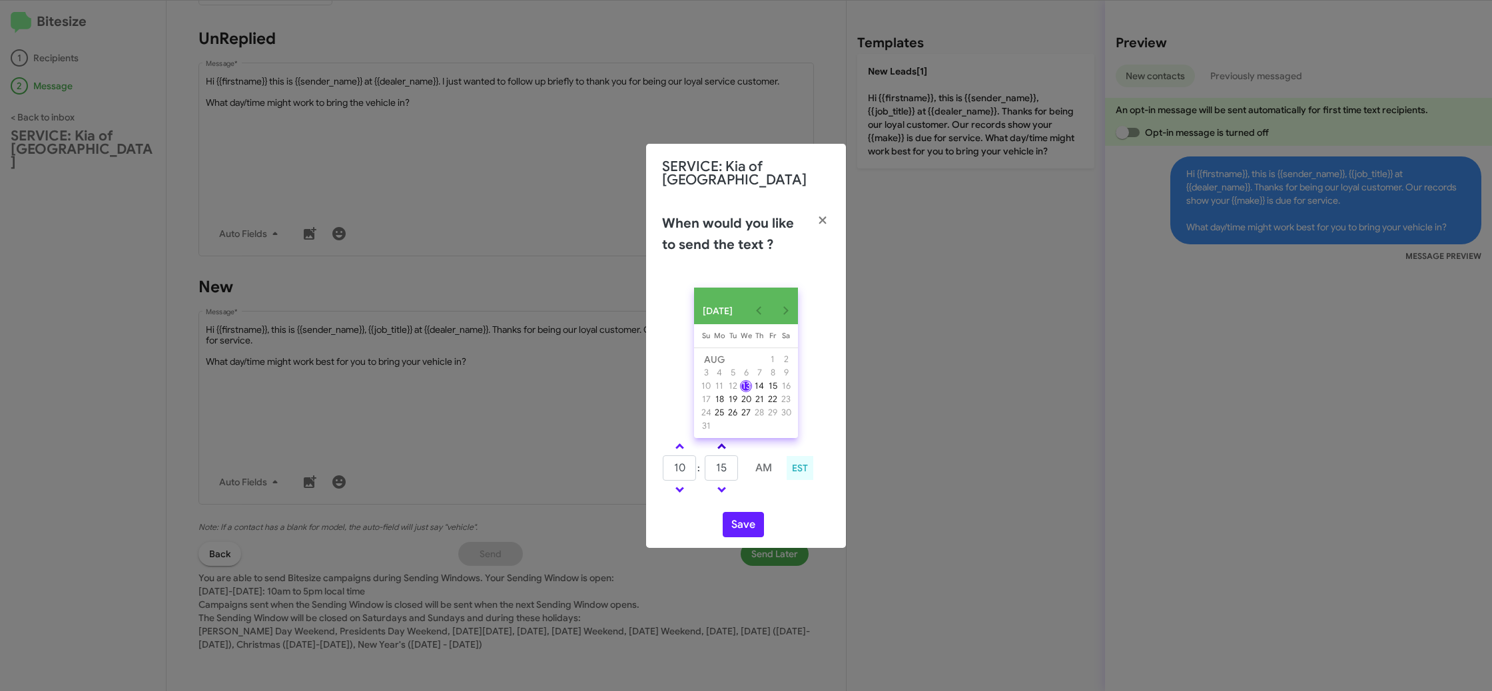
click at [719, 452] on span at bounding box center [721, 448] width 9 height 9
type input "25"
click at [745, 530] on button "Save" at bounding box center [743, 524] width 41 height 25
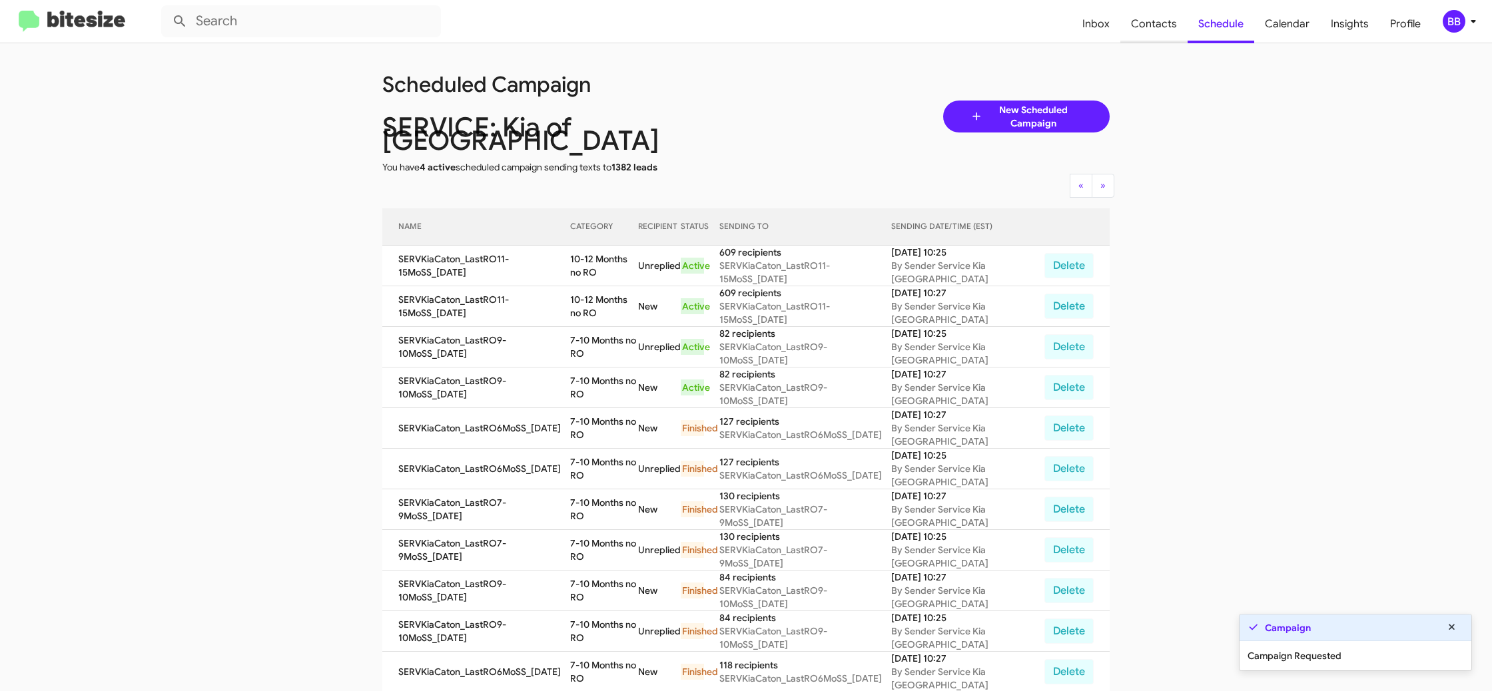
click at [1147, 25] on span "Contacts" at bounding box center [1153, 24] width 67 height 39
type input "in:groups"
click at [1147, 25] on span "Contacts" at bounding box center [1153, 24] width 67 height 39
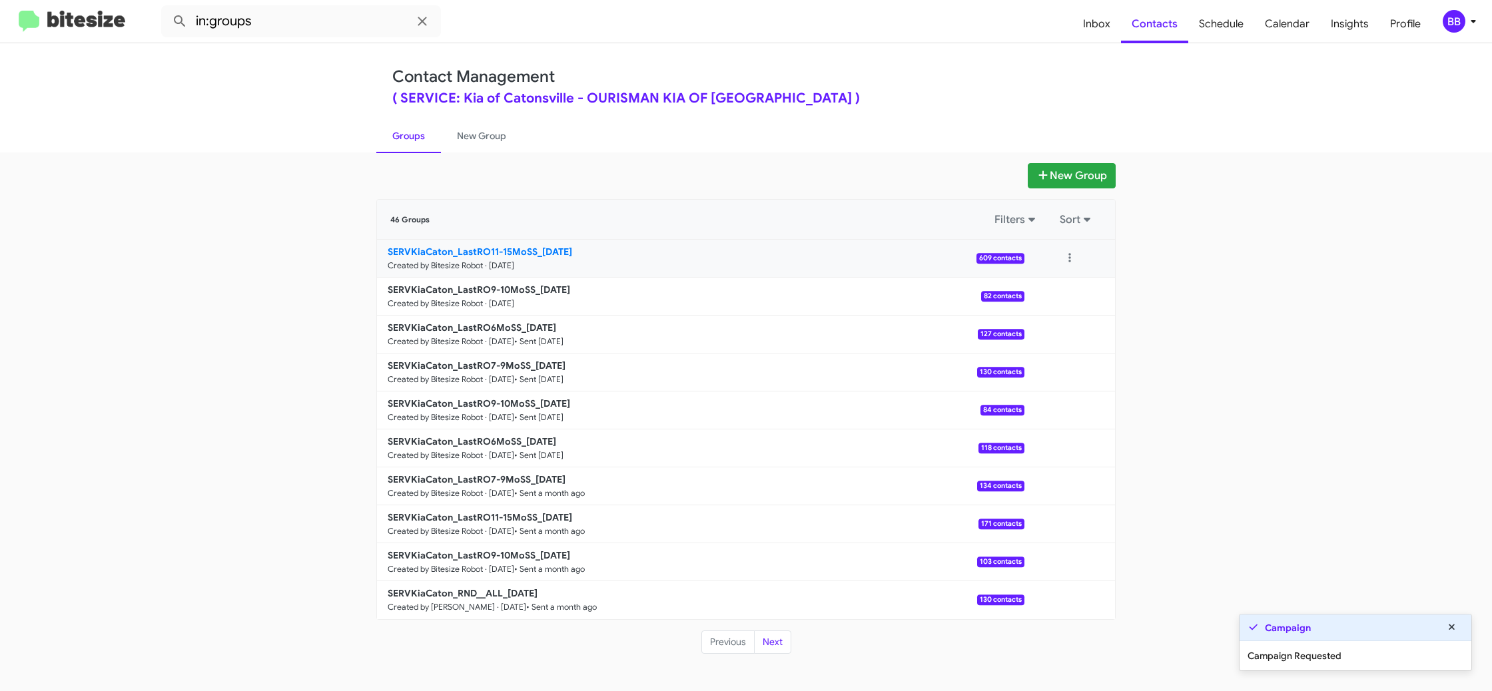
click at [492, 260] on small "Created by Bitesize Robot · Aug 13, 2025" at bounding box center [451, 265] width 127 height 11
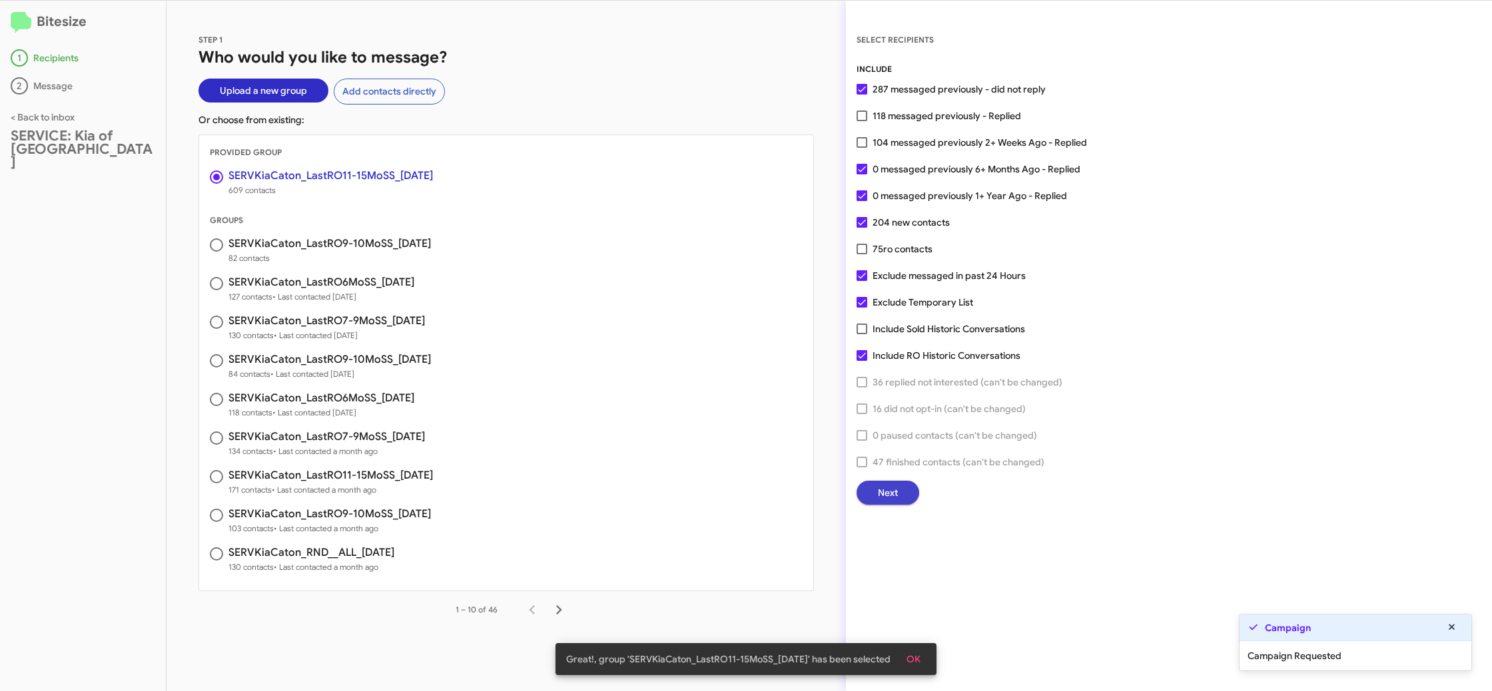
click at [893, 497] on span "Next" at bounding box center [888, 493] width 20 height 24
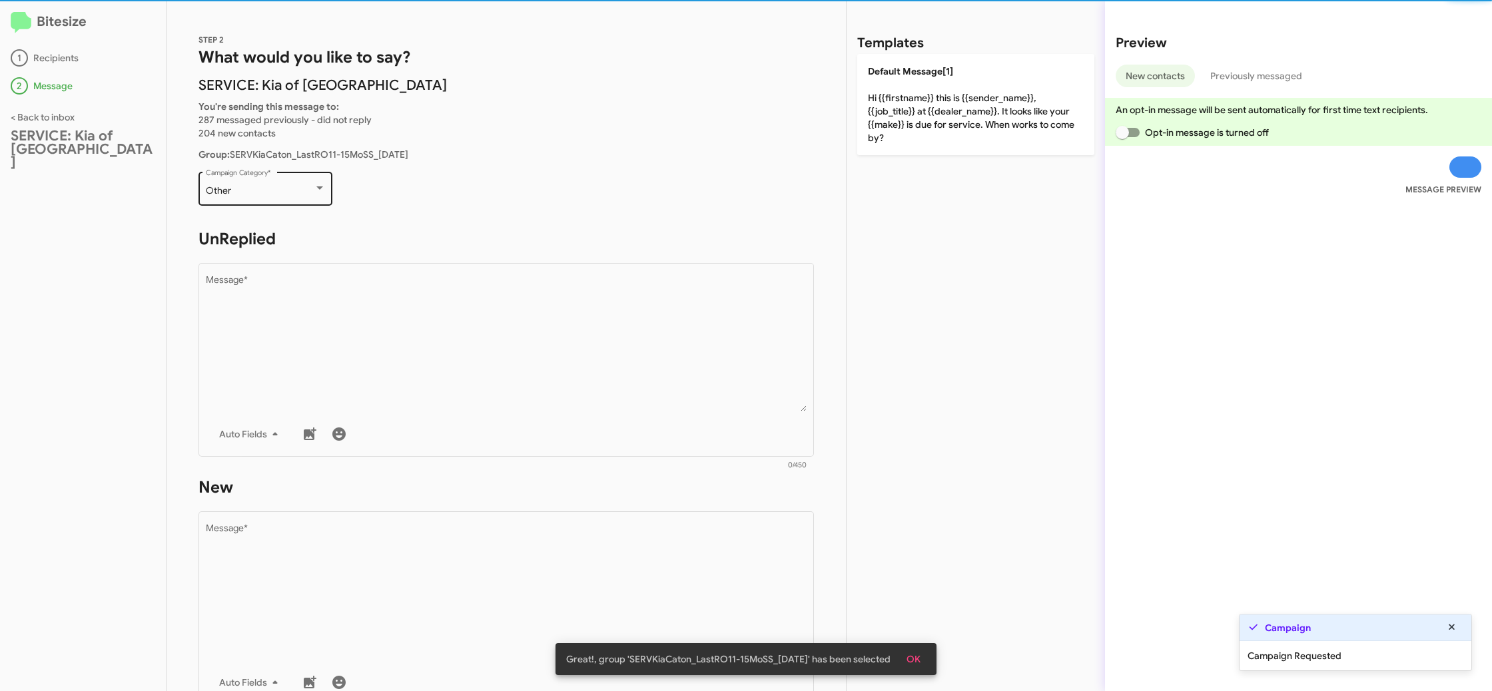
click at [294, 202] on div "Other Campaign Category *" at bounding box center [266, 187] width 120 height 37
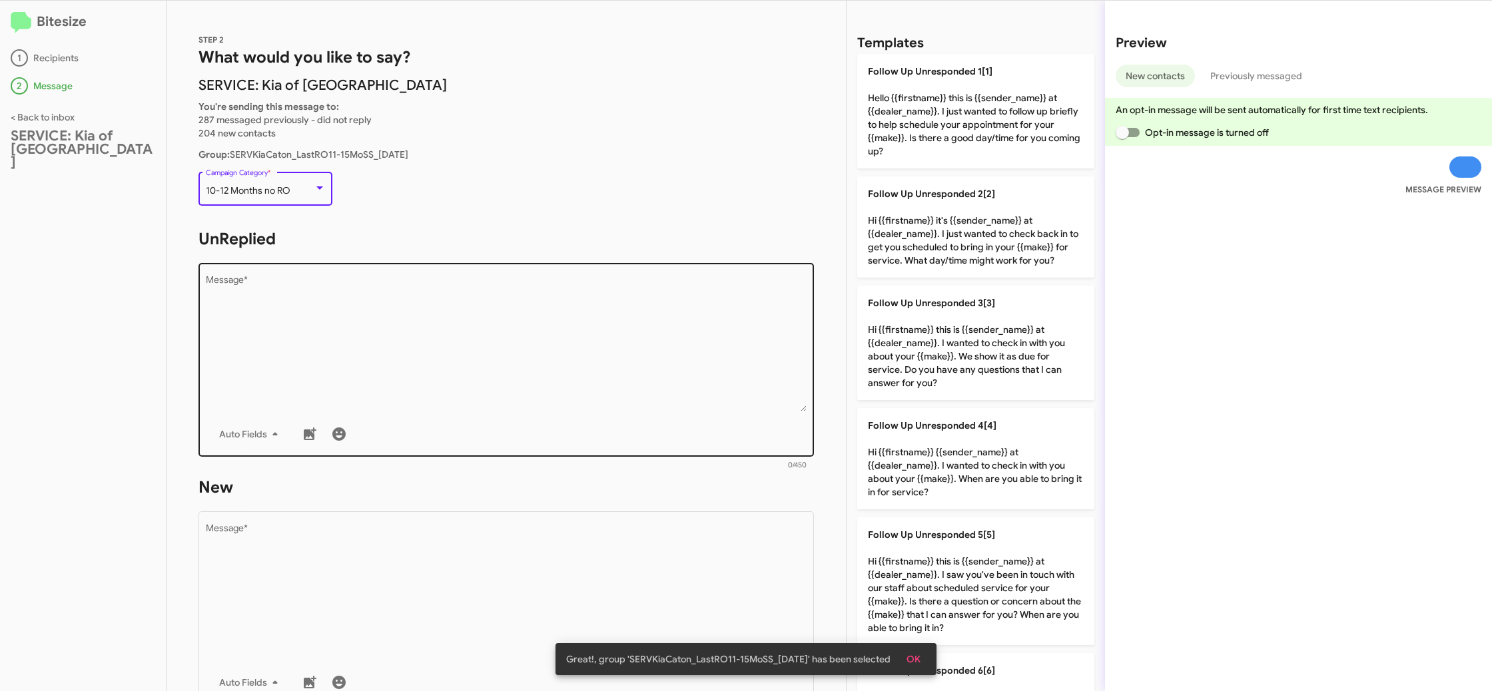
click at [475, 325] on textarea "Message *" at bounding box center [506, 344] width 601 height 136
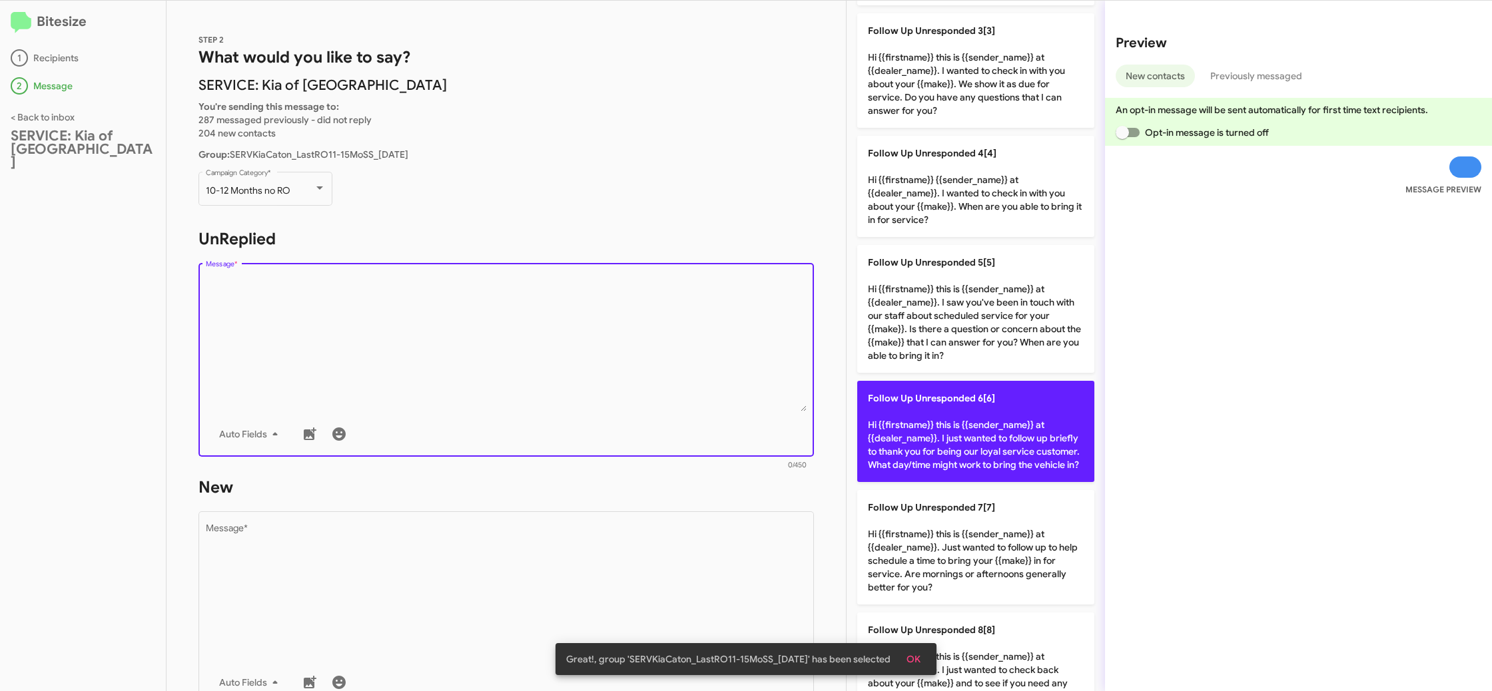
scroll to position [282, 0]
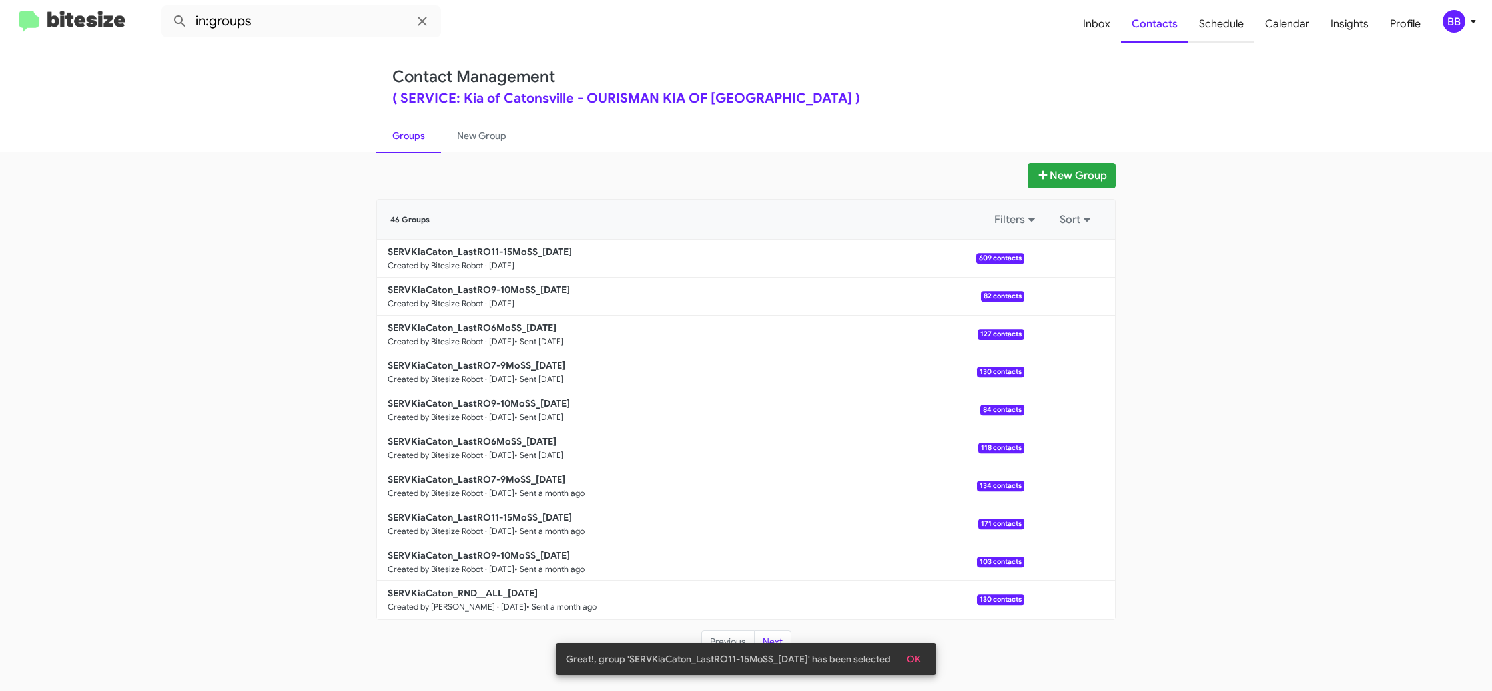
click at [1235, 26] on span "Schedule" at bounding box center [1221, 24] width 66 height 39
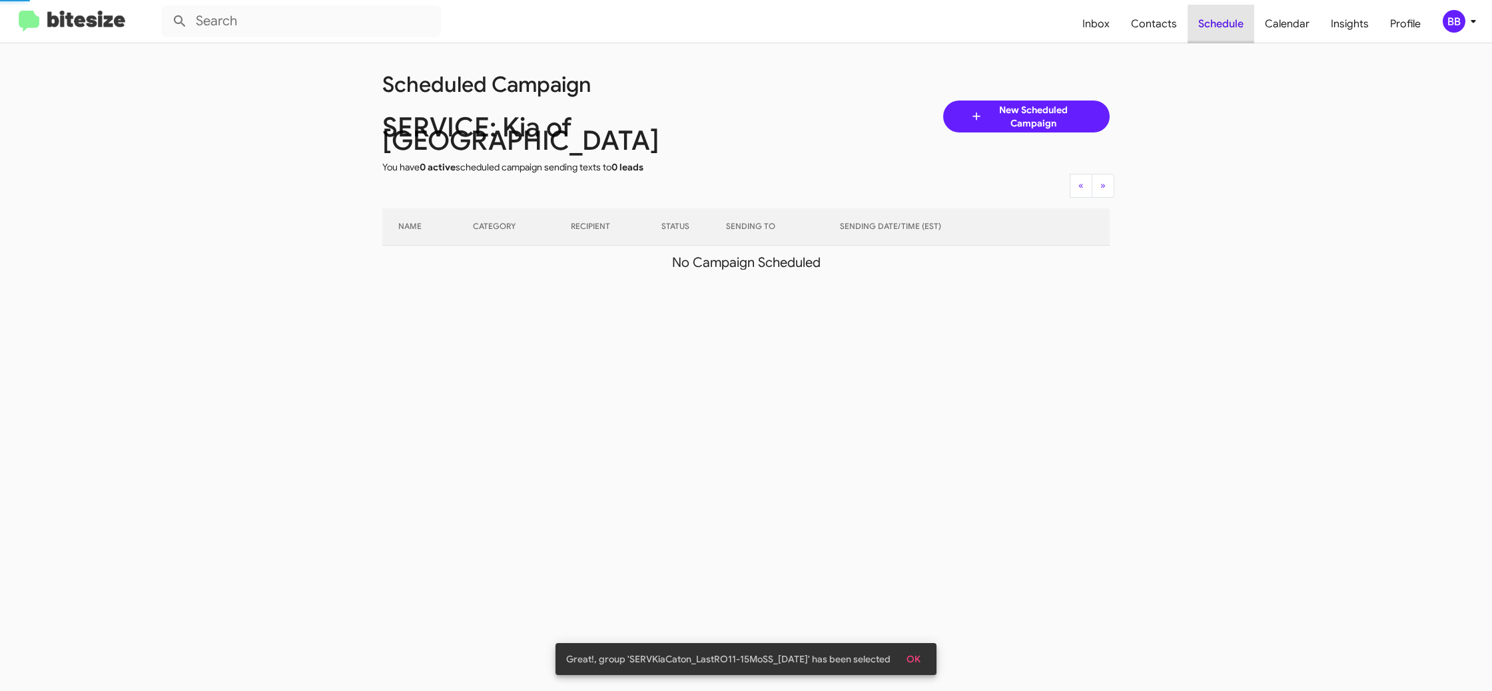
click at [1235, 26] on span "Schedule" at bounding box center [1221, 24] width 67 height 39
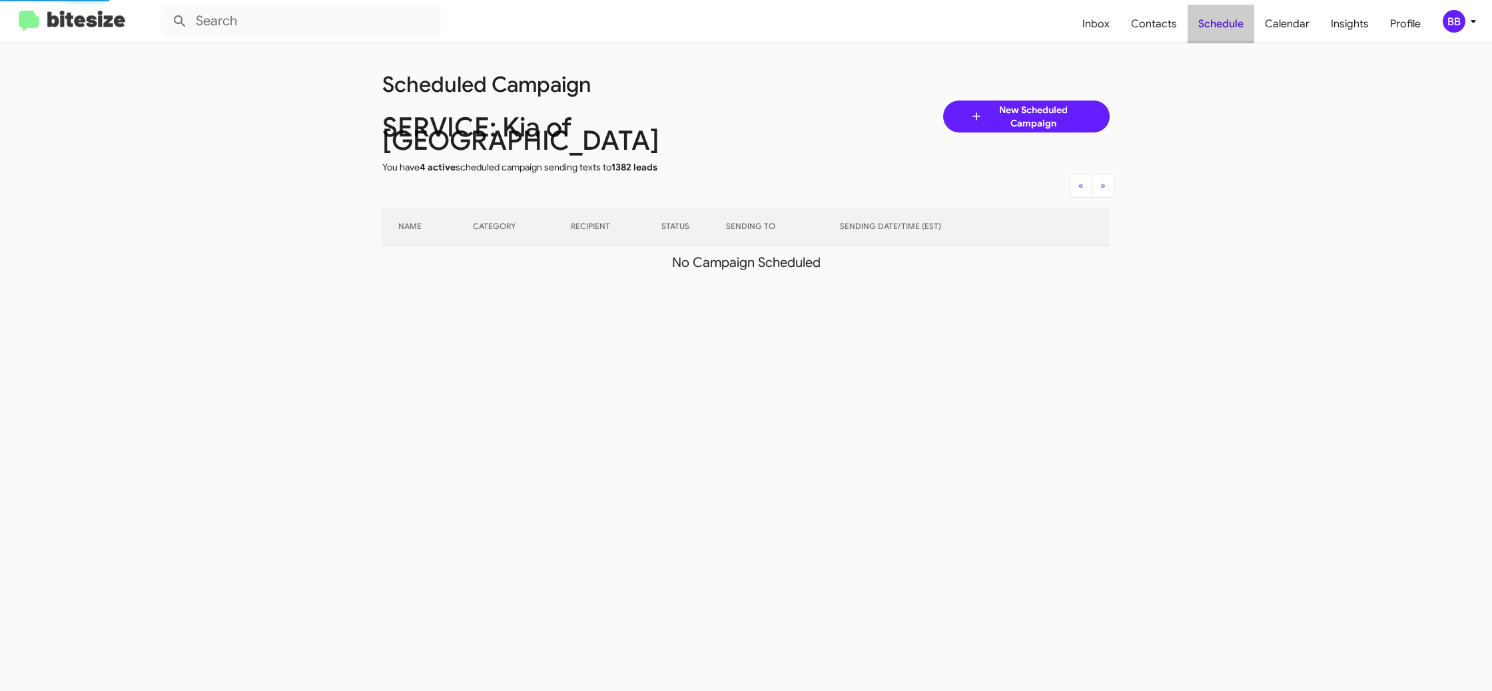
click at [1235, 26] on span "Schedule" at bounding box center [1221, 24] width 67 height 39
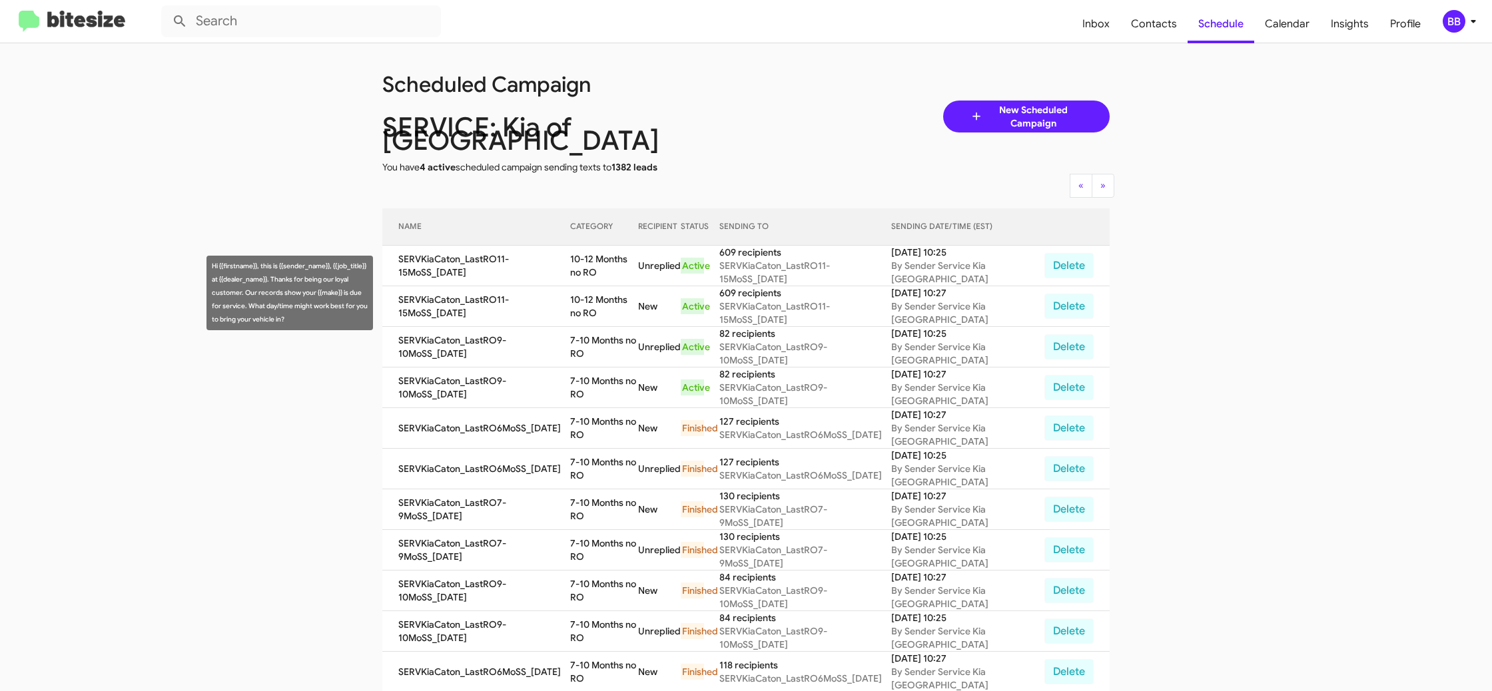
click at [596, 292] on td "10-12 Months no RO" at bounding box center [604, 306] width 68 height 41
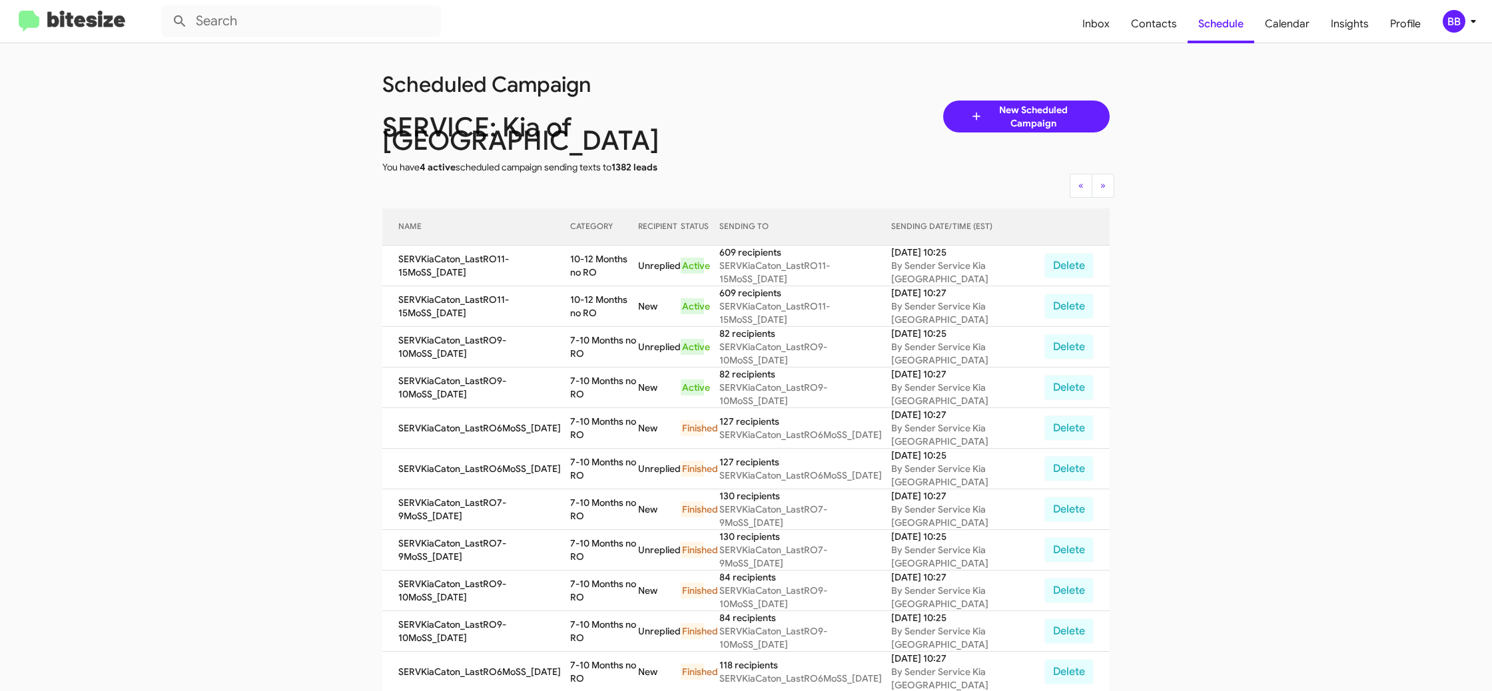
click at [596, 292] on td "10-12 Months no RO" at bounding box center [604, 306] width 68 height 41
copy td "10-12 Months no RO"
click at [1455, 23] on div "BB" at bounding box center [1454, 21] width 23 height 23
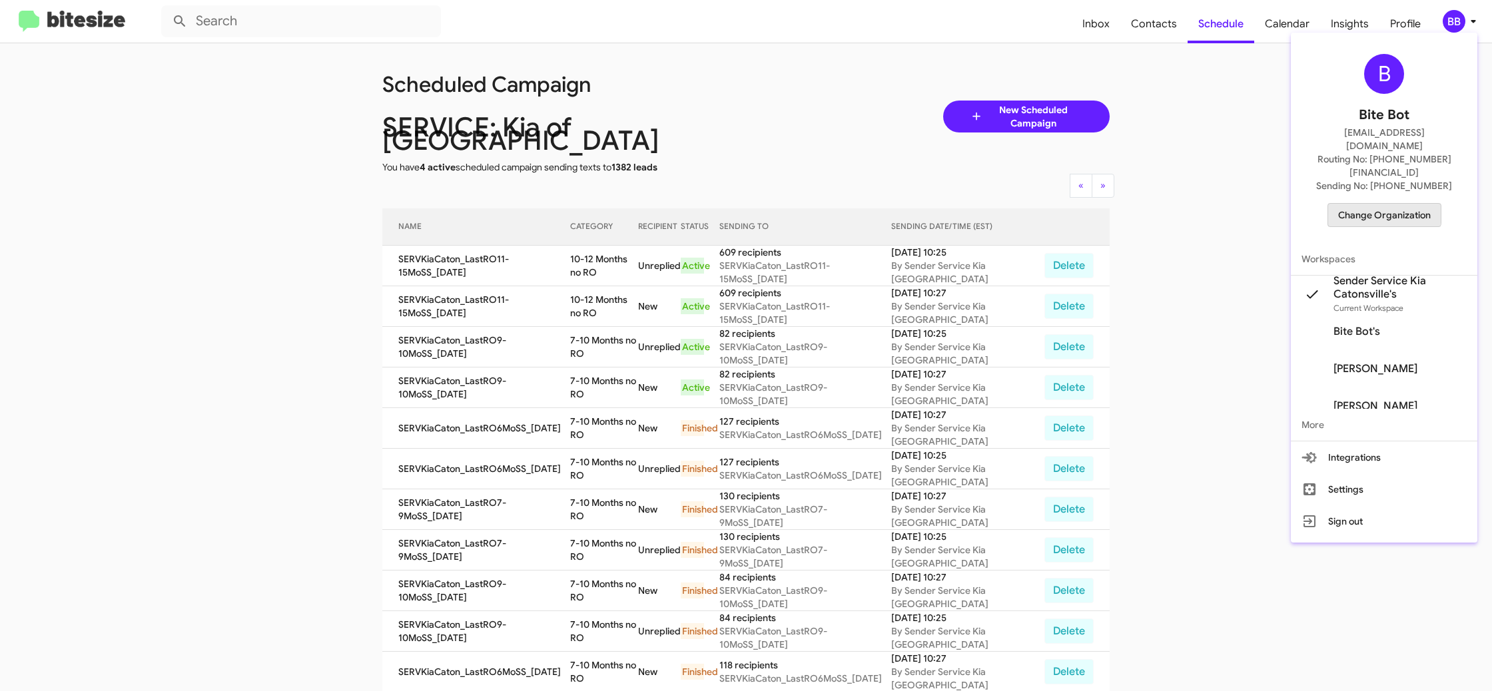
click at [1358, 204] on span "Change Organization" at bounding box center [1384, 215] width 93 height 23
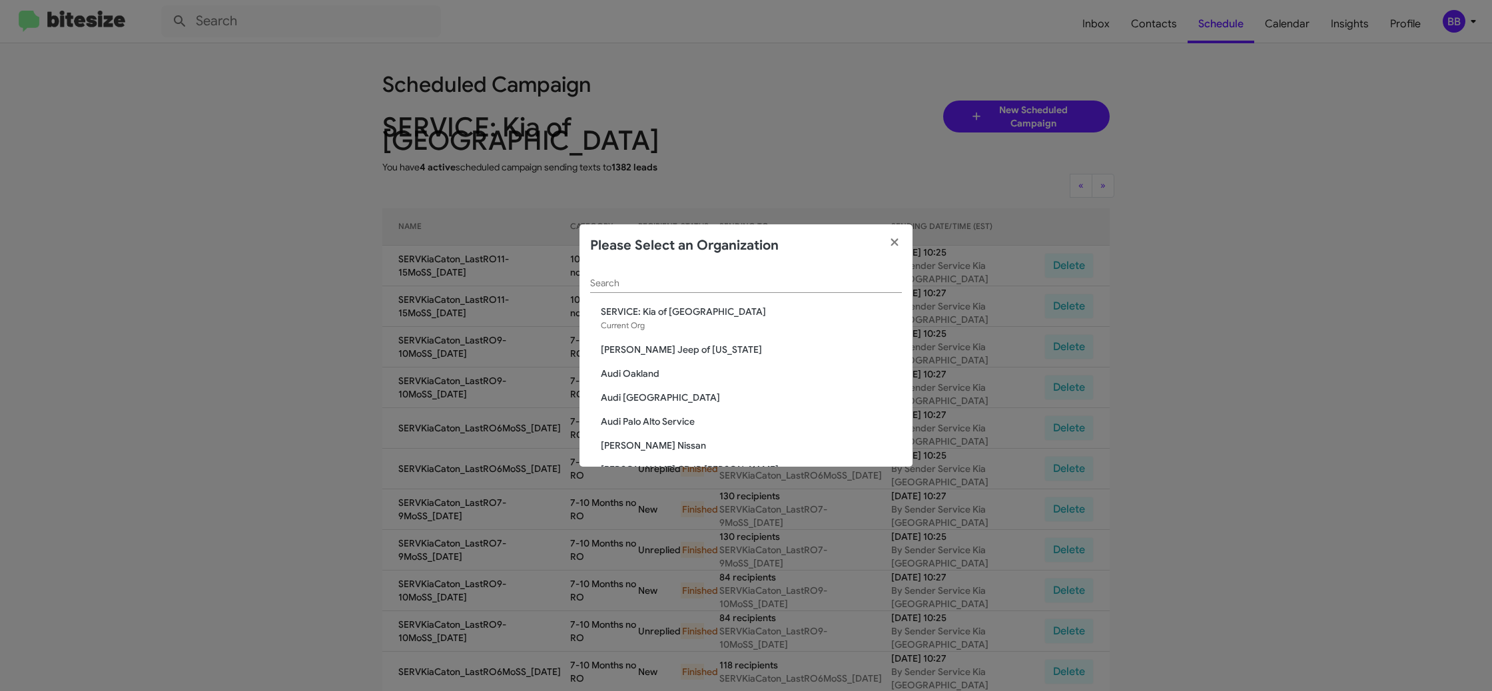
click at [626, 282] on input "Search" at bounding box center [746, 283] width 312 height 11
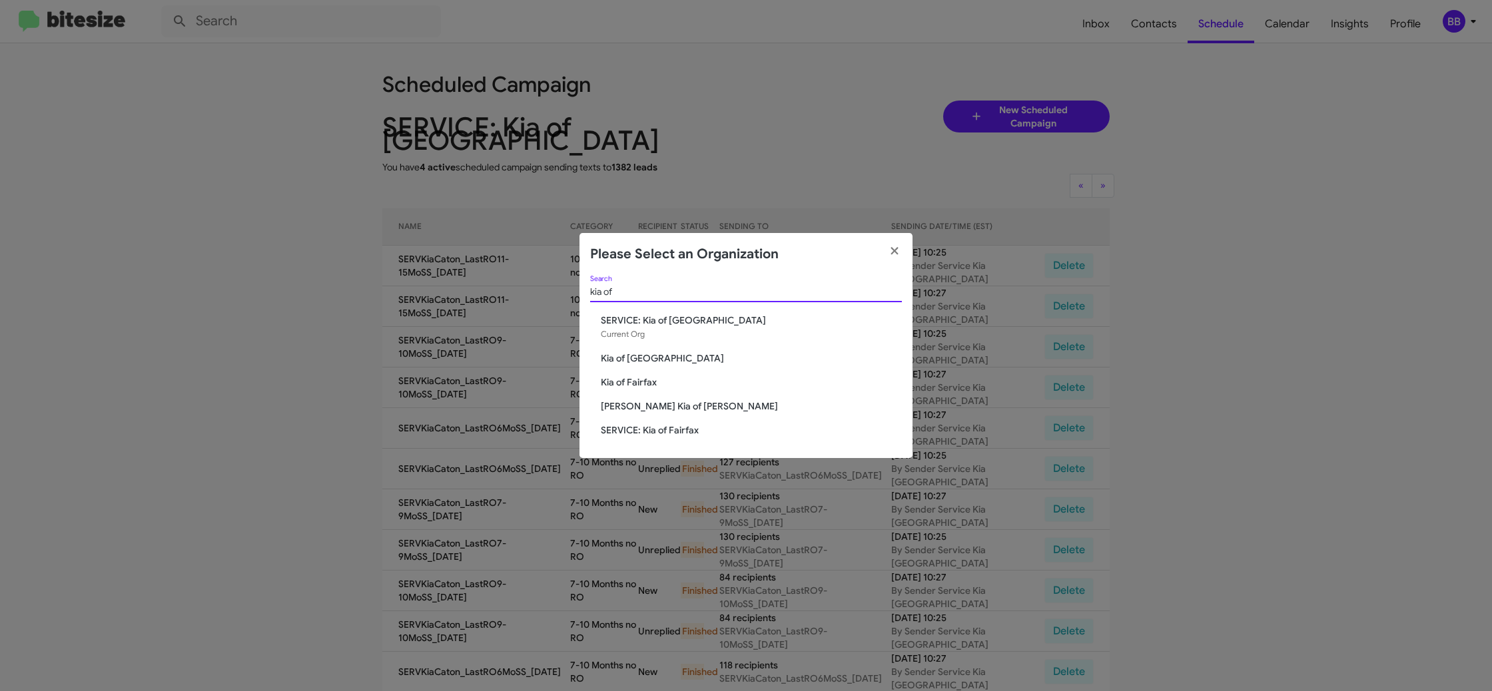
type input "kia of"
click at [631, 378] on span "Kia of Fairfax" at bounding box center [751, 382] width 301 height 13
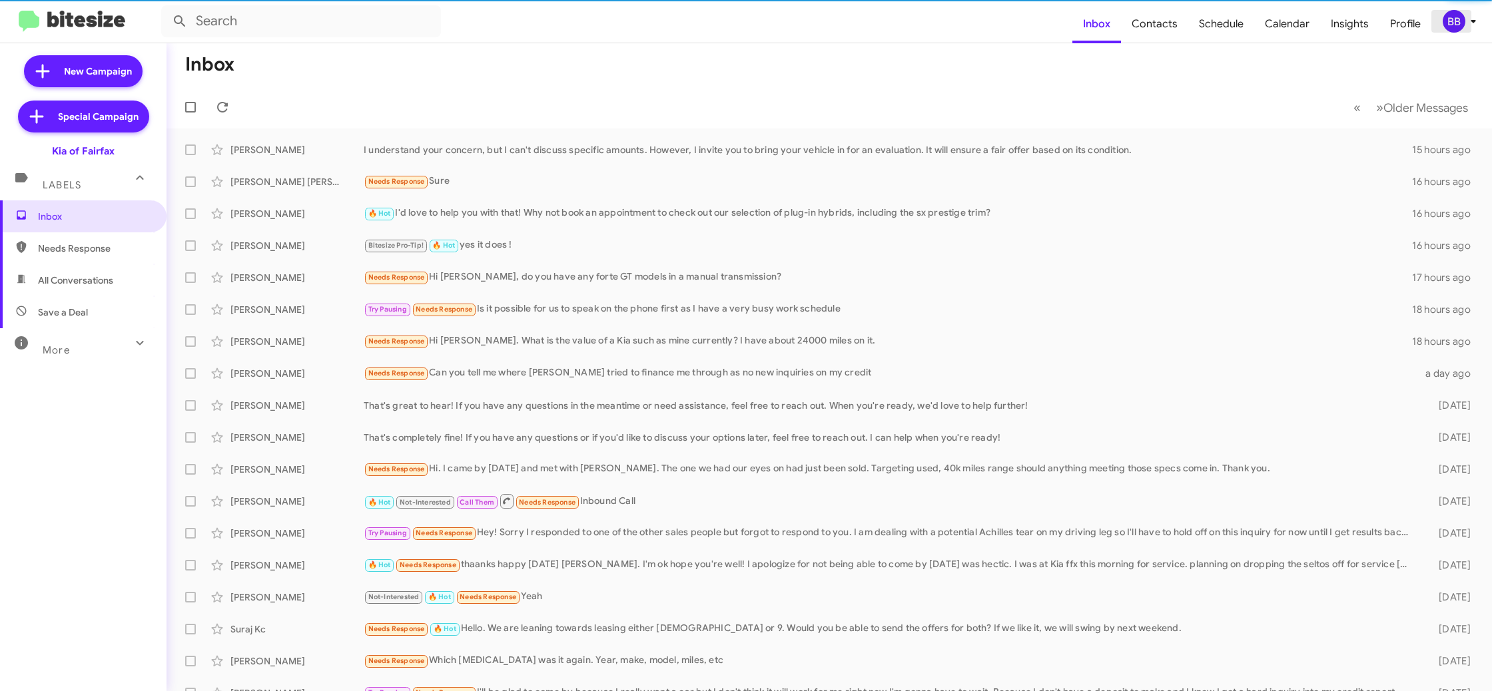
click at [1463, 23] on div "BB" at bounding box center [1454, 21] width 23 height 23
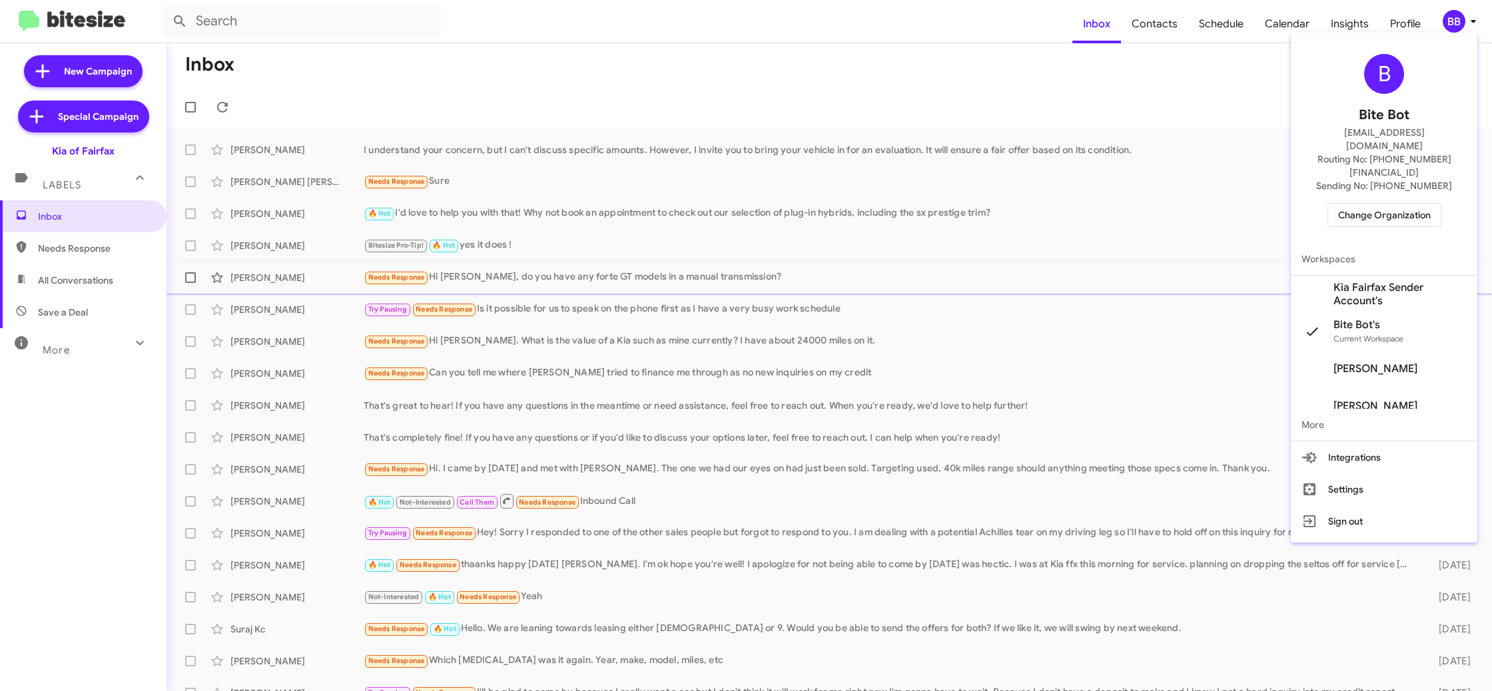
click at [1385, 281] on span "Kia Fairfax Sender Account's" at bounding box center [1399, 294] width 133 height 27
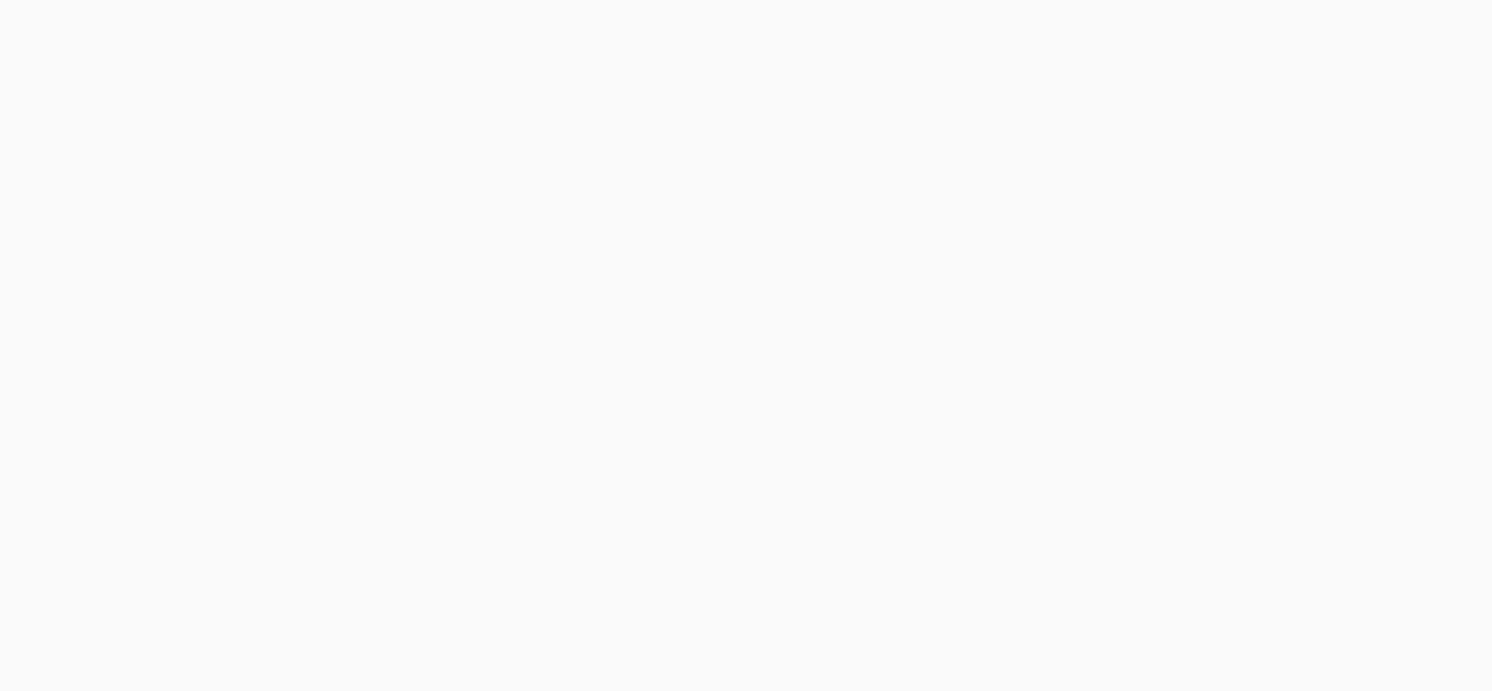
click at [1167, 31] on body at bounding box center [746, 345] width 1492 height 691
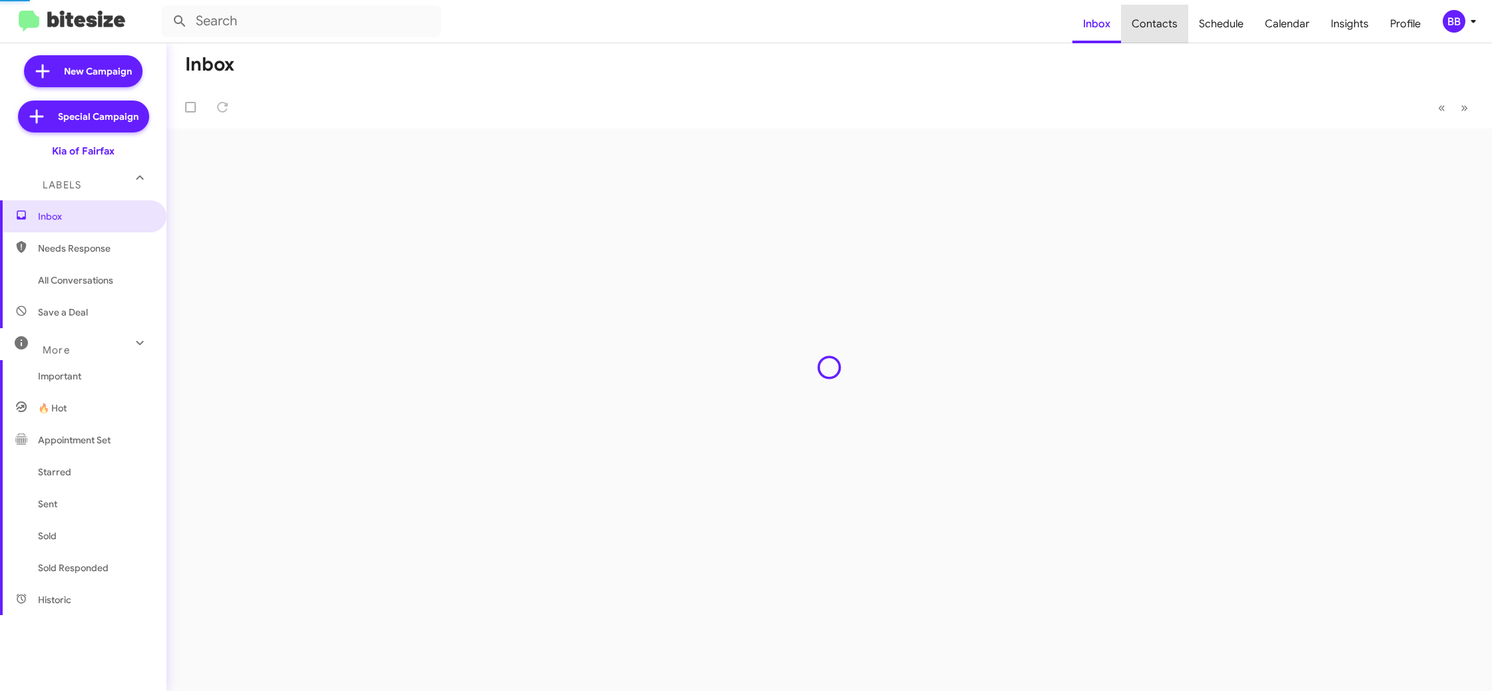
click at [1167, 31] on span "Contacts" at bounding box center [1154, 24] width 67 height 39
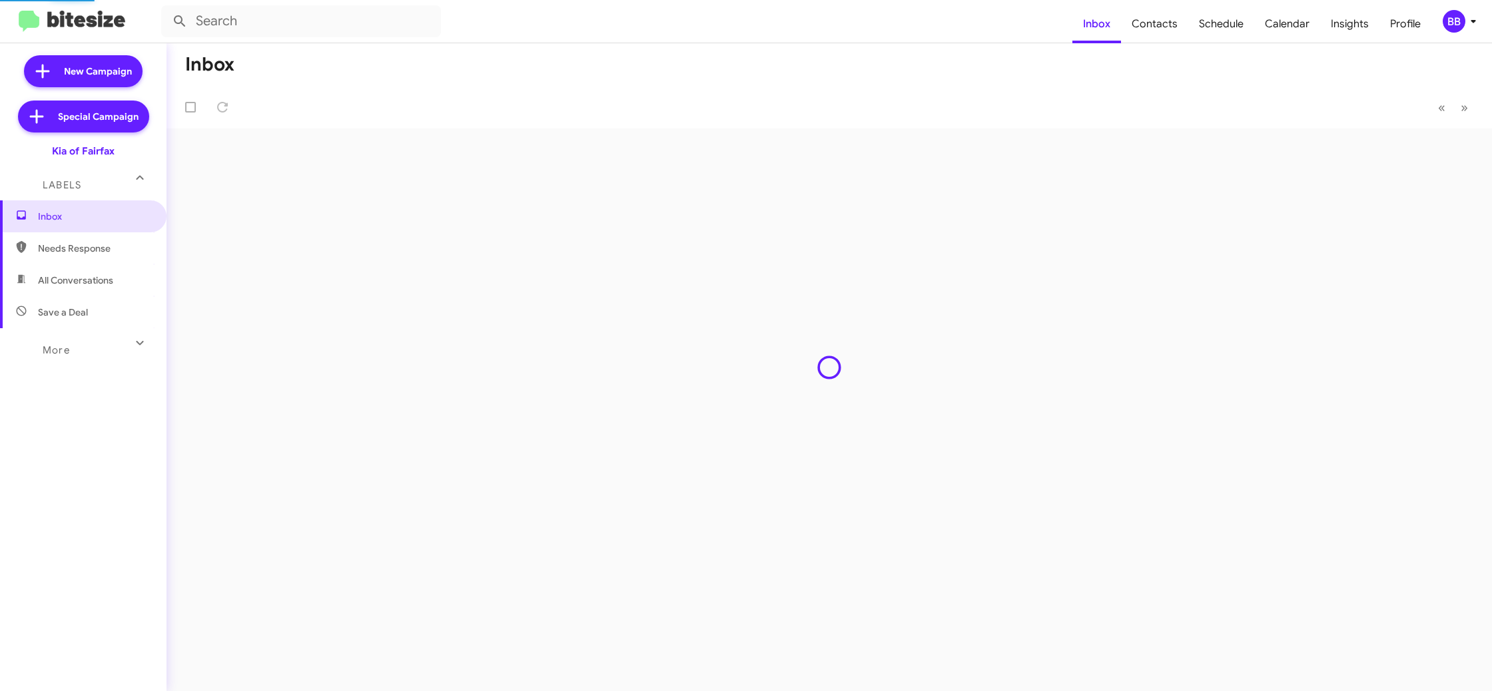
type input "in:groups"
click at [1167, 31] on span "Contacts" at bounding box center [1154, 24] width 67 height 39
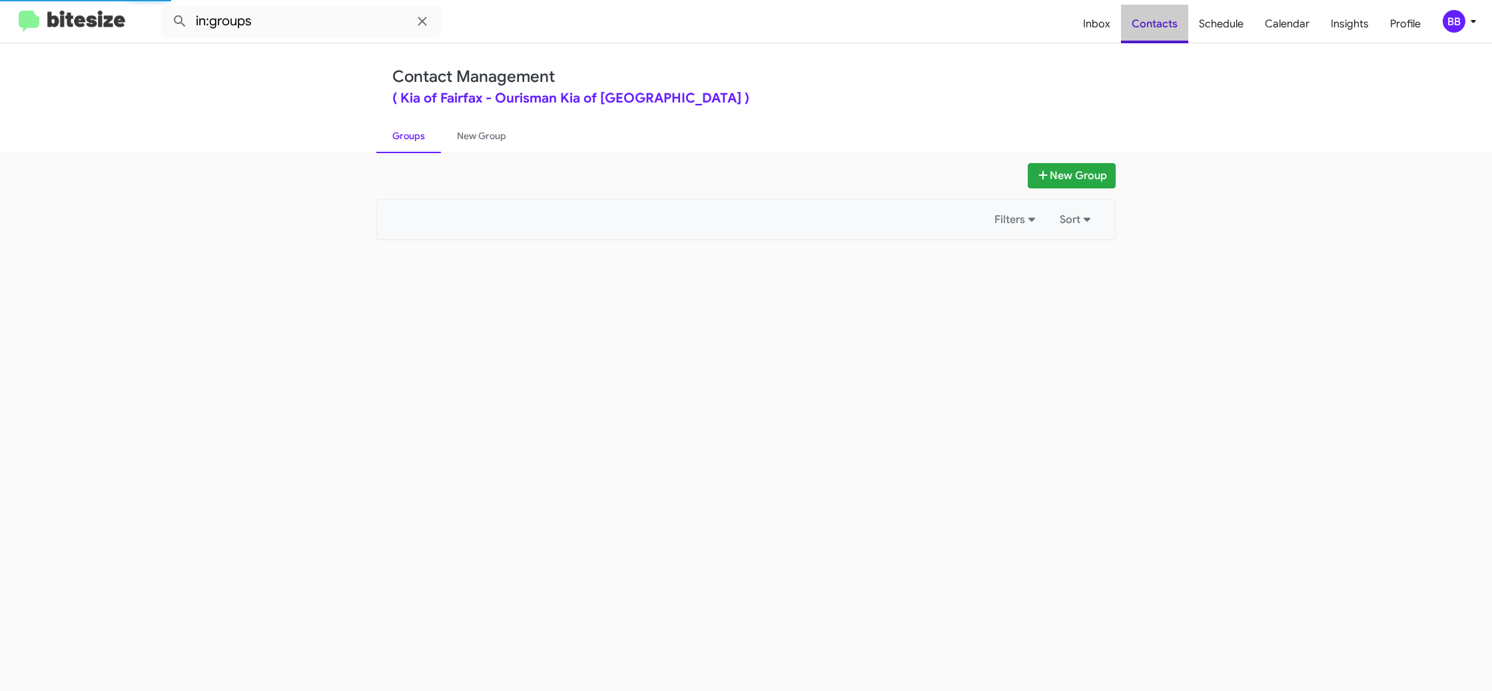
click at [1167, 31] on span "Contacts" at bounding box center [1154, 24] width 67 height 39
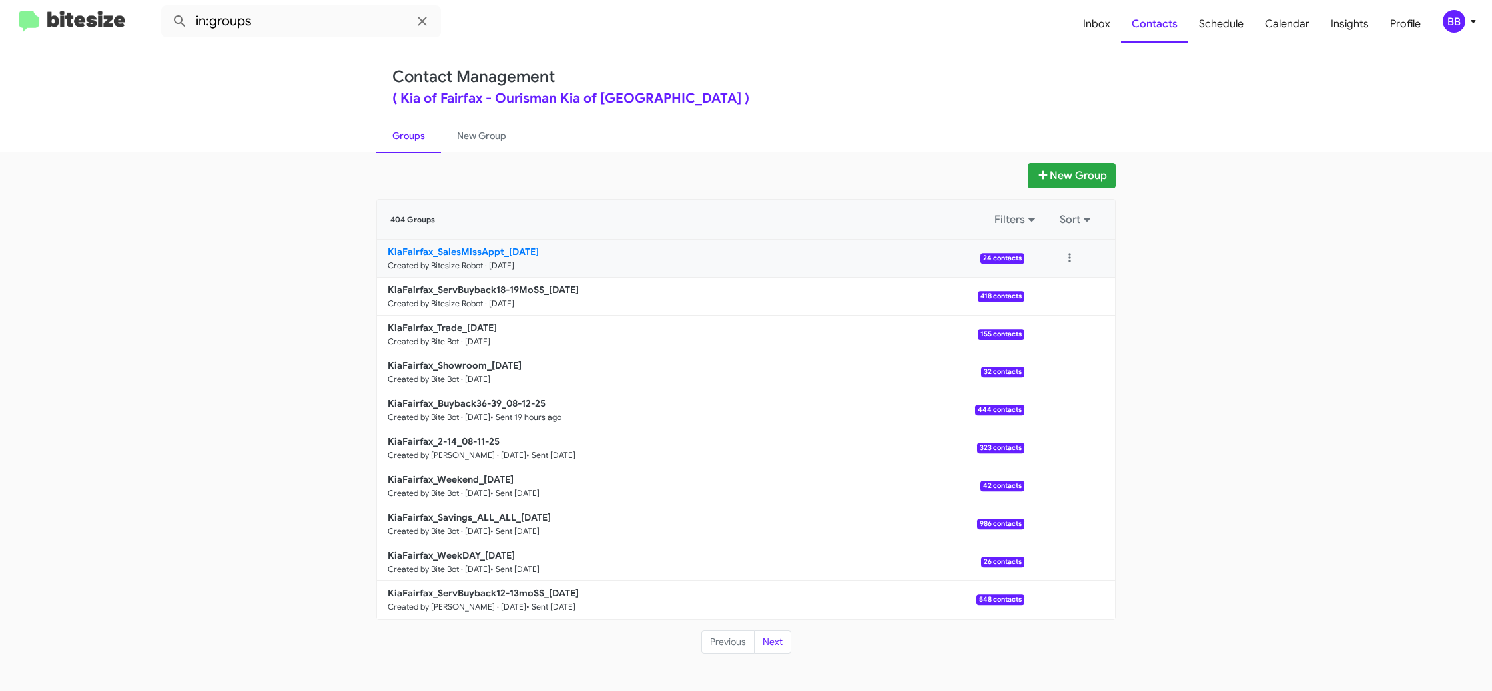
click at [555, 249] on p "KiaFairfax_SalesMissAppt_[DATE]" at bounding box center [701, 251] width 626 height 13
